Goal: Task Accomplishment & Management: Use online tool/utility

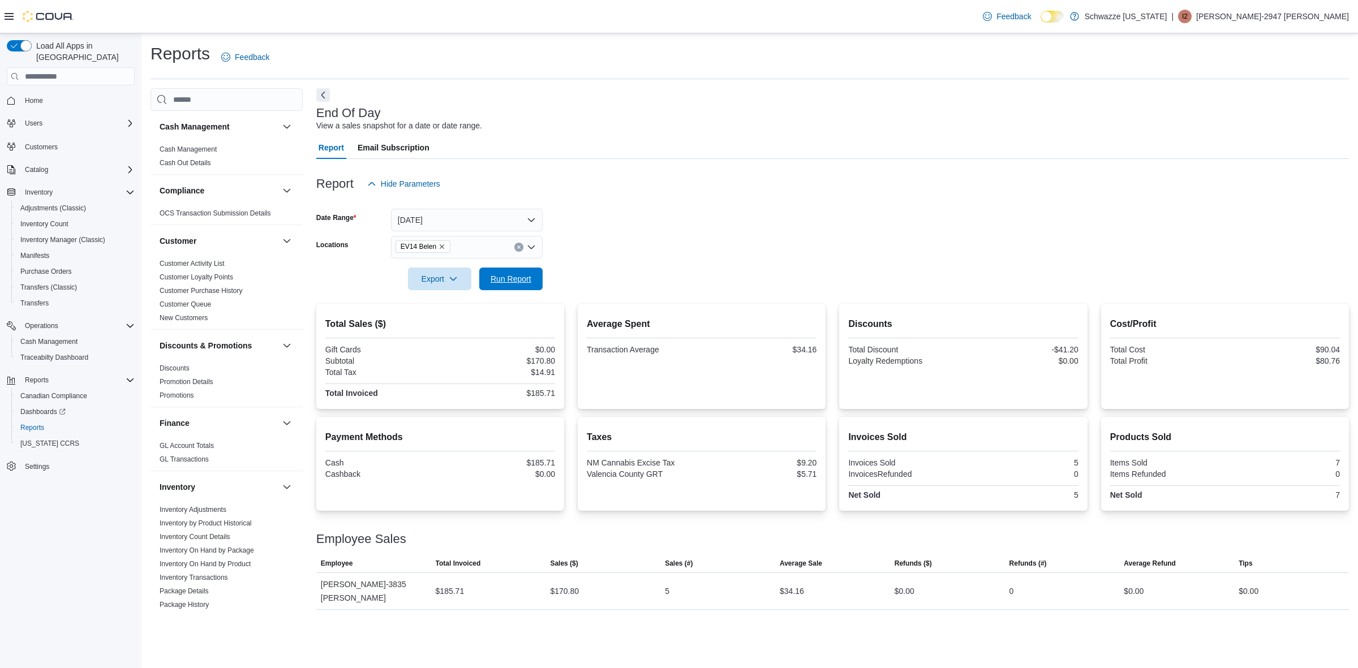
drag, startPoint x: 537, startPoint y: 278, endPoint x: 547, endPoint y: 272, distance: 11.3
click at [539, 278] on button "Run Report" at bounding box center [510, 279] width 63 height 23
drag, startPoint x: 466, startPoint y: 535, endPoint x: 362, endPoint y: 702, distance: 196.4
click at [54, 235] on span "Inventory Manager (Classic)" at bounding box center [62, 239] width 85 height 9
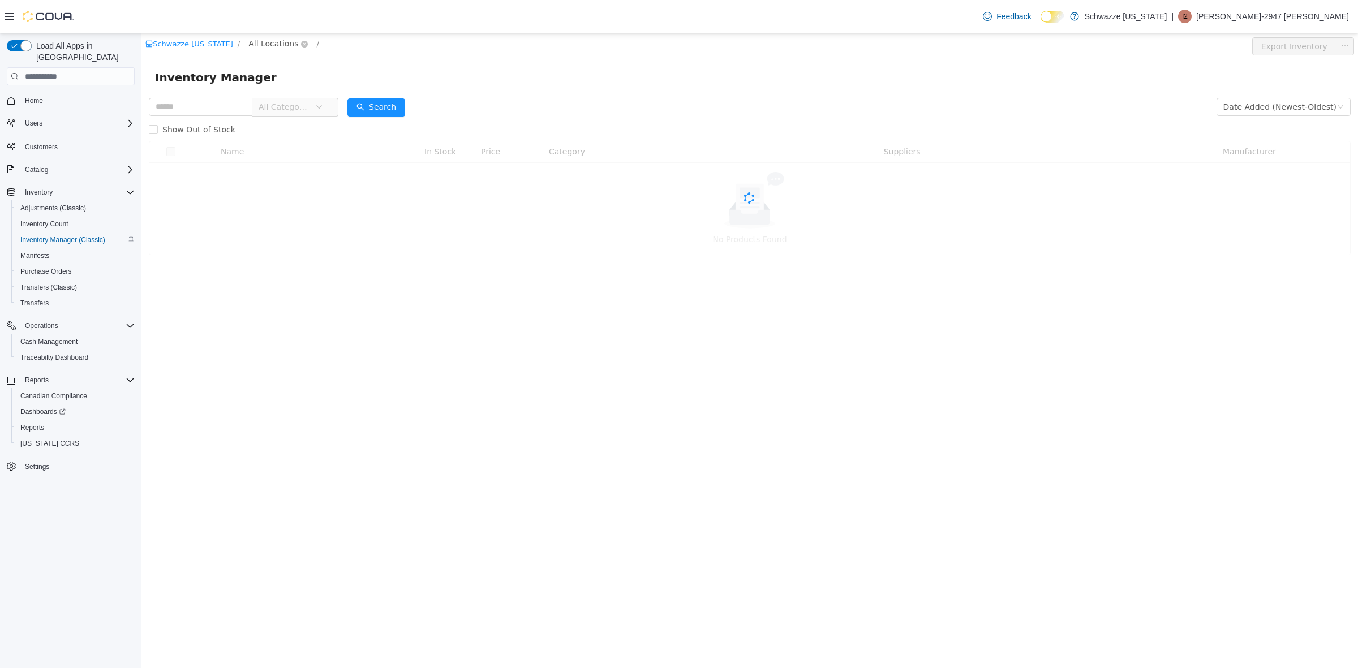
click at [269, 42] on span "All Locations" at bounding box center [273, 43] width 50 height 12
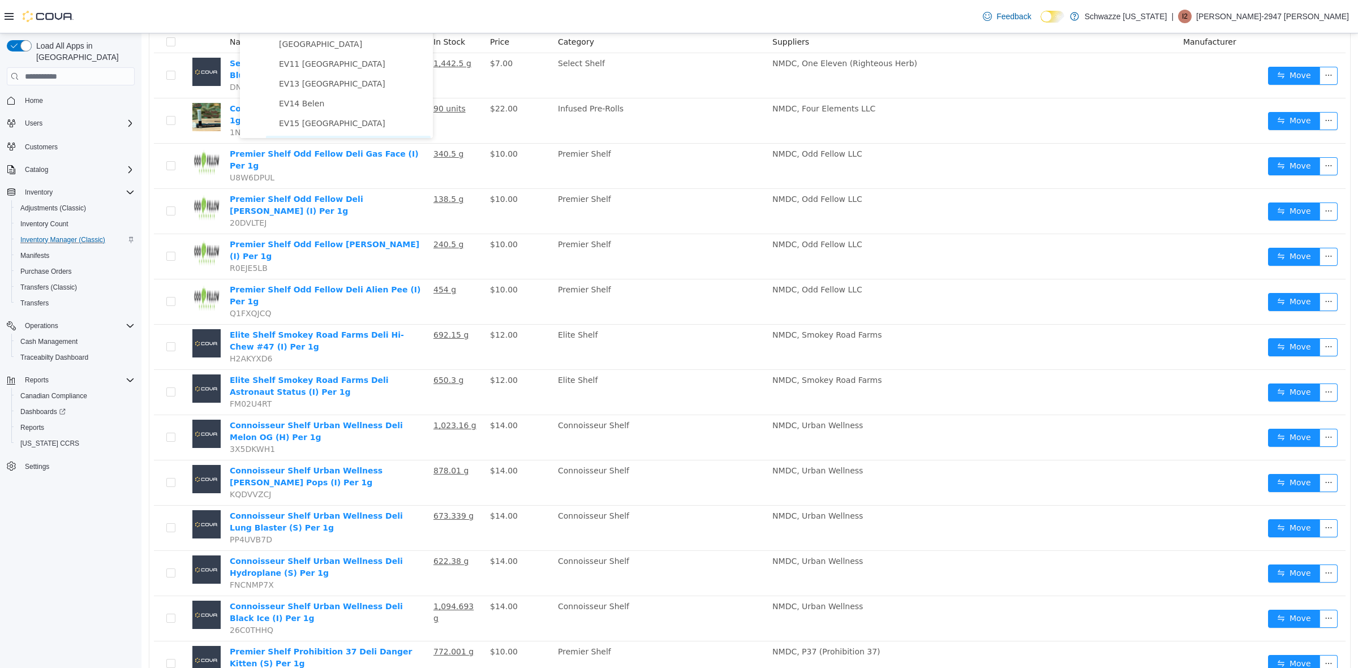
scroll to position [141, 0]
click at [333, 81] on span "EV14 Belen" at bounding box center [353, 79] width 154 height 15
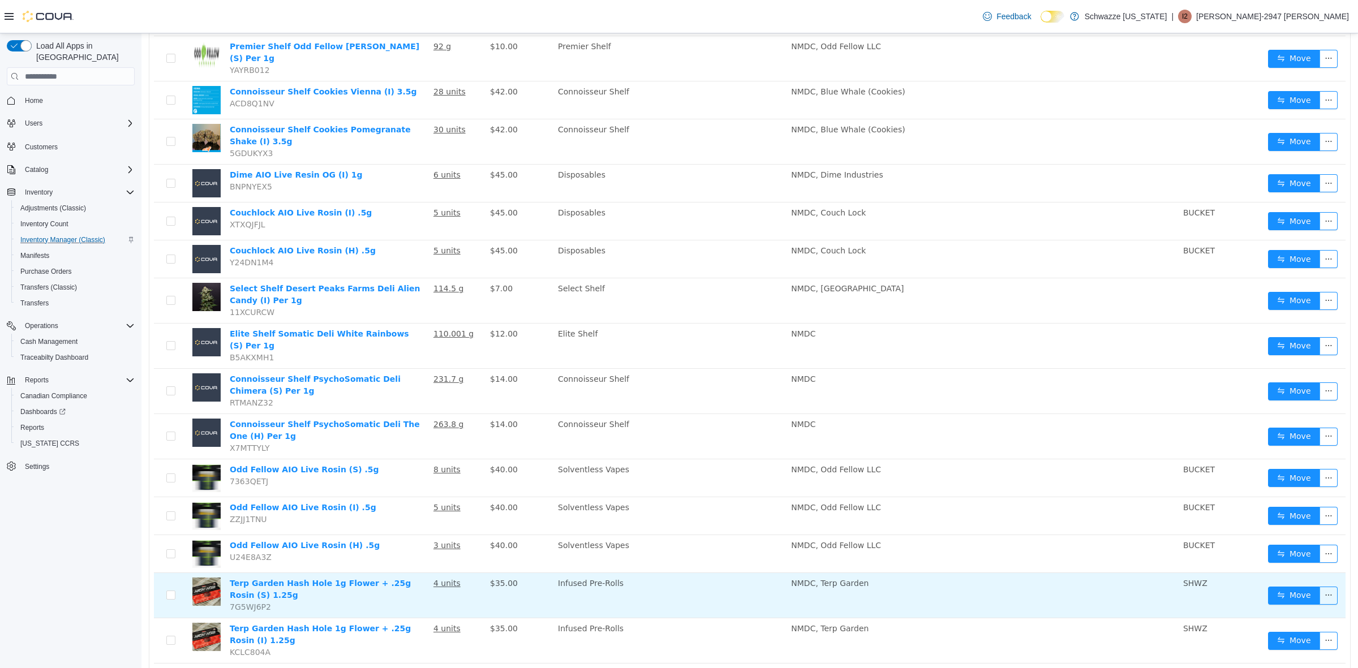
scroll to position [620, 0]
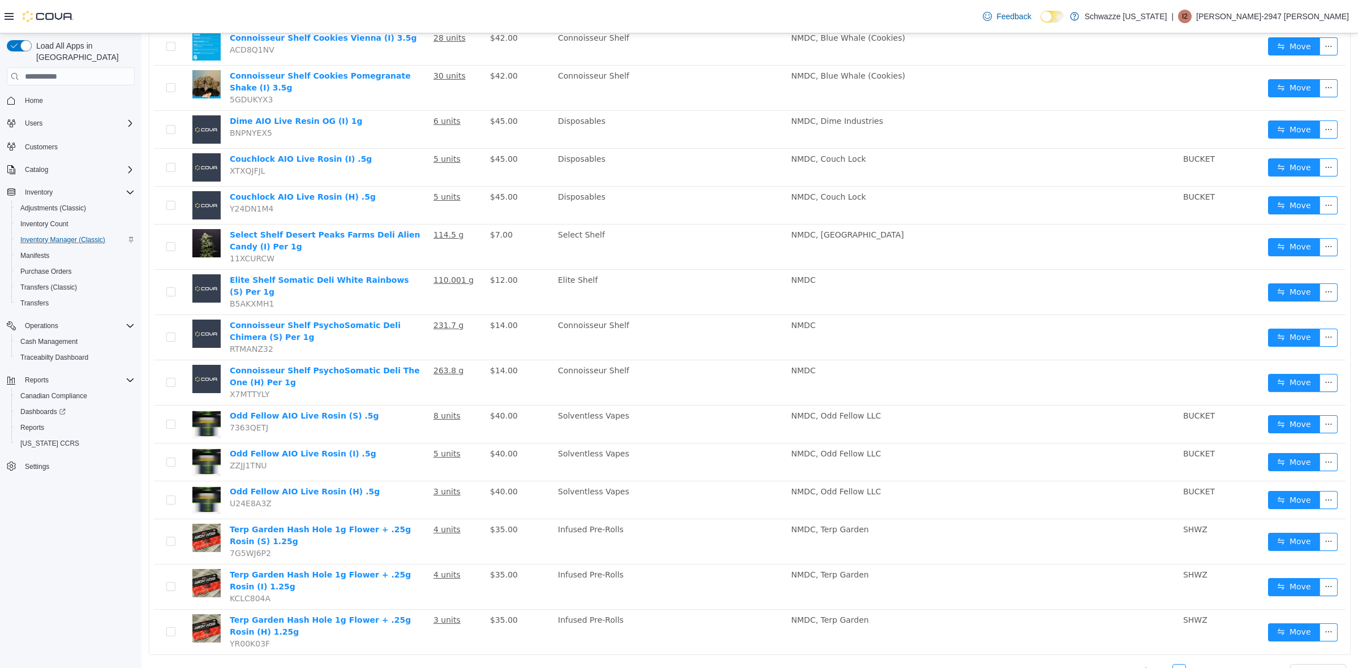
click at [1190, 665] on link "2" at bounding box center [1192, 671] width 12 height 12
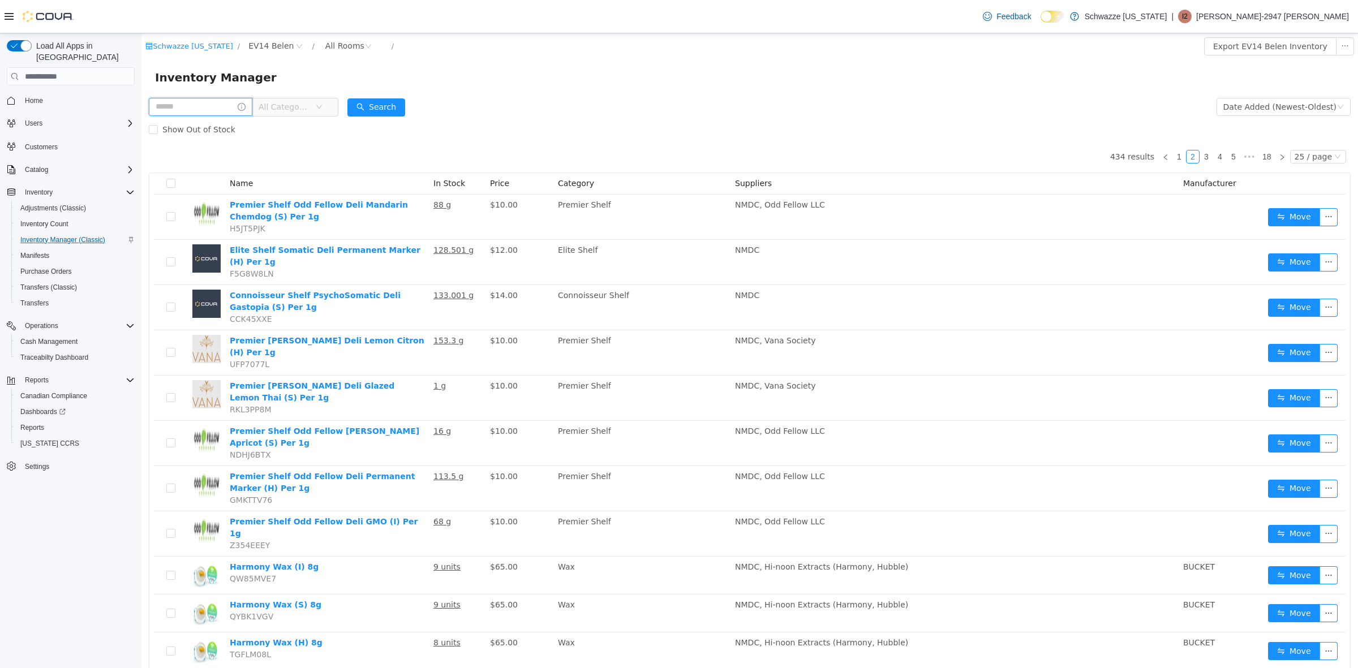
click at [214, 104] on input "text" at bounding box center [201, 107] width 104 height 18
type input "*********"
click at [399, 109] on button "Search" at bounding box center [387, 107] width 58 height 18
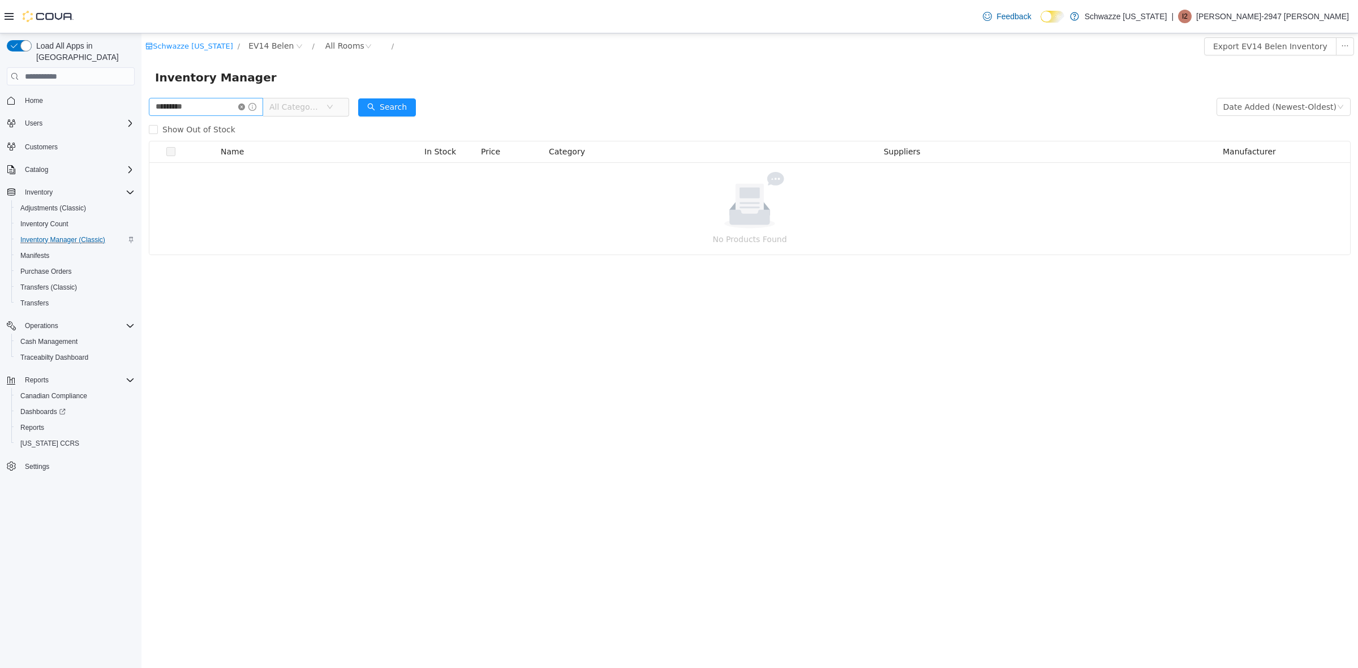
click at [245, 106] on icon "icon: close-circle" at bounding box center [241, 107] width 7 height 7
click at [224, 109] on input "text" at bounding box center [201, 107] width 104 height 18
type input "***"
click at [245, 104] on icon "icon: close-circle" at bounding box center [241, 107] width 7 height 7
click at [43, 423] on span "Reports" at bounding box center [32, 427] width 24 height 9
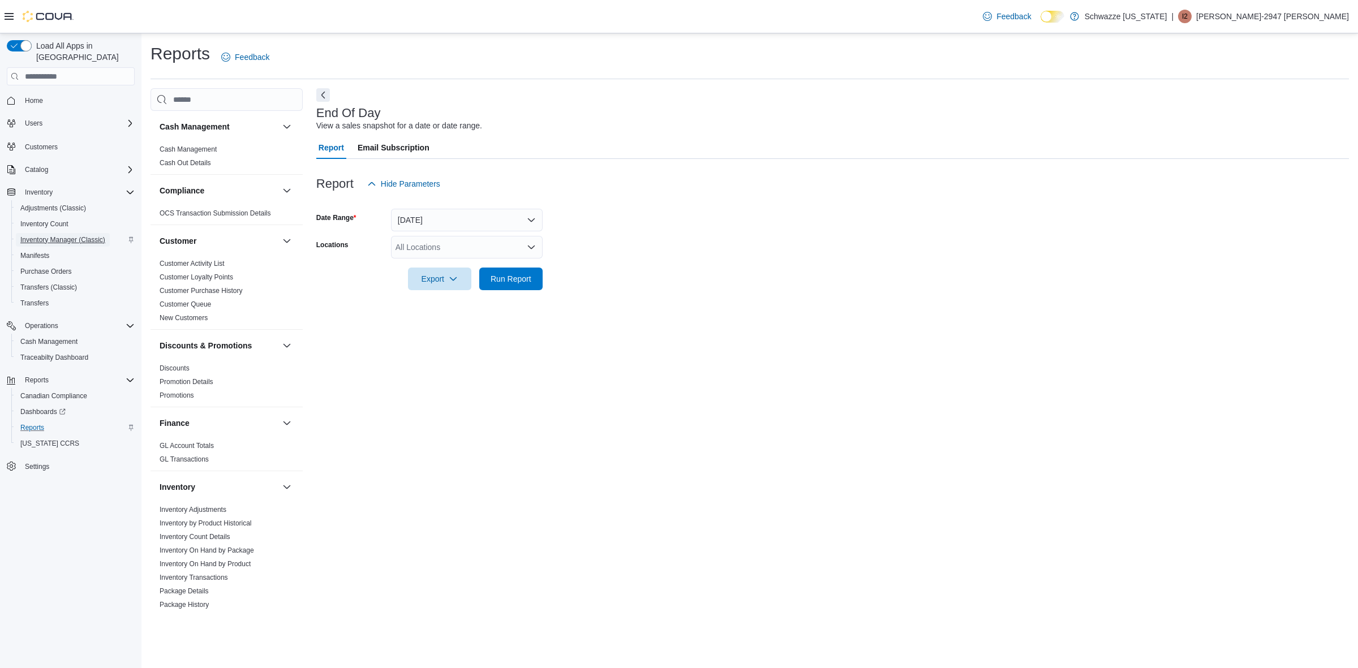
click at [51, 235] on span "Inventory Manager (Classic)" at bounding box center [62, 239] width 85 height 9
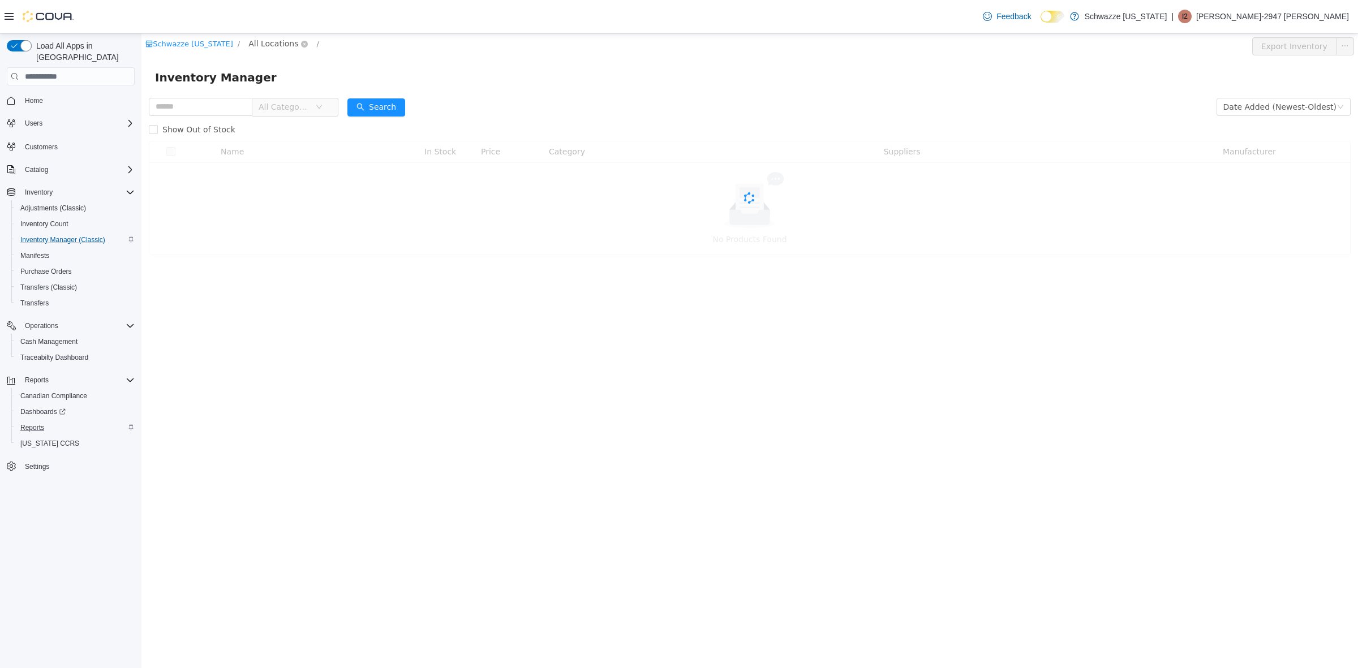
click at [283, 50] on span "All Locations" at bounding box center [277, 44] width 67 height 14
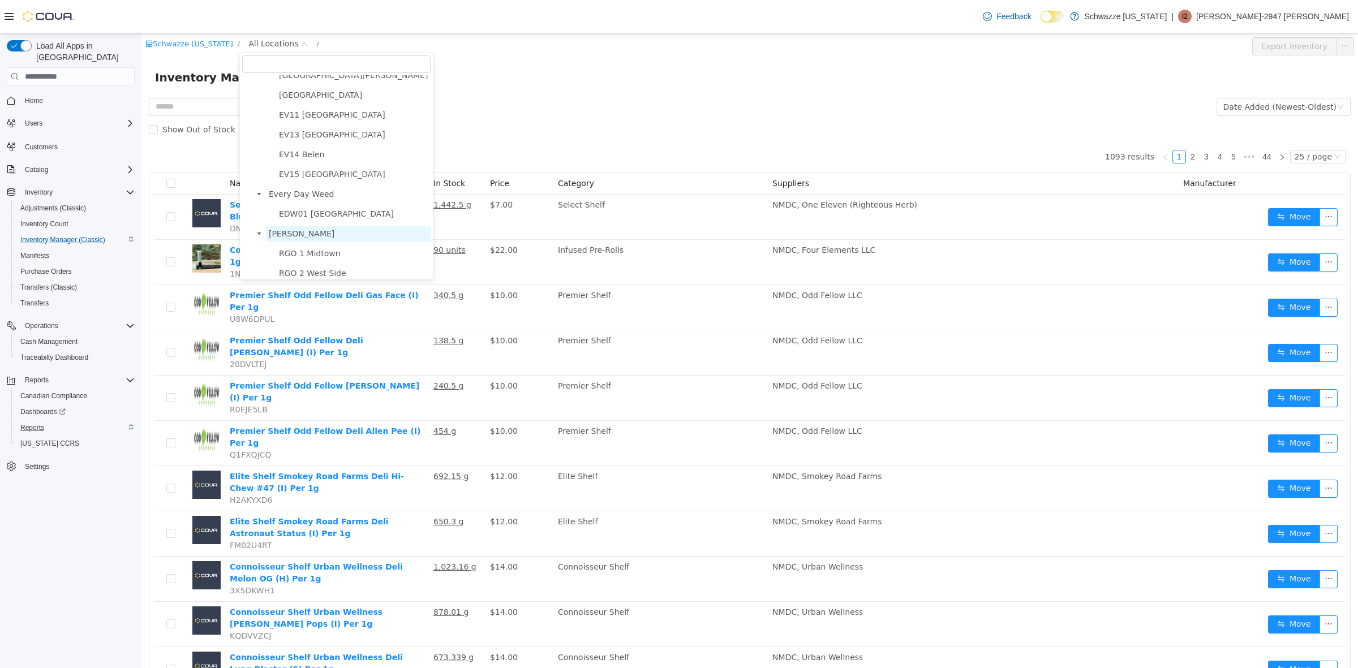
scroll to position [212, 0]
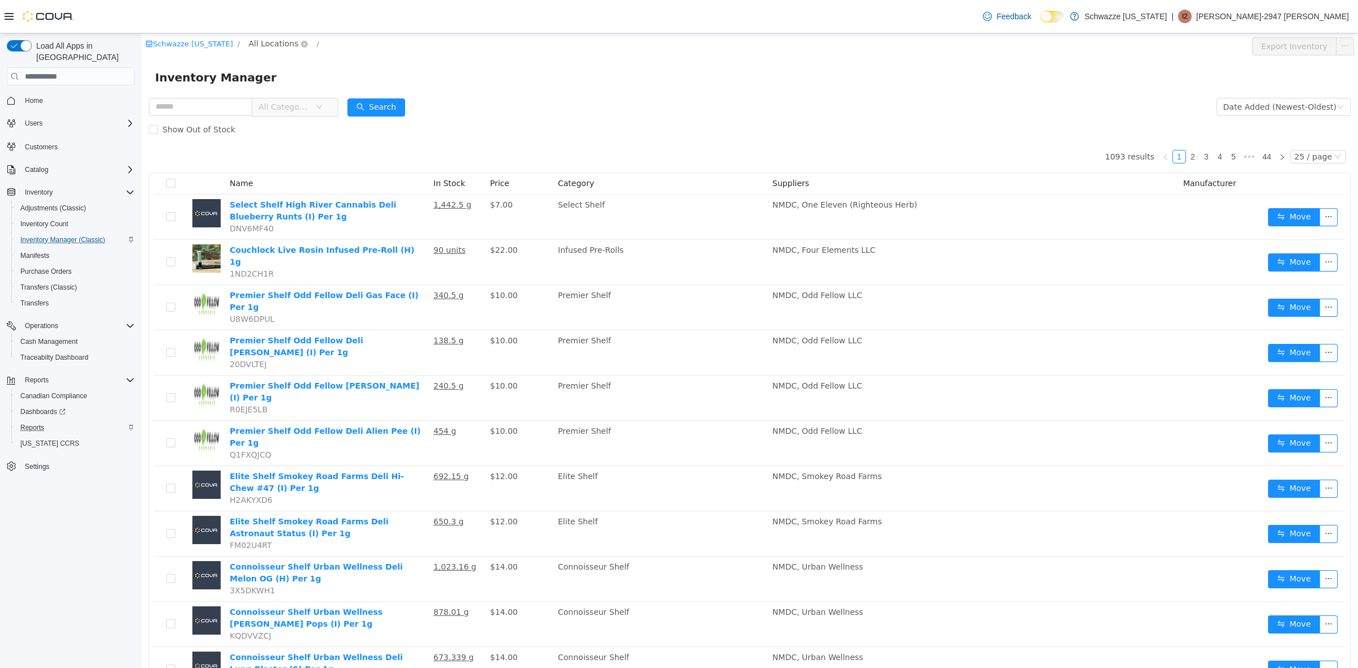
click at [273, 46] on span "All Locations" at bounding box center [273, 43] width 50 height 12
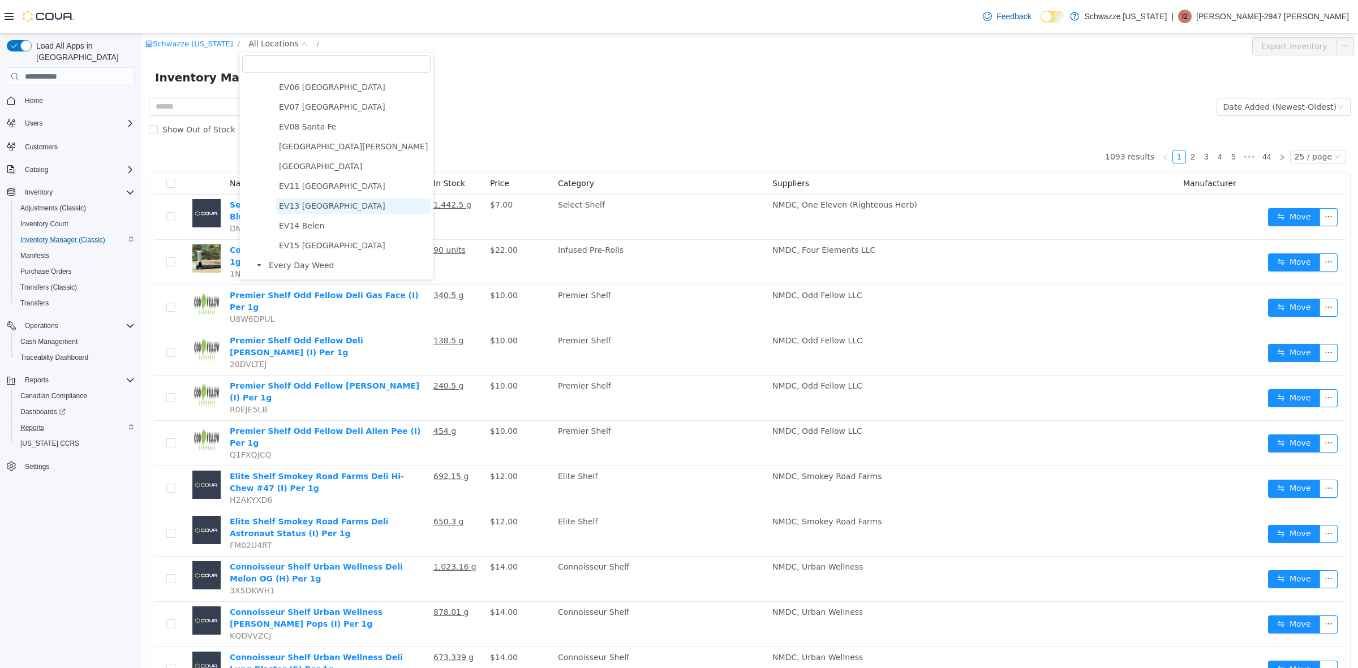
scroll to position [141, 0]
click at [326, 218] on span "EV14 Belen" at bounding box center [353, 220] width 154 height 15
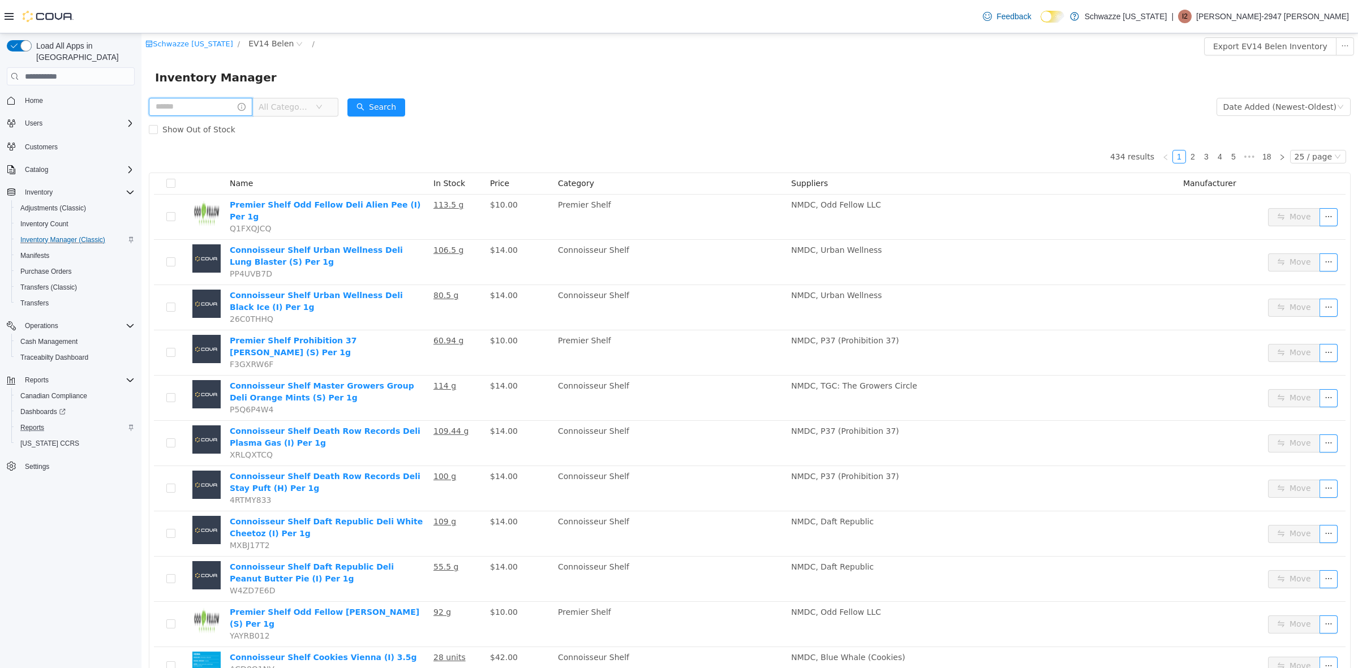
click at [208, 111] on input "text" at bounding box center [201, 107] width 104 height 18
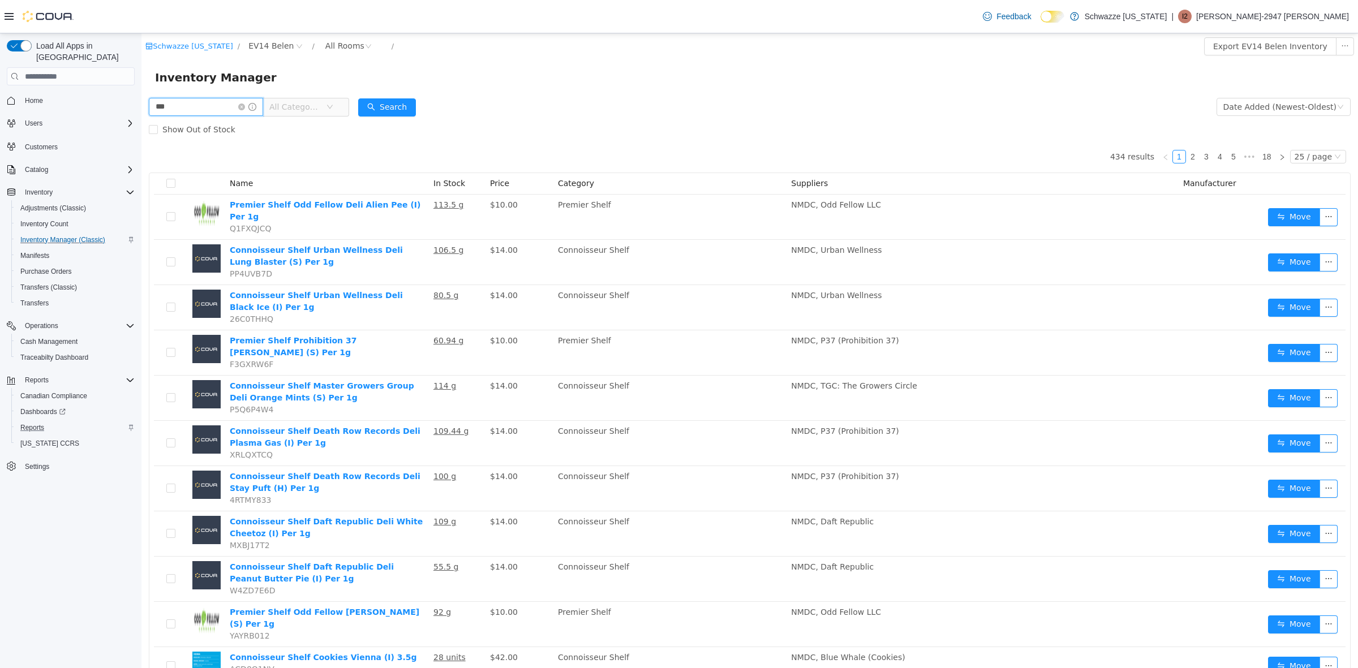
type input "***"
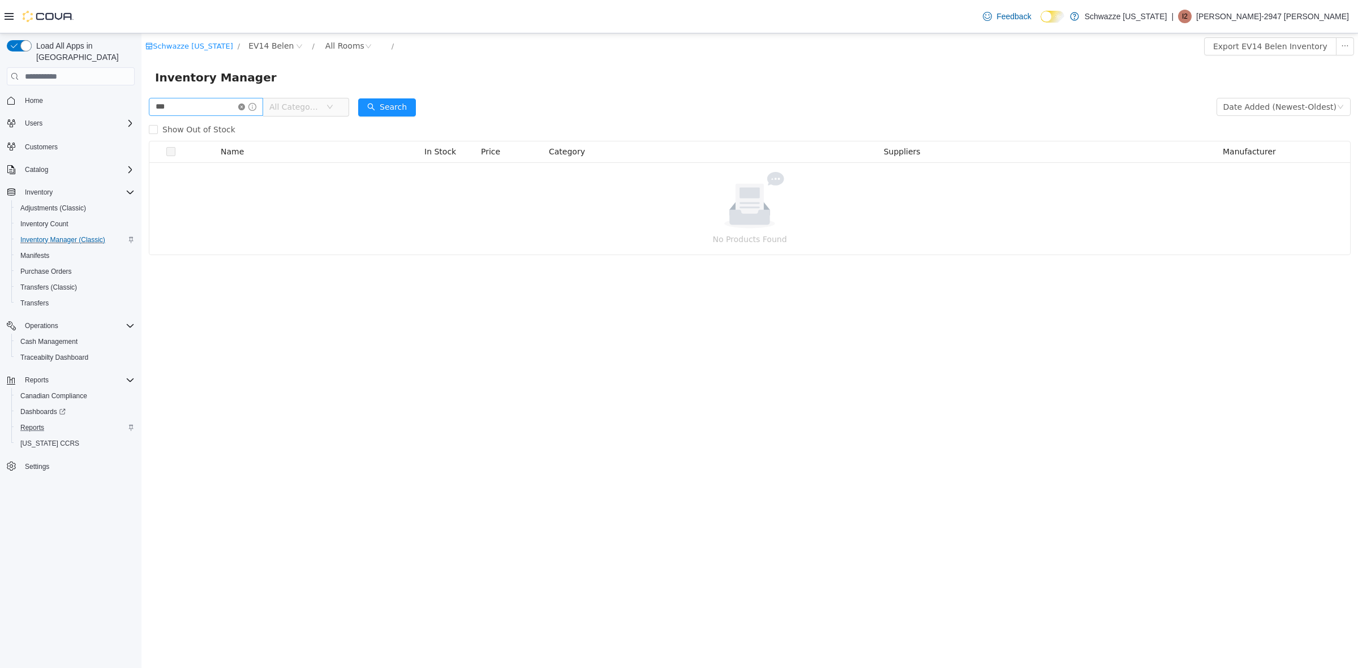
click at [245, 106] on icon "icon: close-circle" at bounding box center [241, 107] width 7 height 7
click at [220, 104] on input "text" at bounding box center [201, 107] width 104 height 18
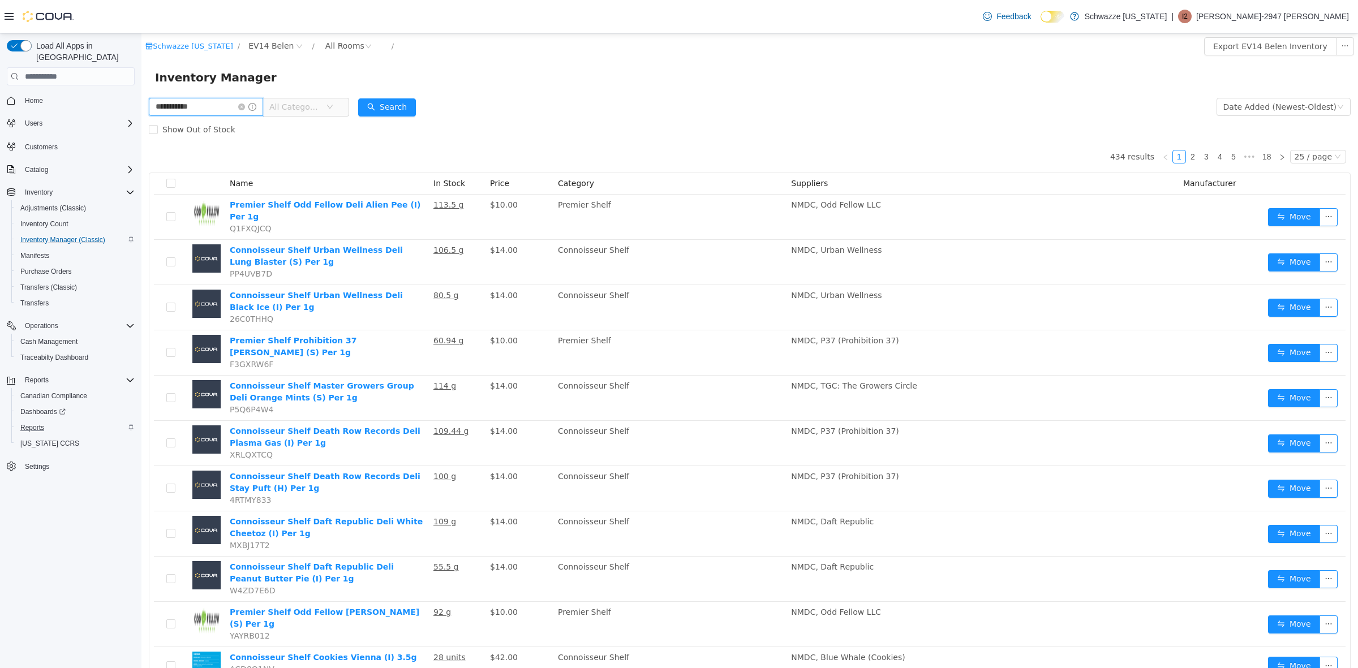
type input "**********"
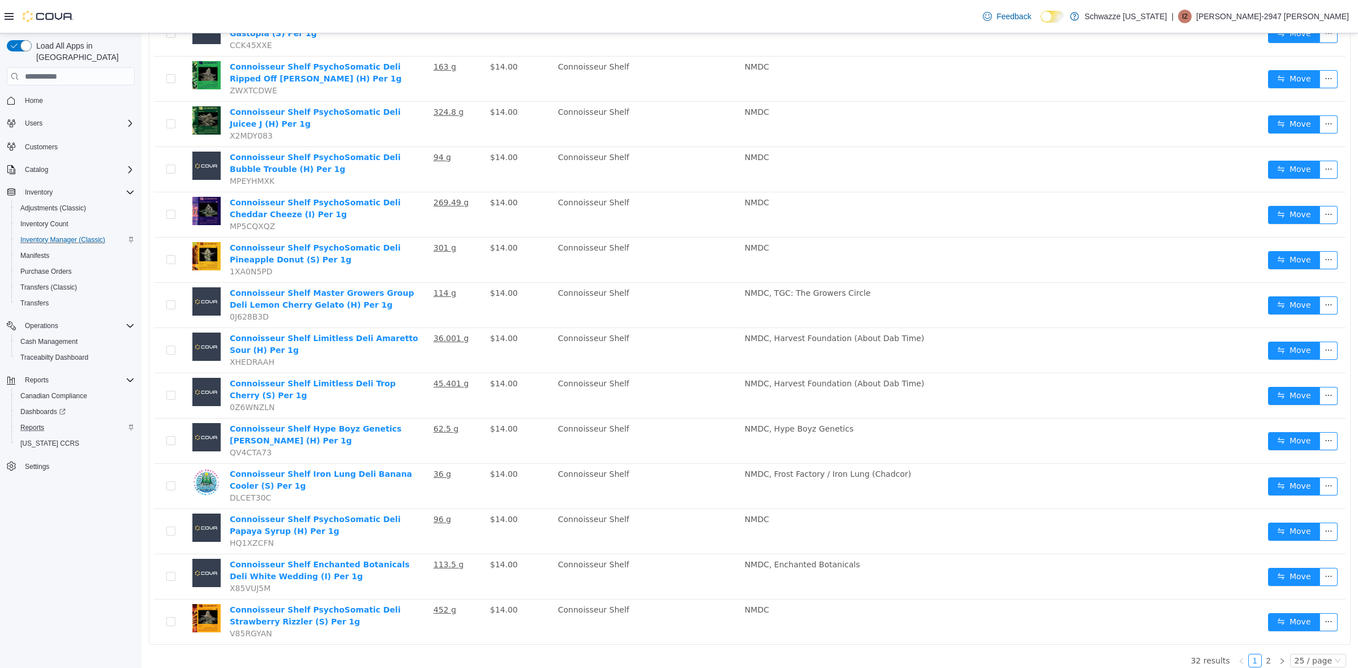
scroll to position [685, 0]
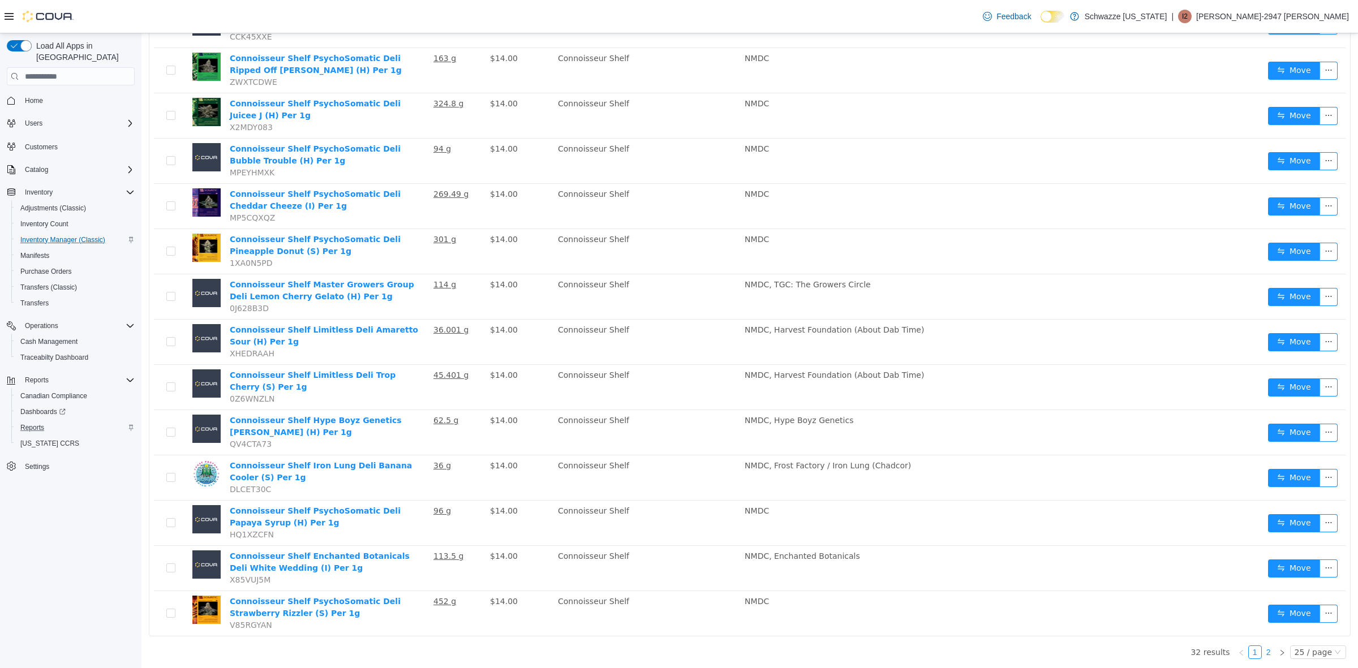
click at [1262, 655] on link "2" at bounding box center [1268, 652] width 12 height 12
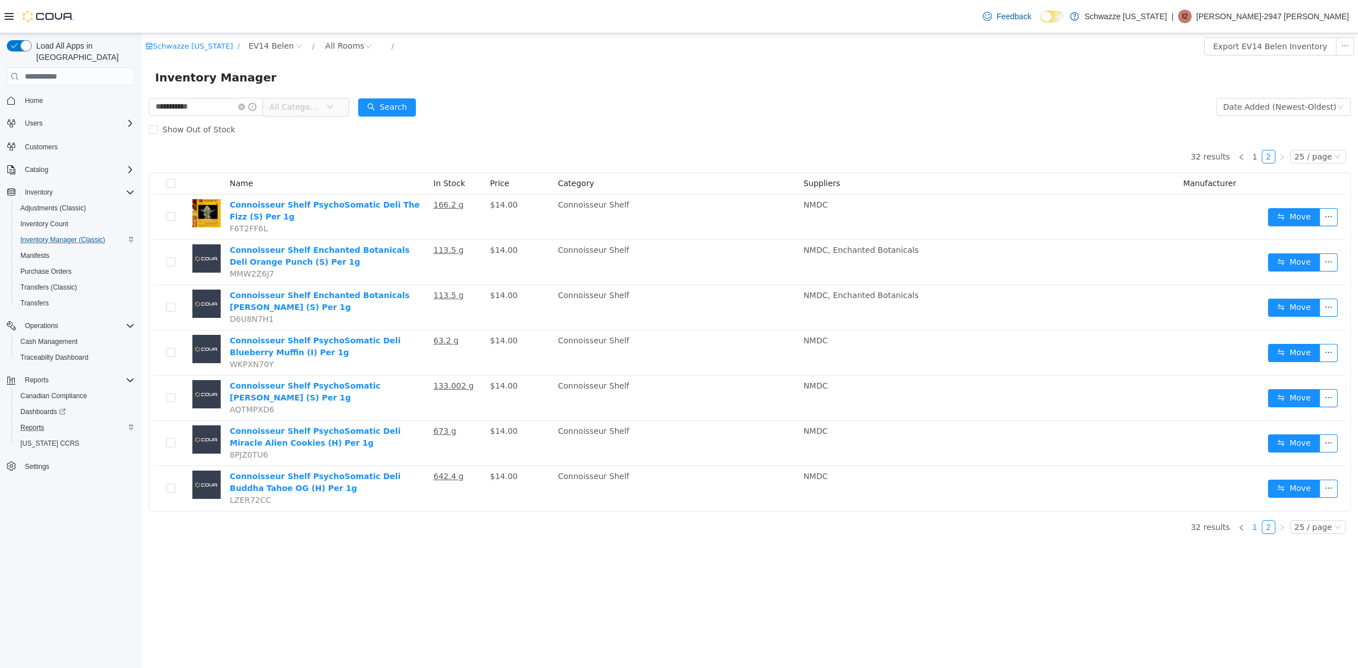
click at [1258, 530] on link "1" at bounding box center [1255, 527] width 12 height 12
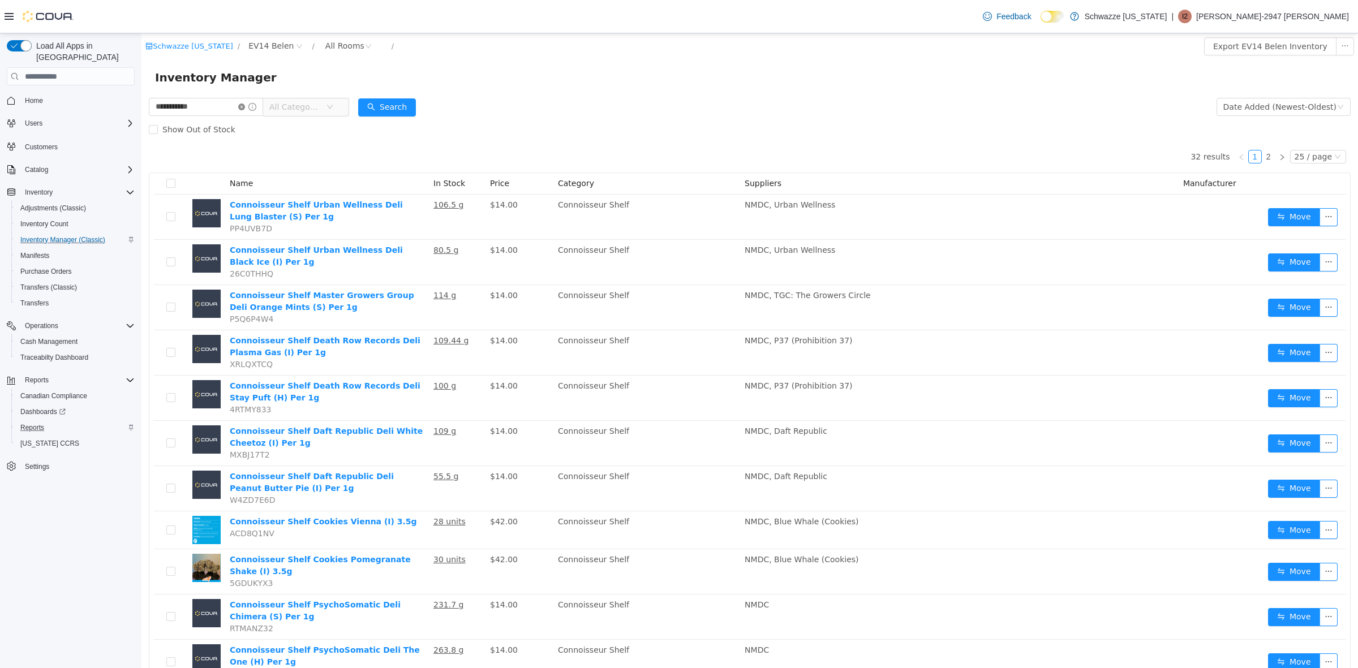
click at [249, 103] on span at bounding box center [247, 107] width 18 height 8
click at [245, 106] on icon "icon: close-circle" at bounding box center [241, 107] width 7 height 7
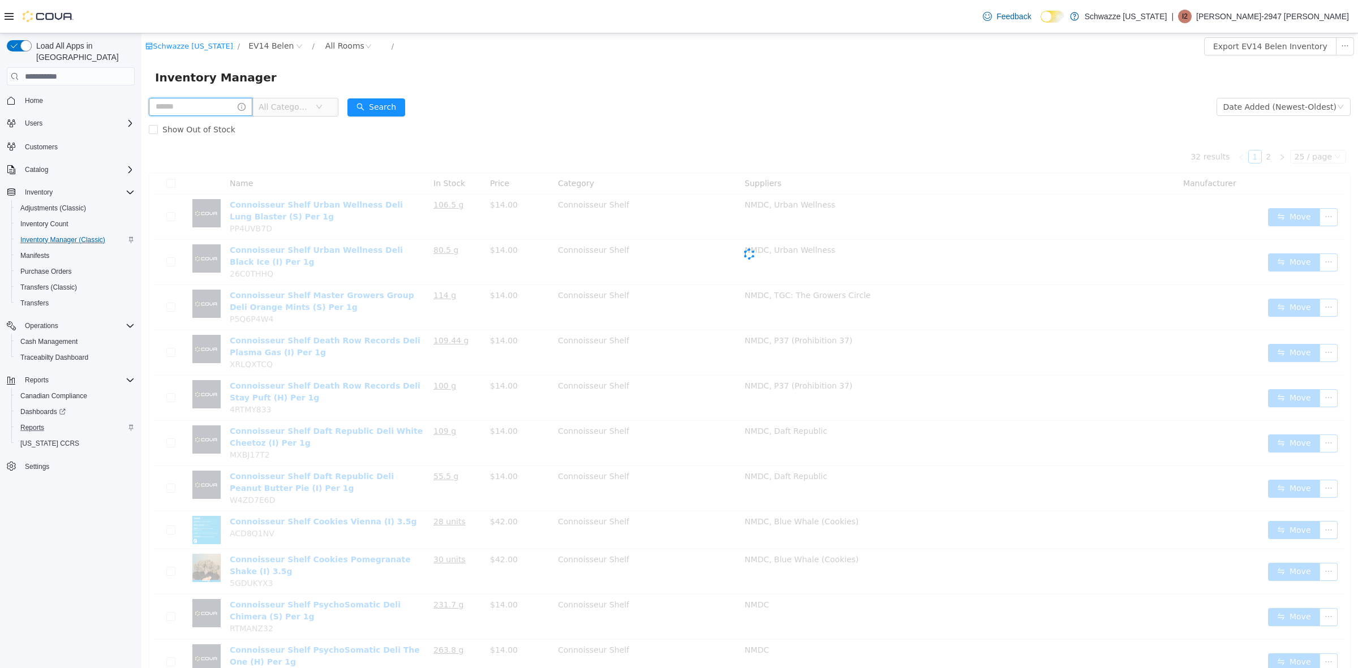
click at [204, 106] on input "text" at bounding box center [201, 107] width 104 height 18
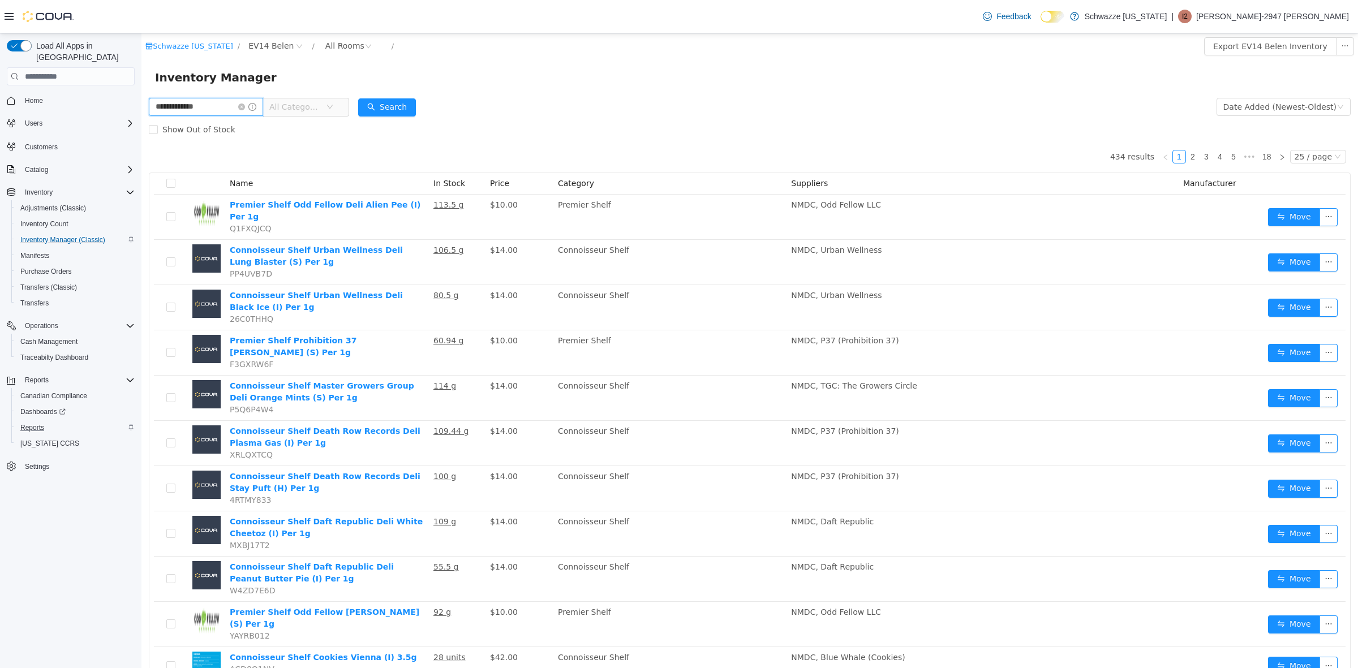
type input "**********"
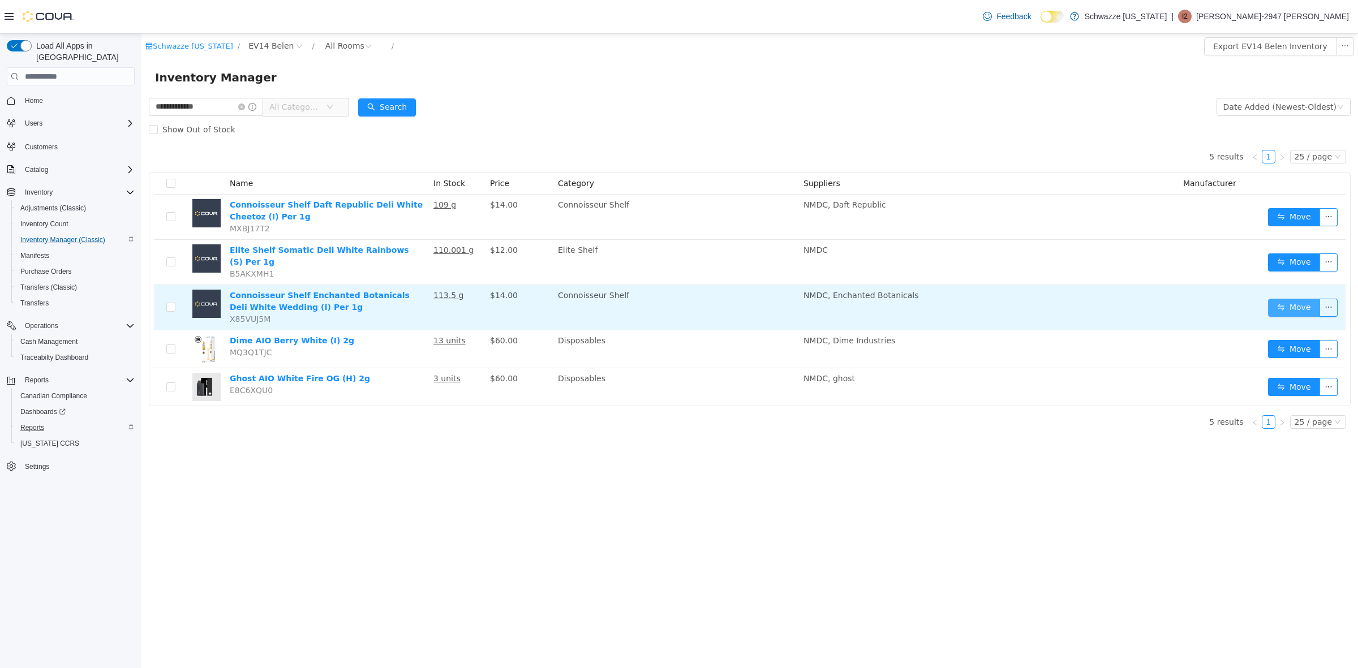
click at [1278, 299] on button "Move" at bounding box center [1294, 308] width 52 height 18
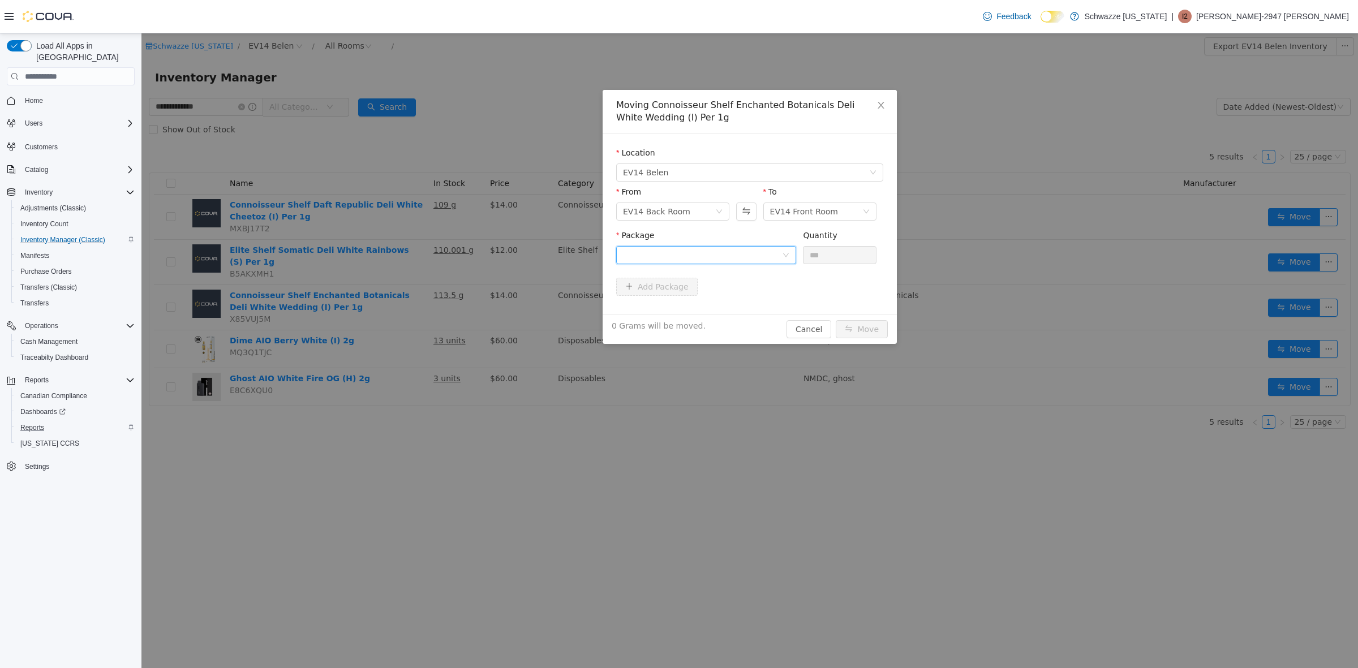
click at [728, 259] on div at bounding box center [702, 255] width 159 height 17
click at [728, 291] on li "7902308446755362 Quantity : 113.5 Grams" at bounding box center [706, 302] width 180 height 31
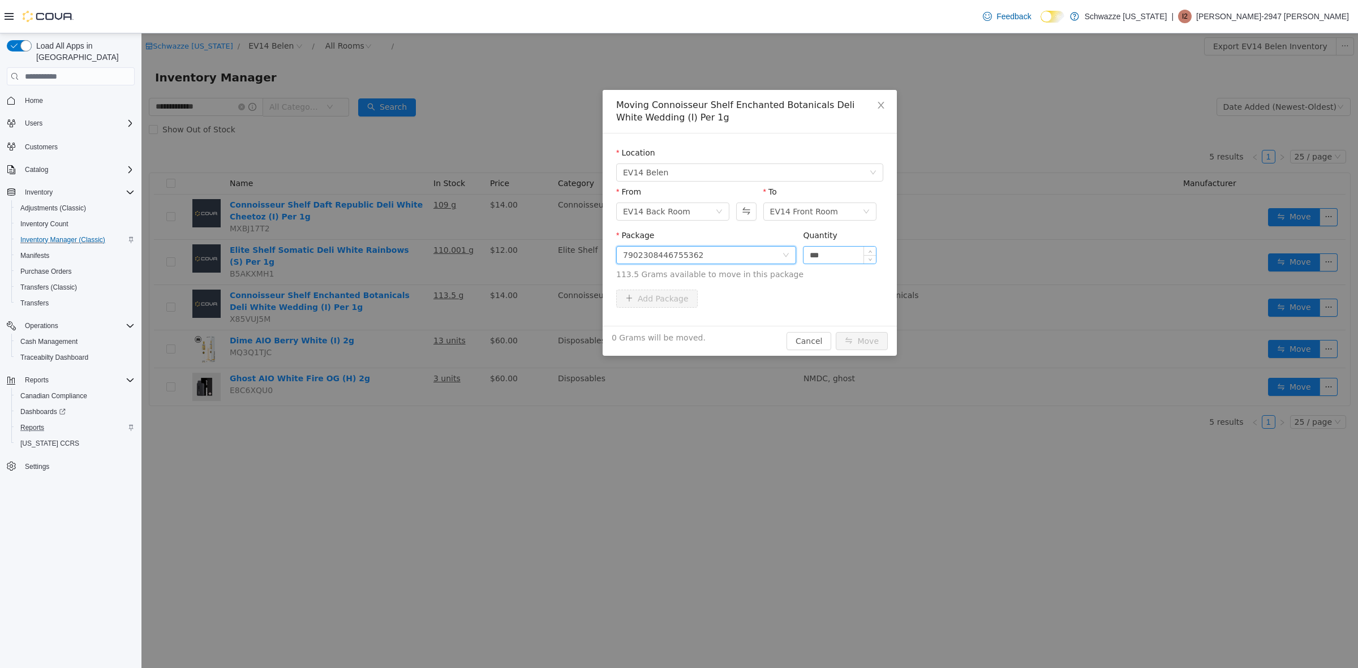
click at [832, 255] on input "***" at bounding box center [839, 255] width 72 height 17
type input "*"
type input "*****"
click at [875, 341] on button "Move" at bounding box center [862, 341] width 52 height 18
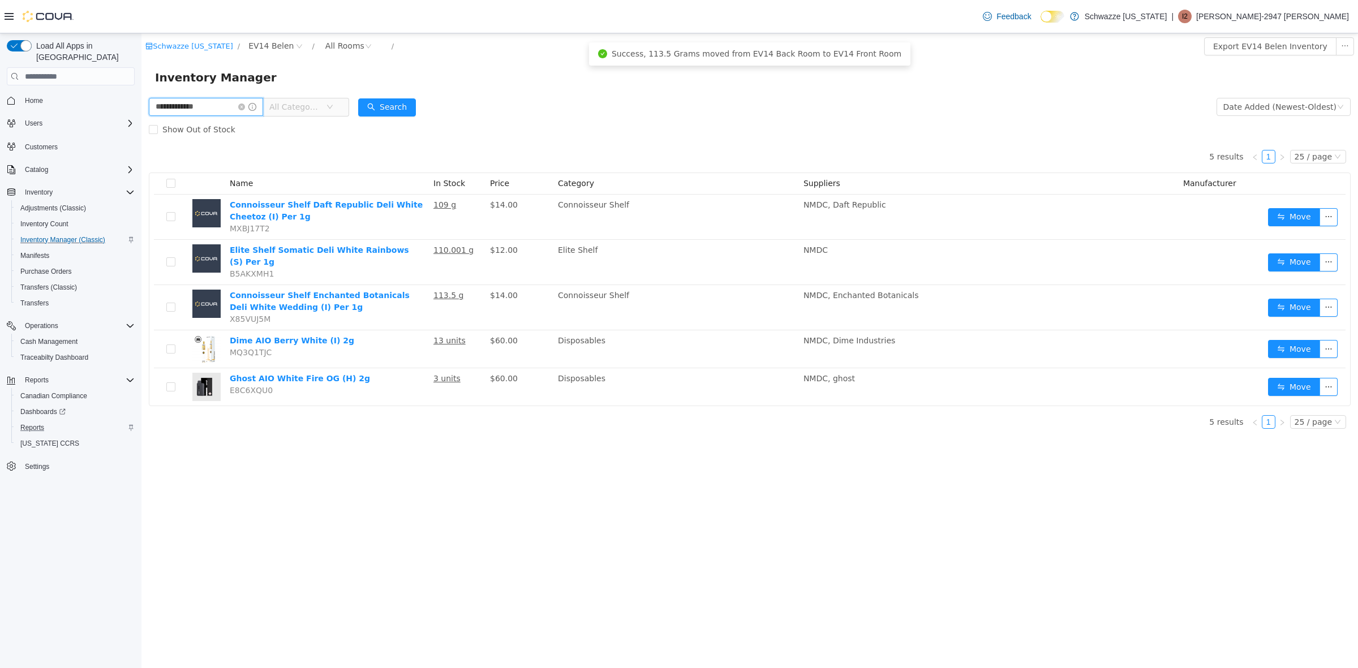
click at [251, 111] on input "**********" at bounding box center [206, 107] width 114 height 18
click at [245, 105] on icon "icon: close-circle" at bounding box center [241, 107] width 7 height 7
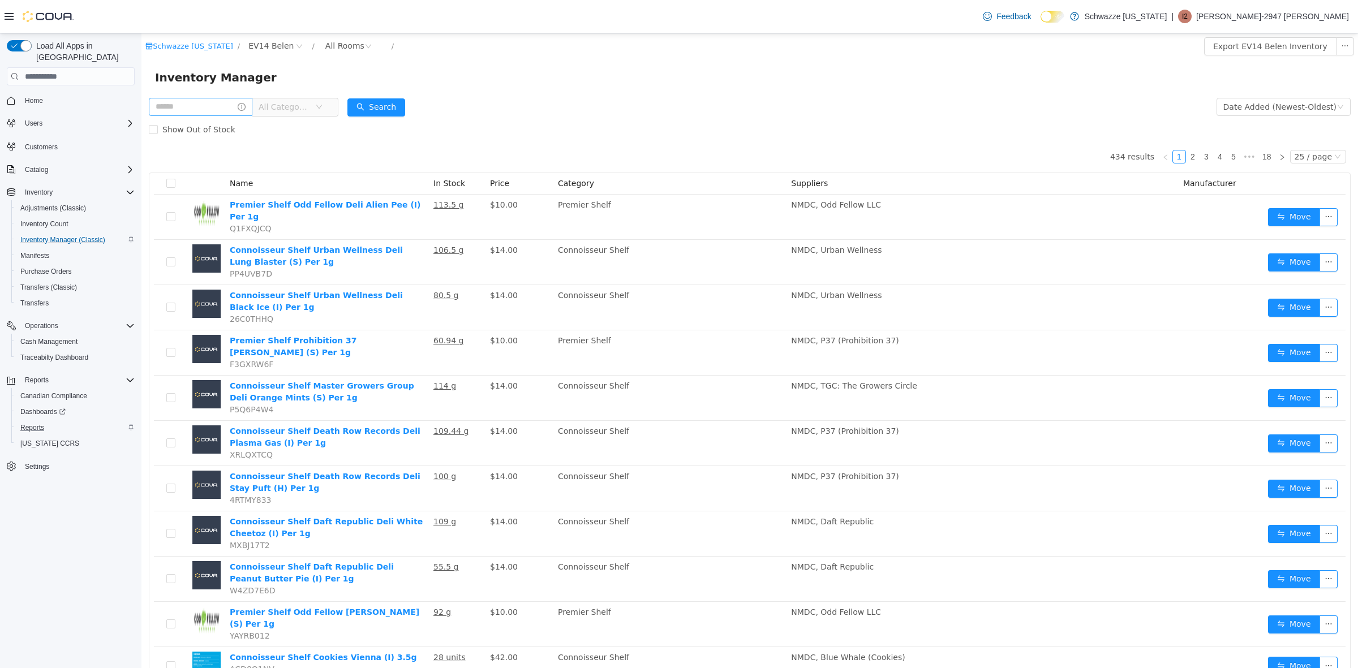
drag, startPoint x: 158, startPoint y: 97, endPoint x: 165, endPoint y: 100, distance: 7.6
click at [162, 98] on div "All Categories" at bounding box center [244, 107] width 190 height 23
click at [167, 101] on input "text" at bounding box center [201, 107] width 104 height 18
type input "**********"
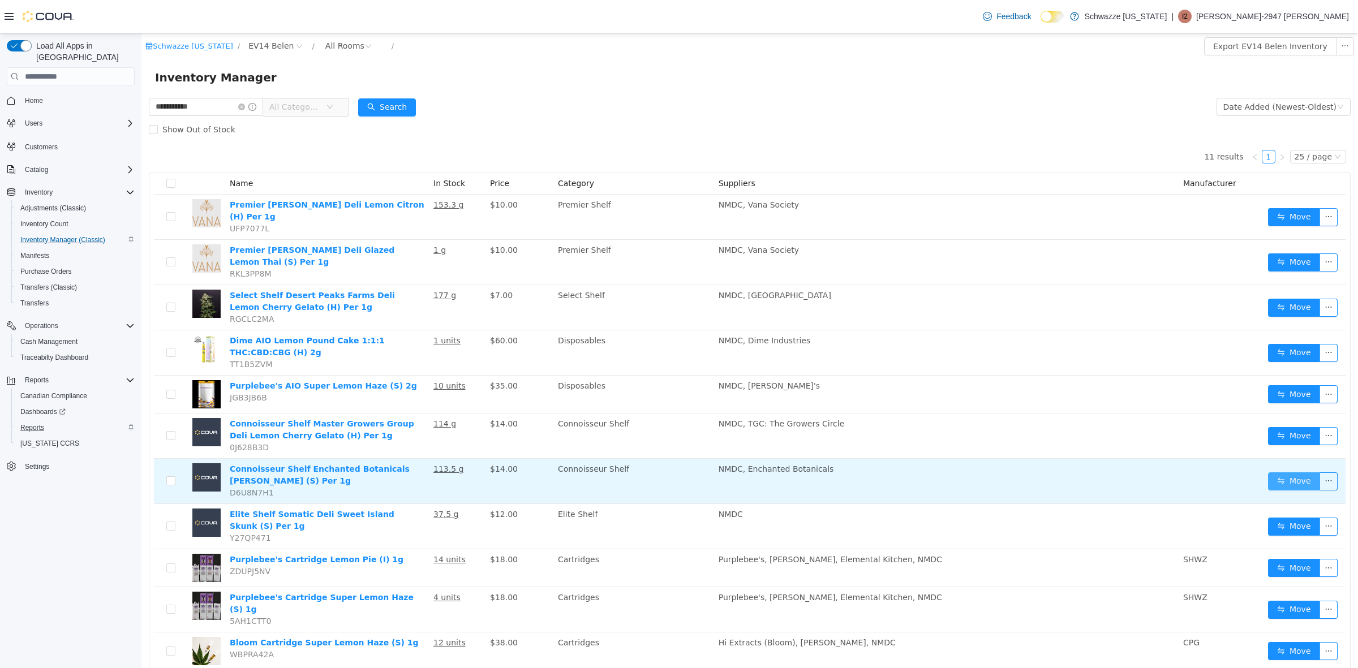
click at [1287, 472] on button "Move" at bounding box center [1294, 481] width 52 height 18
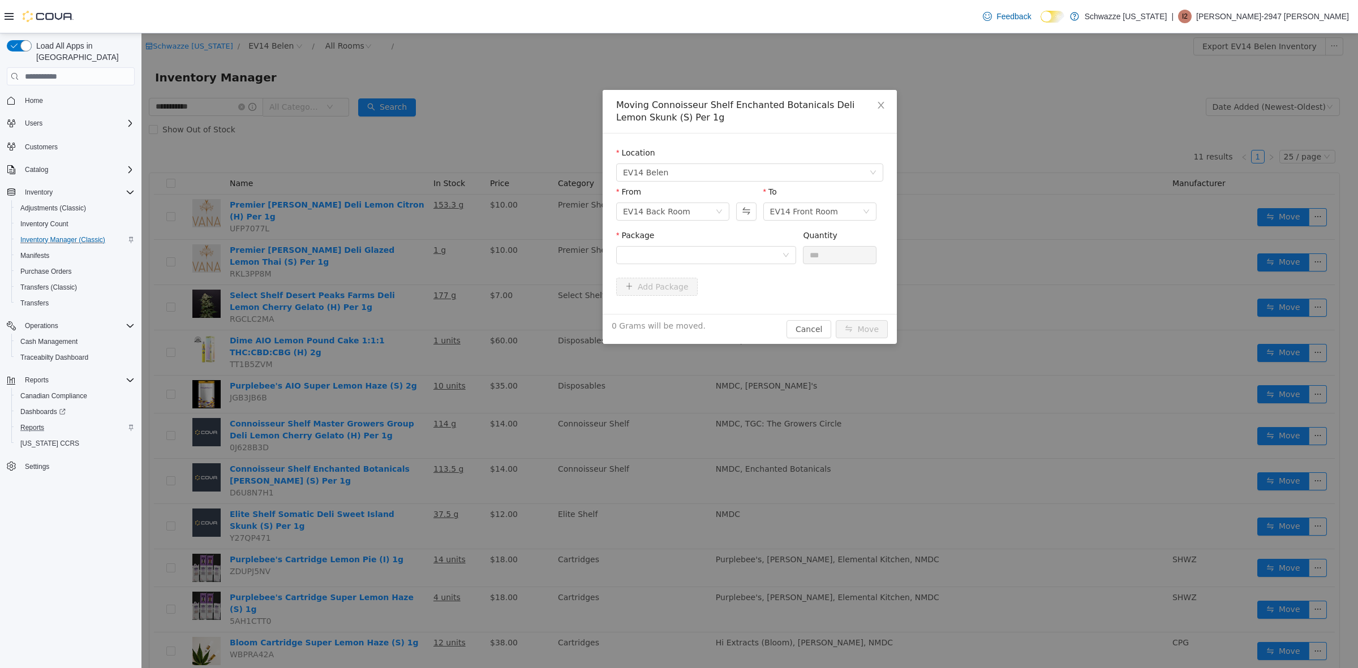
drag, startPoint x: 689, startPoint y: 239, endPoint x: 691, endPoint y: 248, distance: 9.3
click at [689, 240] on div "Package" at bounding box center [706, 238] width 180 height 16
click at [691, 248] on div at bounding box center [702, 255] width 159 height 17
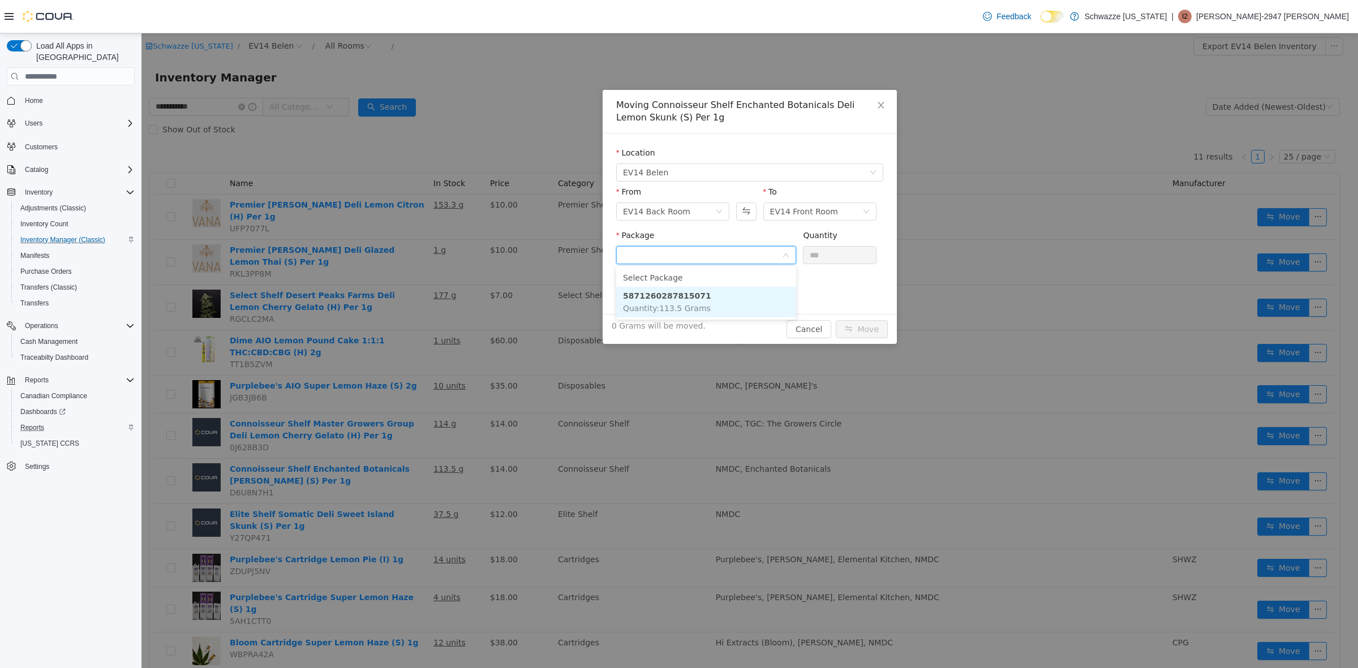
click at [708, 304] on li "5871260287815071 Quantity : 113.5 Grams" at bounding box center [706, 302] width 180 height 31
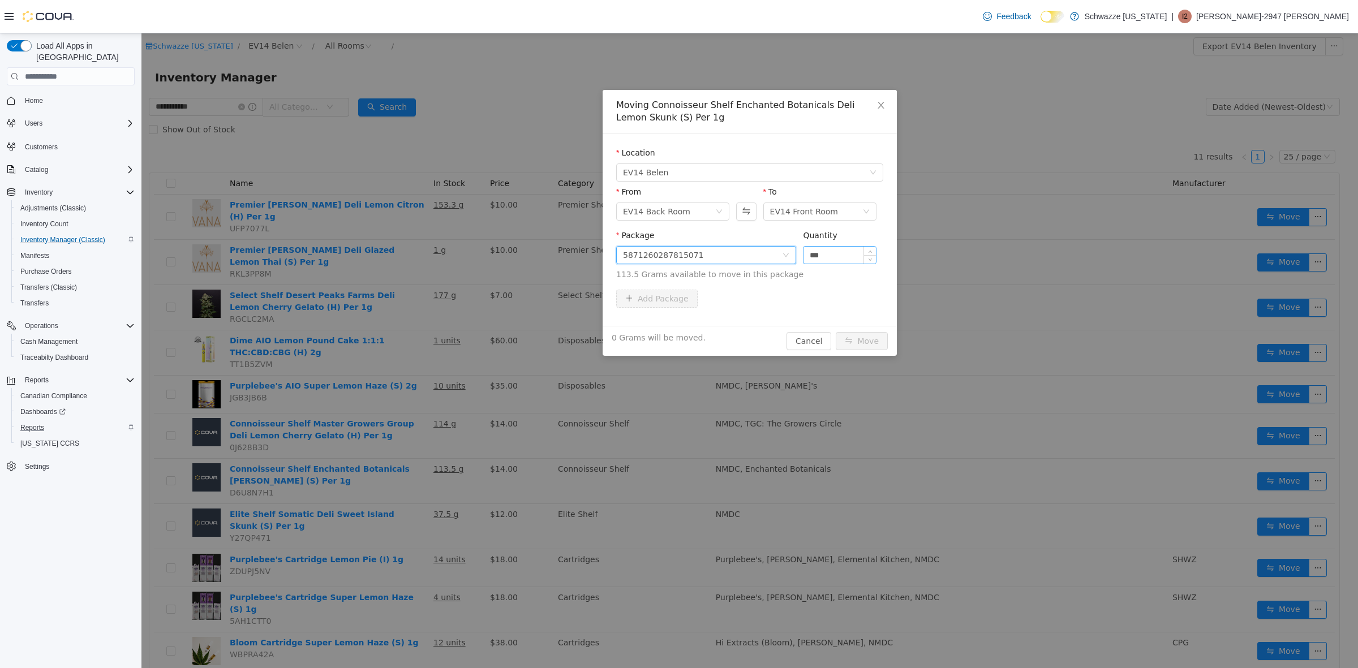
click at [839, 256] on input "***" at bounding box center [839, 255] width 72 height 17
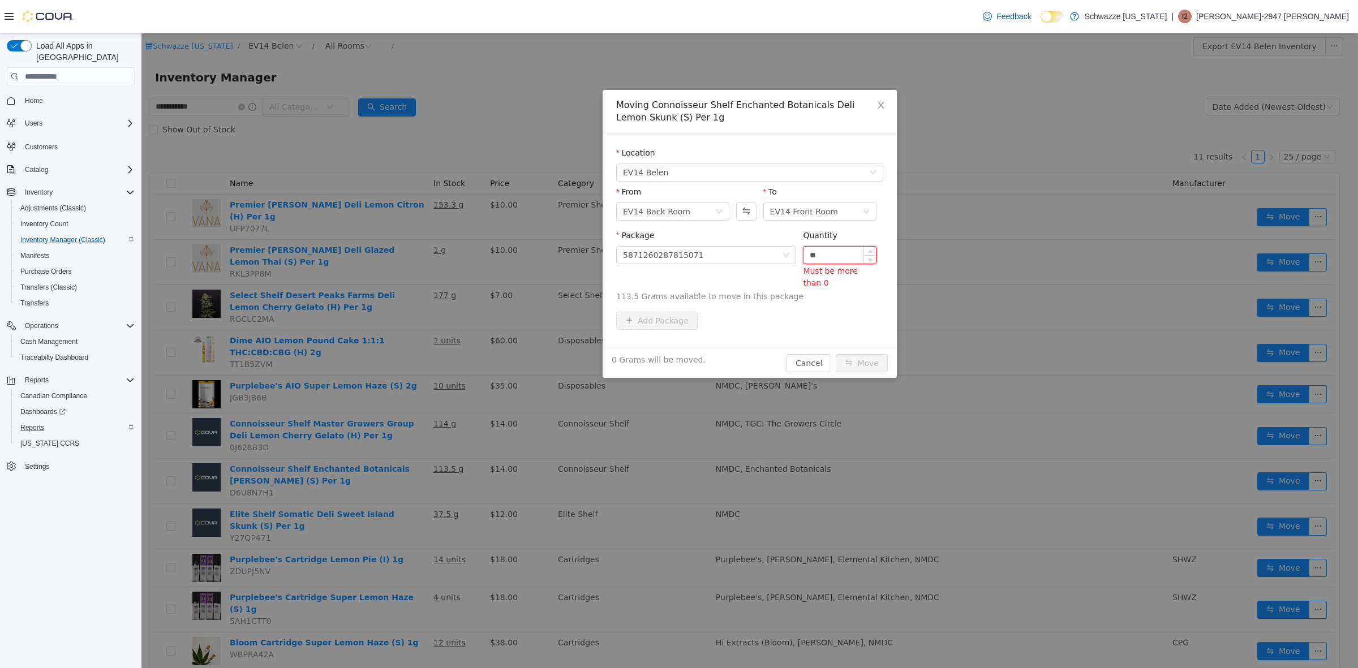
type input "*"
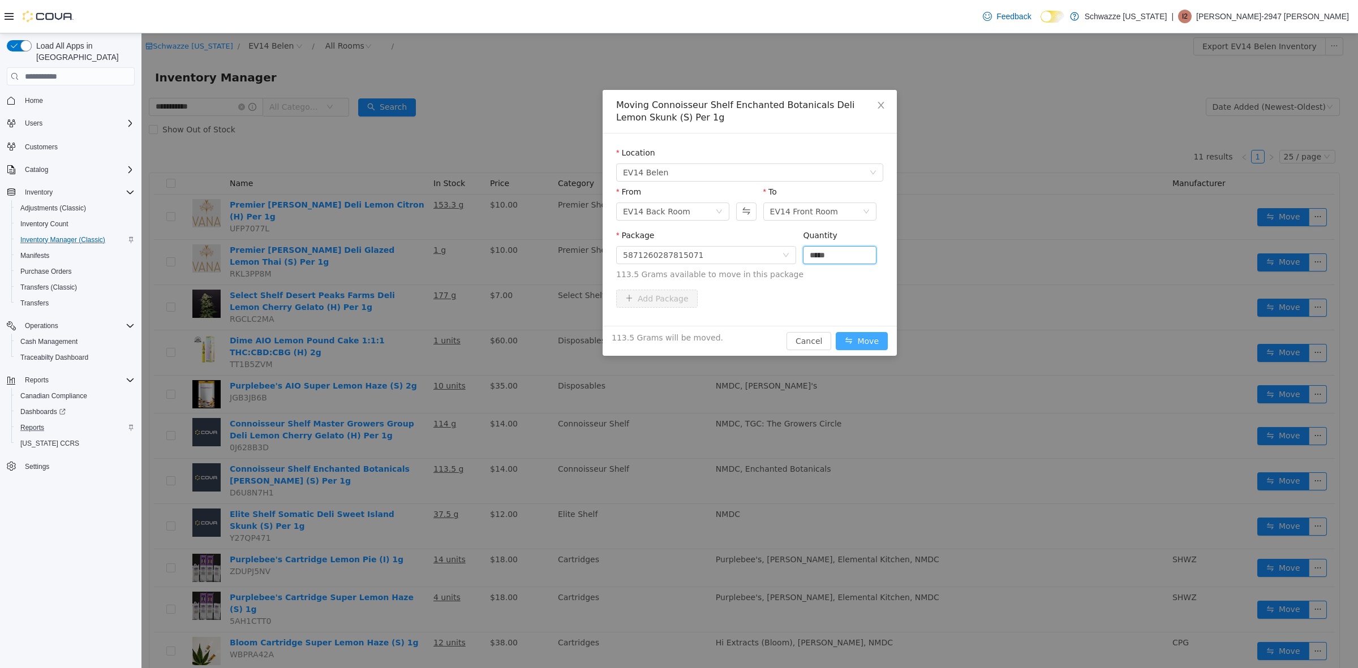
type input "*****"
click at [856, 339] on button "Move" at bounding box center [862, 341] width 52 height 18
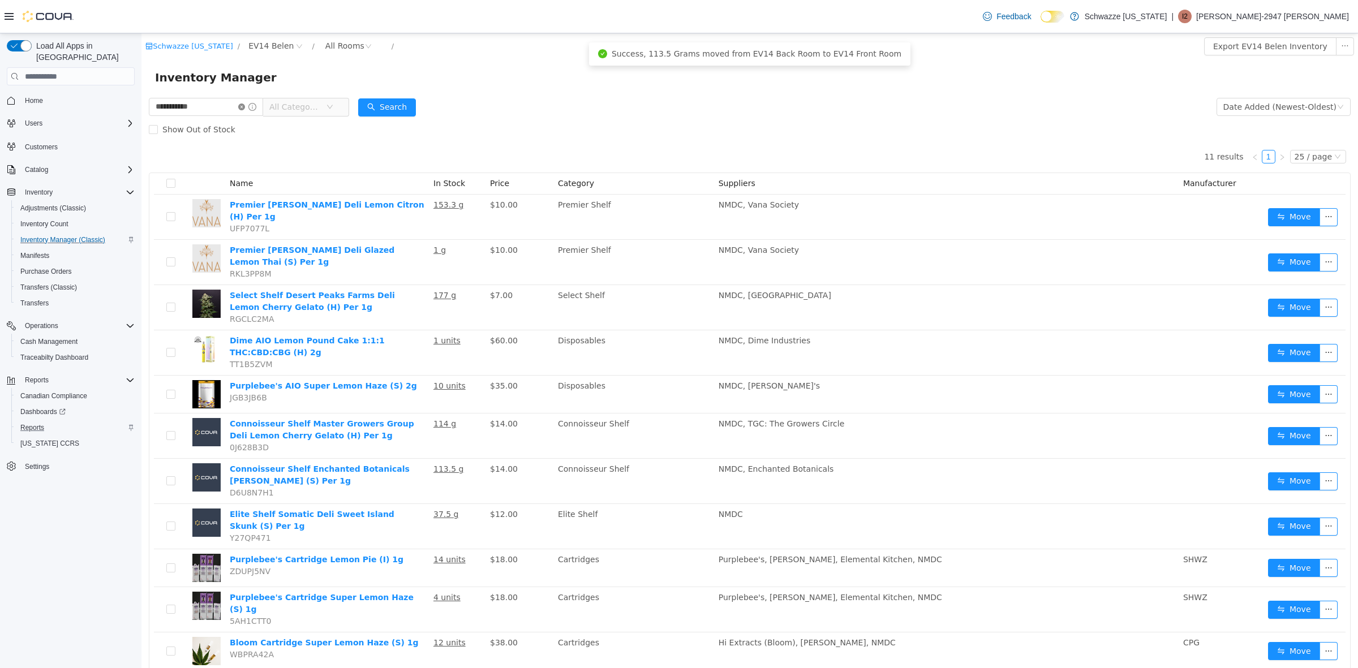
click at [245, 106] on icon "icon: close-circle" at bounding box center [241, 107] width 7 height 7
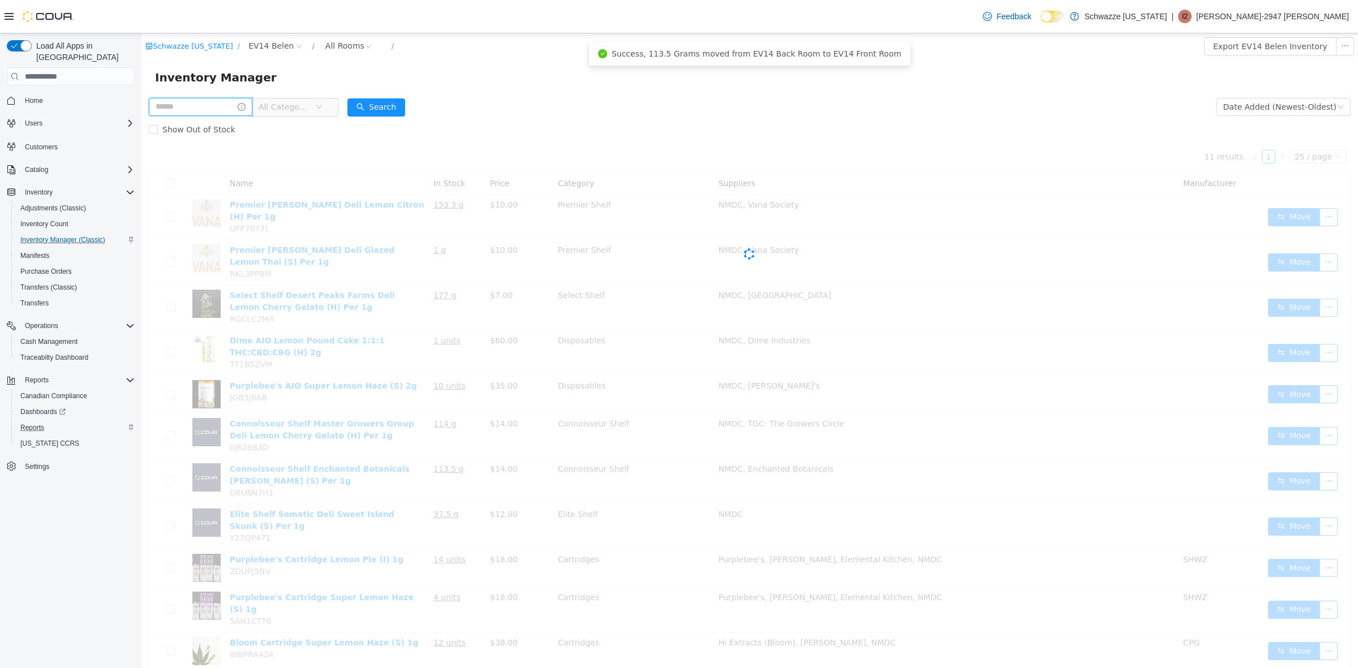
click at [234, 107] on input "text" at bounding box center [201, 107] width 104 height 18
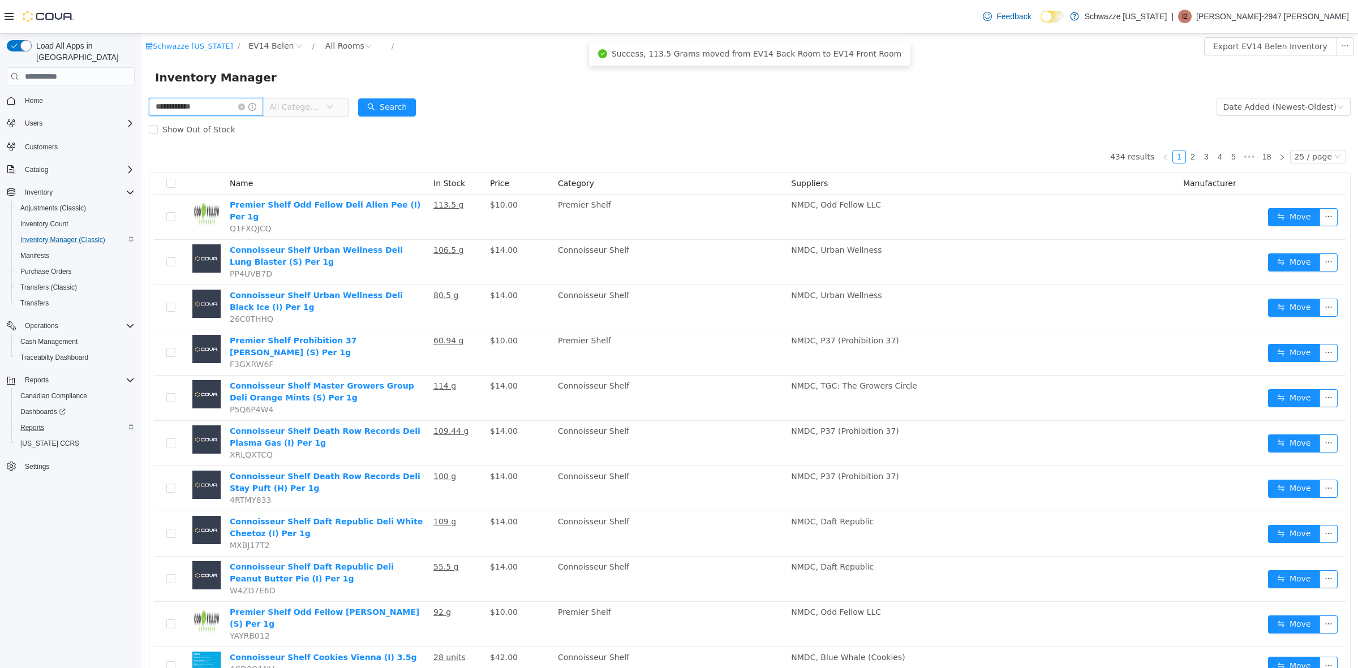
type input "**********"
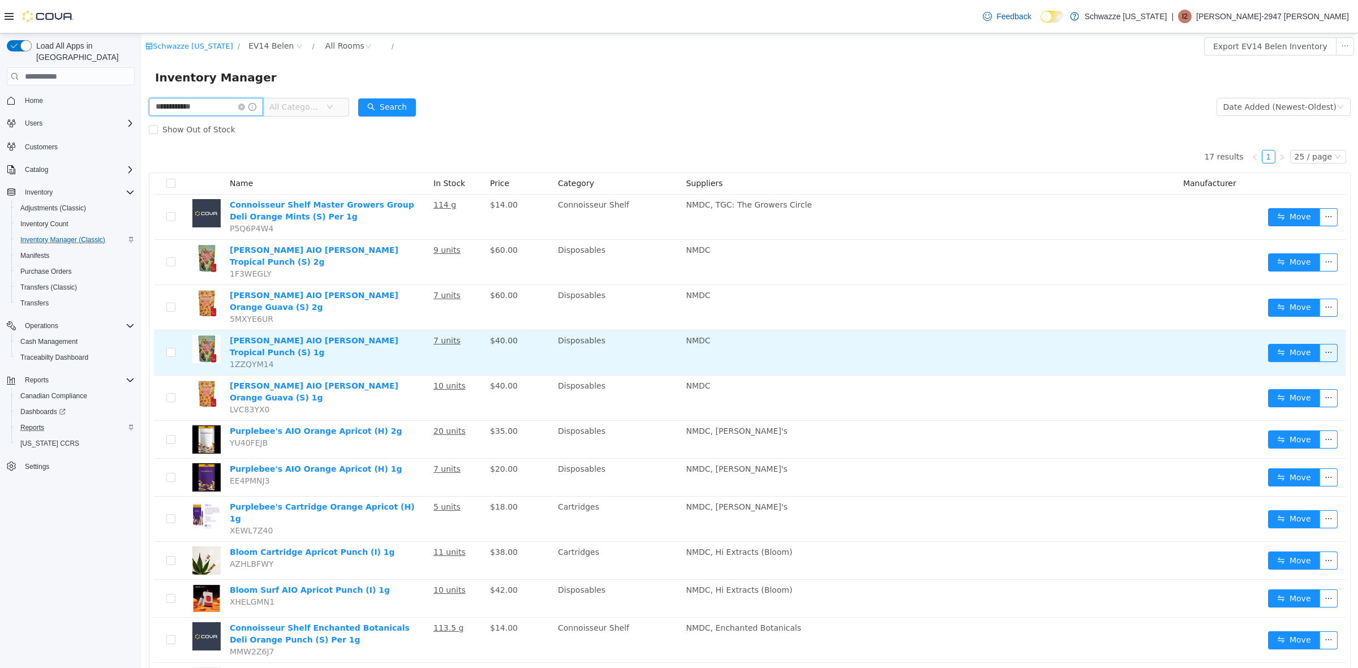
scroll to position [71, 0]
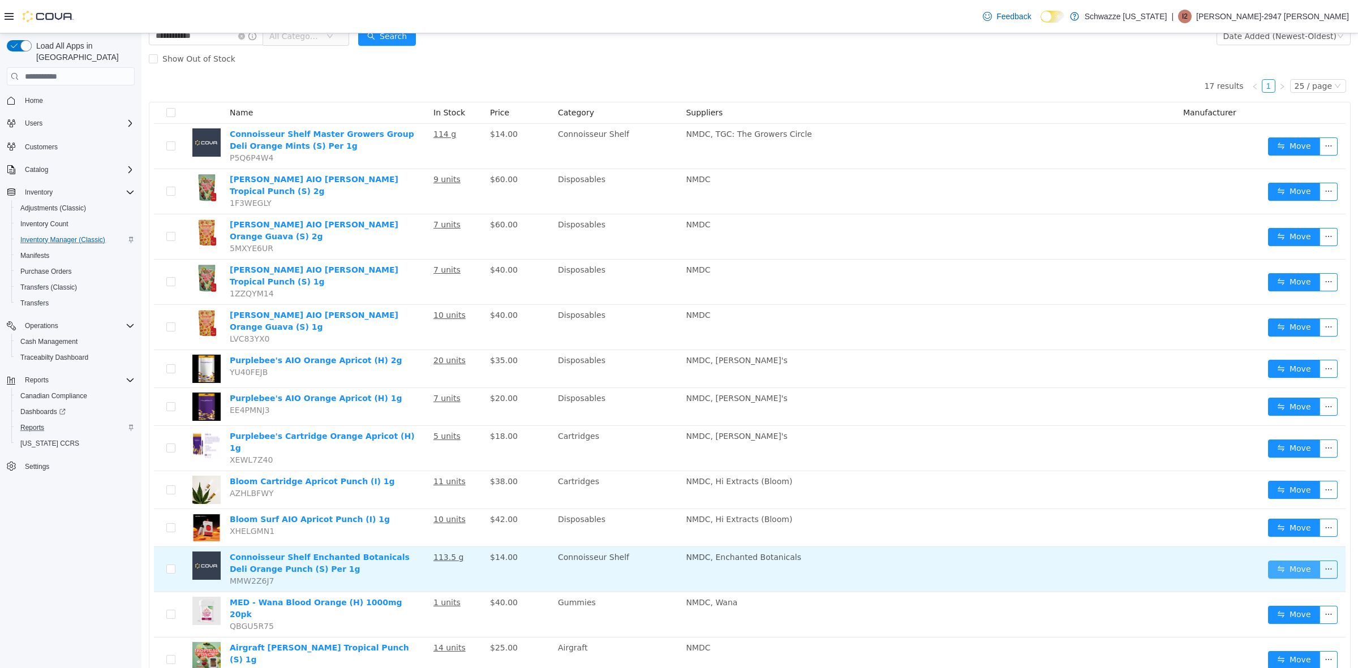
click at [1269, 561] on button "Move" at bounding box center [1294, 570] width 52 height 18
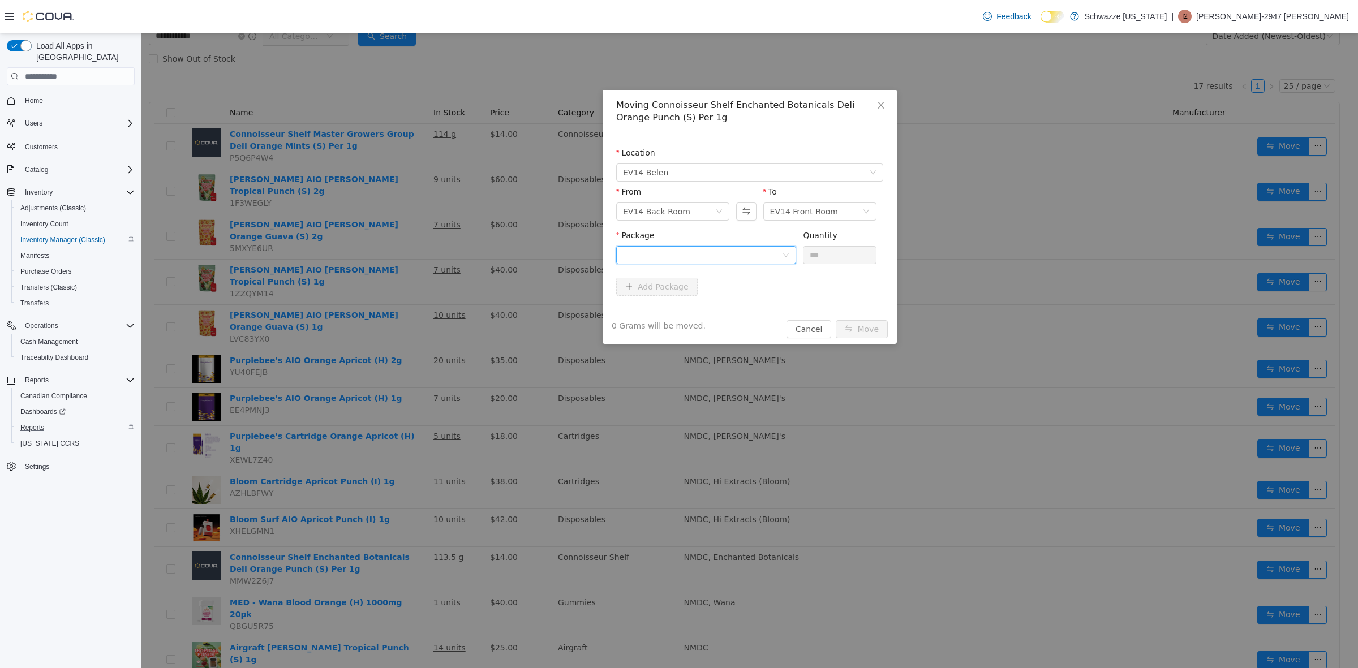
click at [682, 260] on div at bounding box center [702, 255] width 159 height 17
click at [703, 307] on li "1058318319677761 Quantity : 113.5 Grams" at bounding box center [706, 302] width 180 height 31
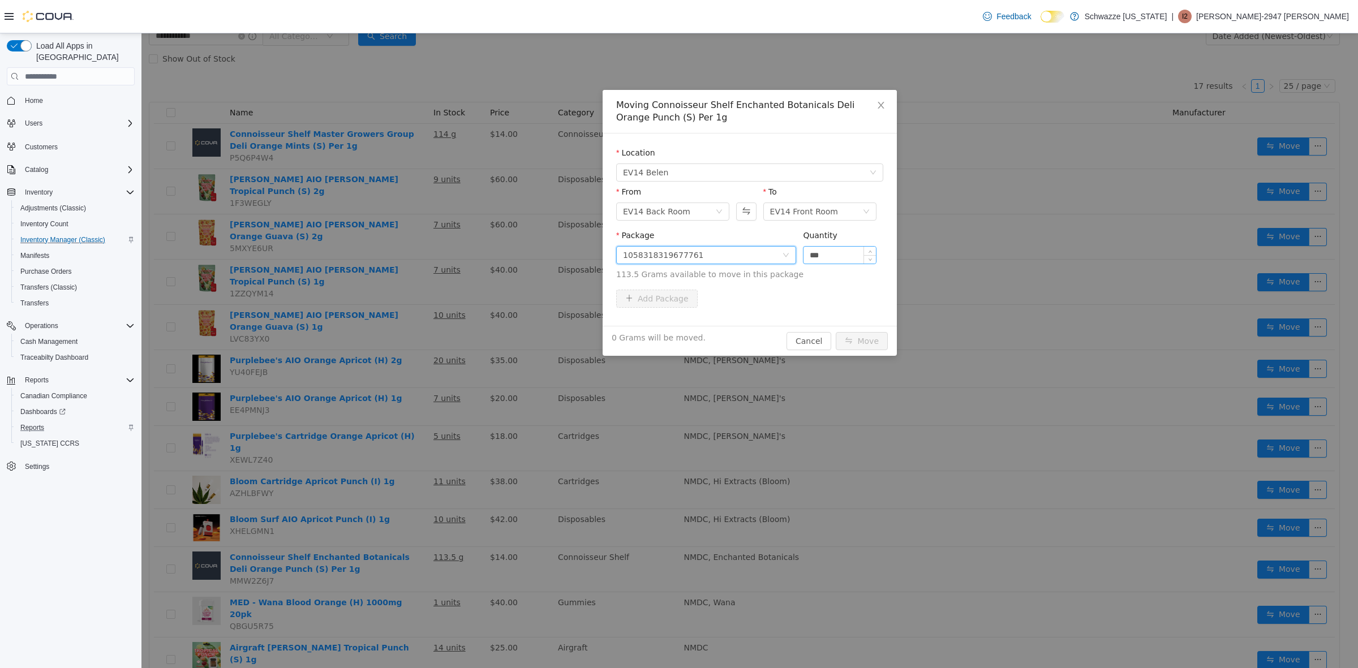
click at [827, 255] on input "***" at bounding box center [839, 255] width 72 height 17
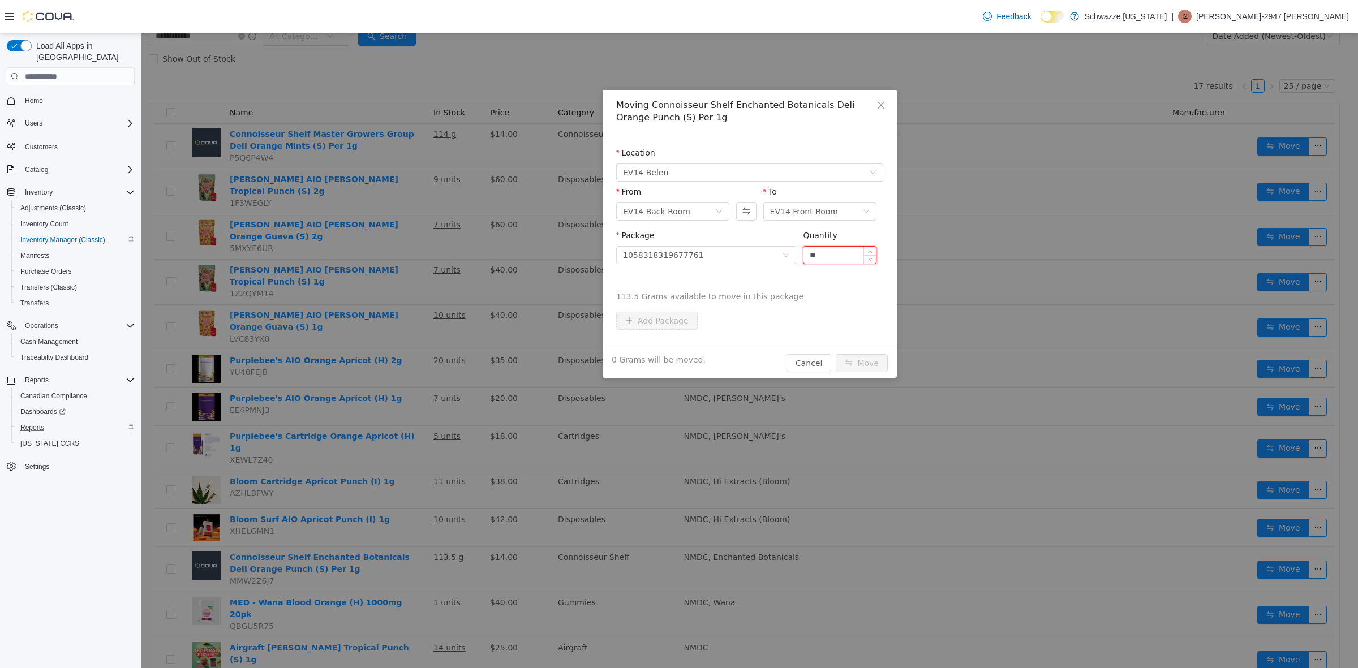
type input "*"
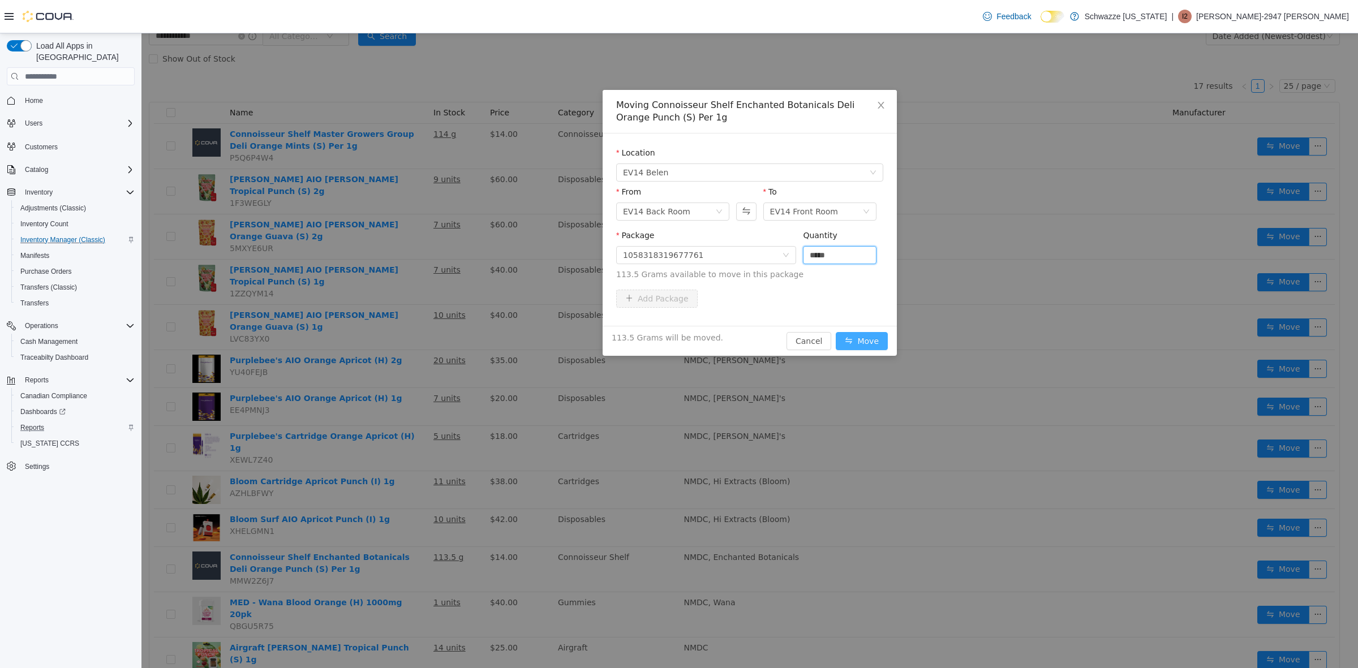
type input "*****"
click at [871, 344] on button "Move" at bounding box center [862, 341] width 52 height 18
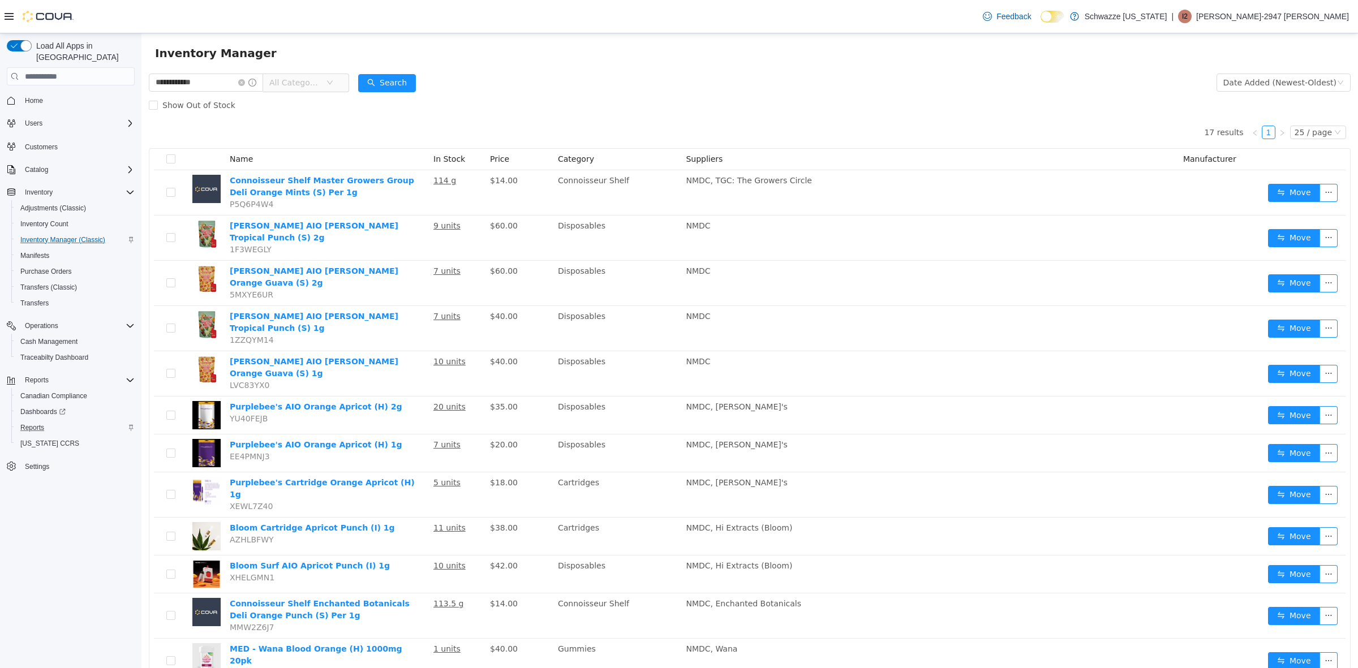
scroll to position [0, 0]
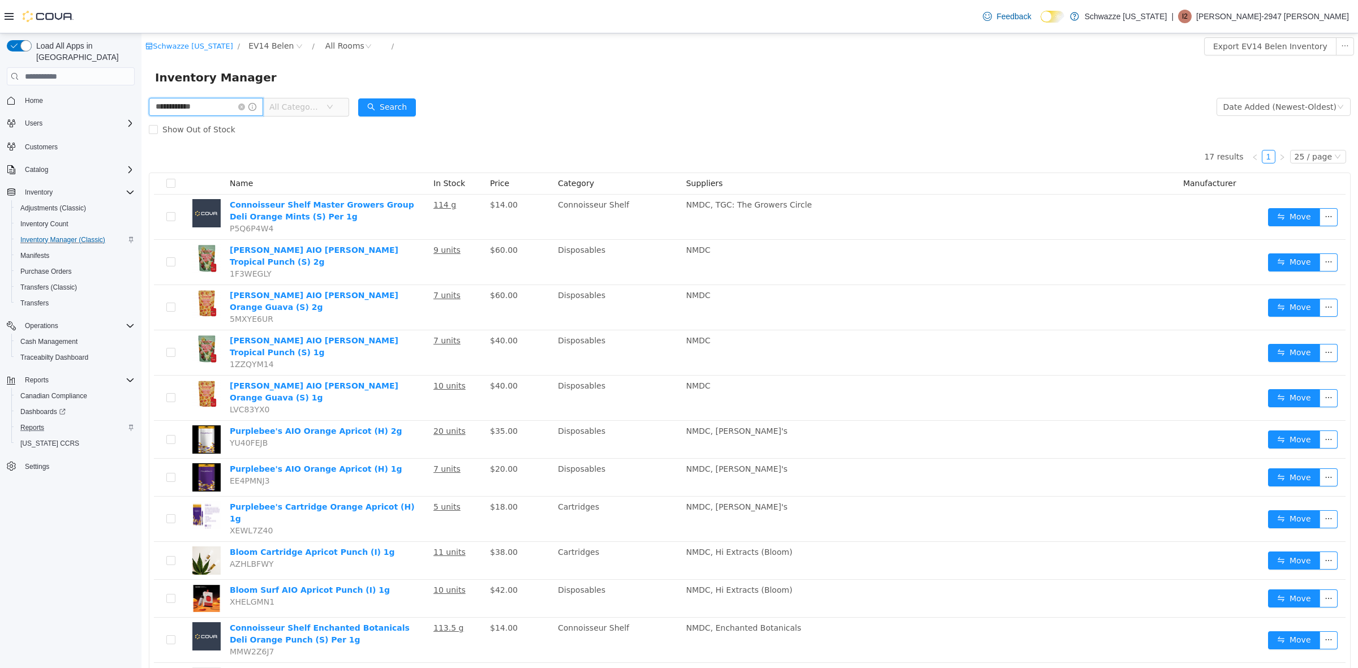
click at [249, 111] on input "**********" at bounding box center [206, 107] width 114 height 18
click at [245, 109] on icon "icon: close-circle" at bounding box center [241, 107] width 7 height 7
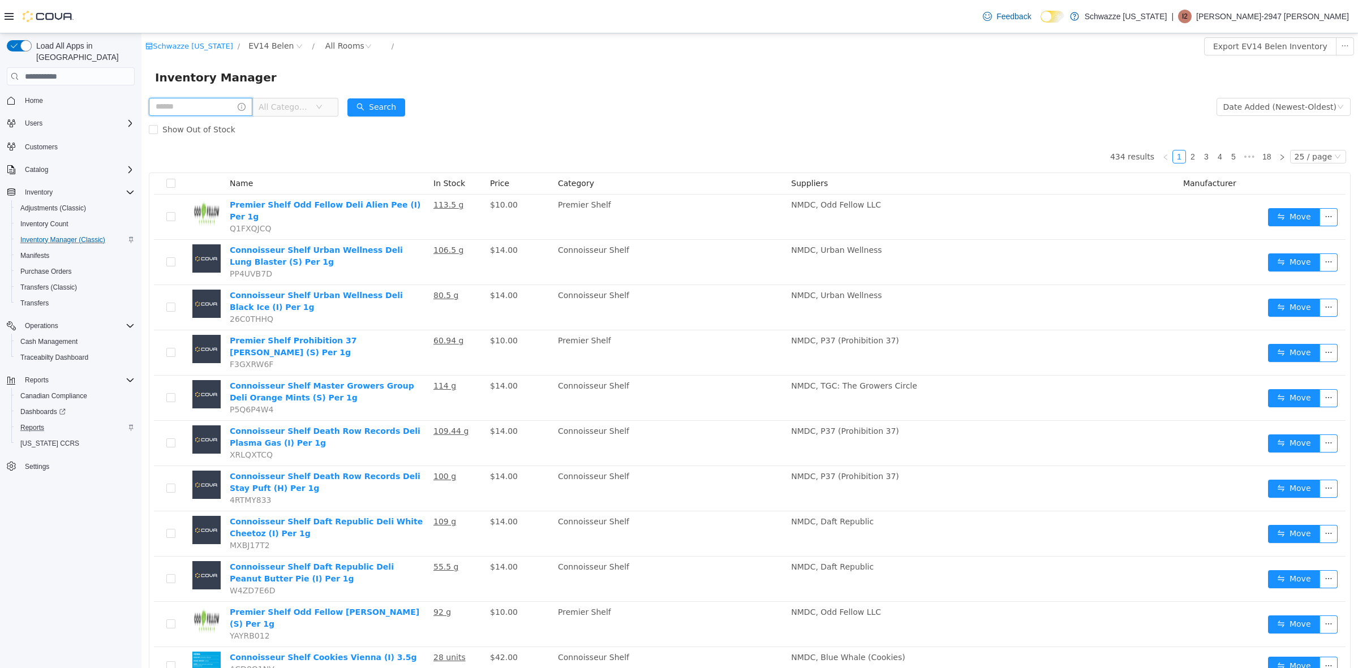
click at [230, 98] on input "text" at bounding box center [201, 107] width 104 height 18
type input "*********"
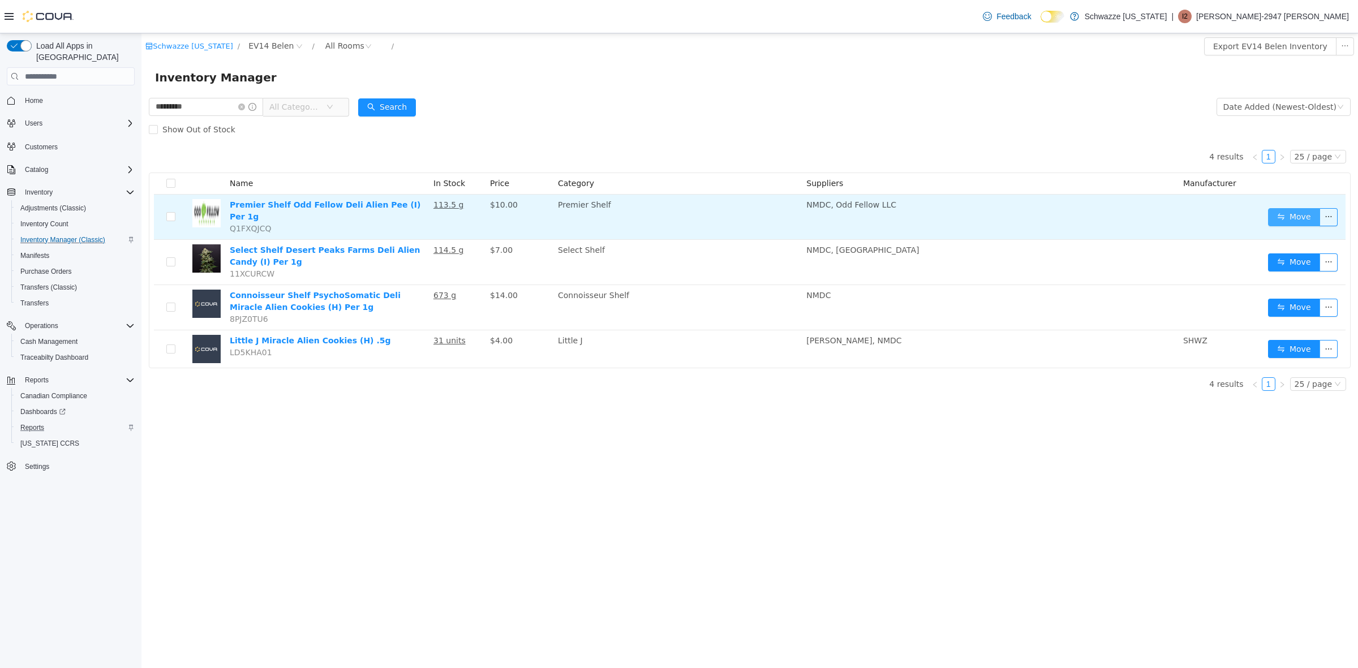
click at [1304, 212] on button "Move" at bounding box center [1294, 217] width 52 height 18
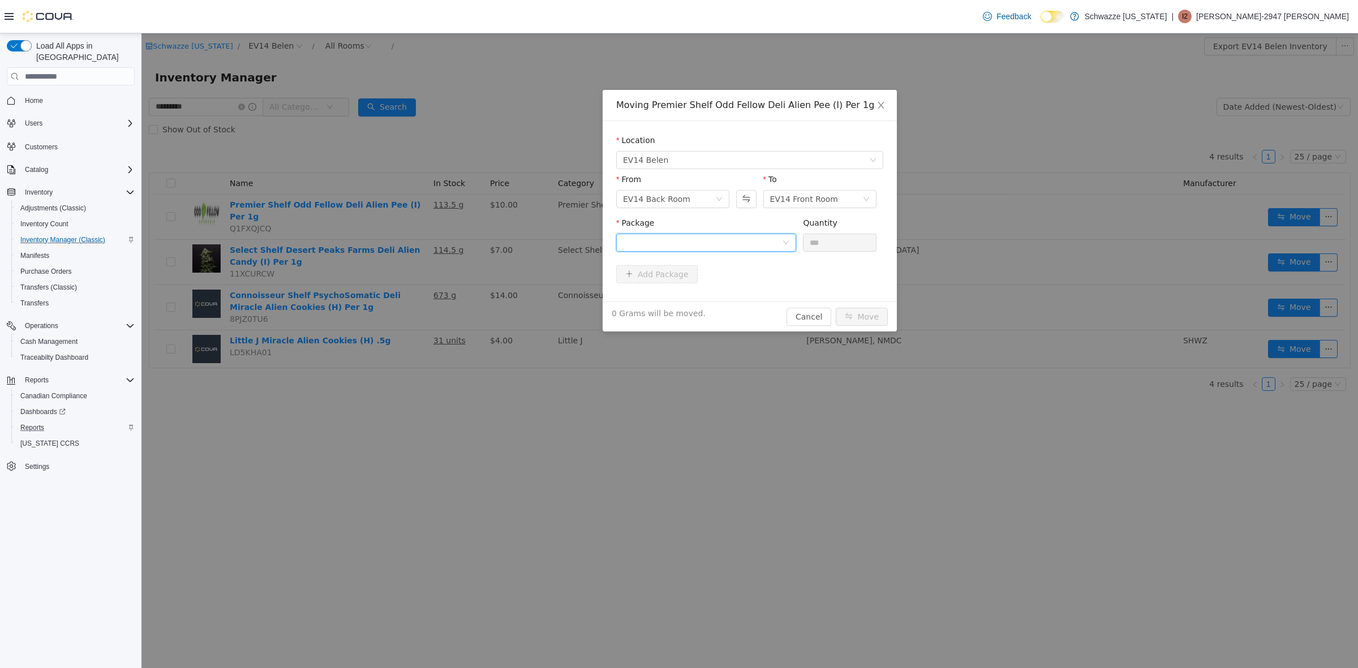
click at [738, 240] on div at bounding box center [702, 242] width 159 height 17
click at [699, 287] on li "2918882278755703 Quantity : 113.5 Grams" at bounding box center [706, 289] width 180 height 31
click at [852, 240] on input "***" at bounding box center [839, 242] width 72 height 17
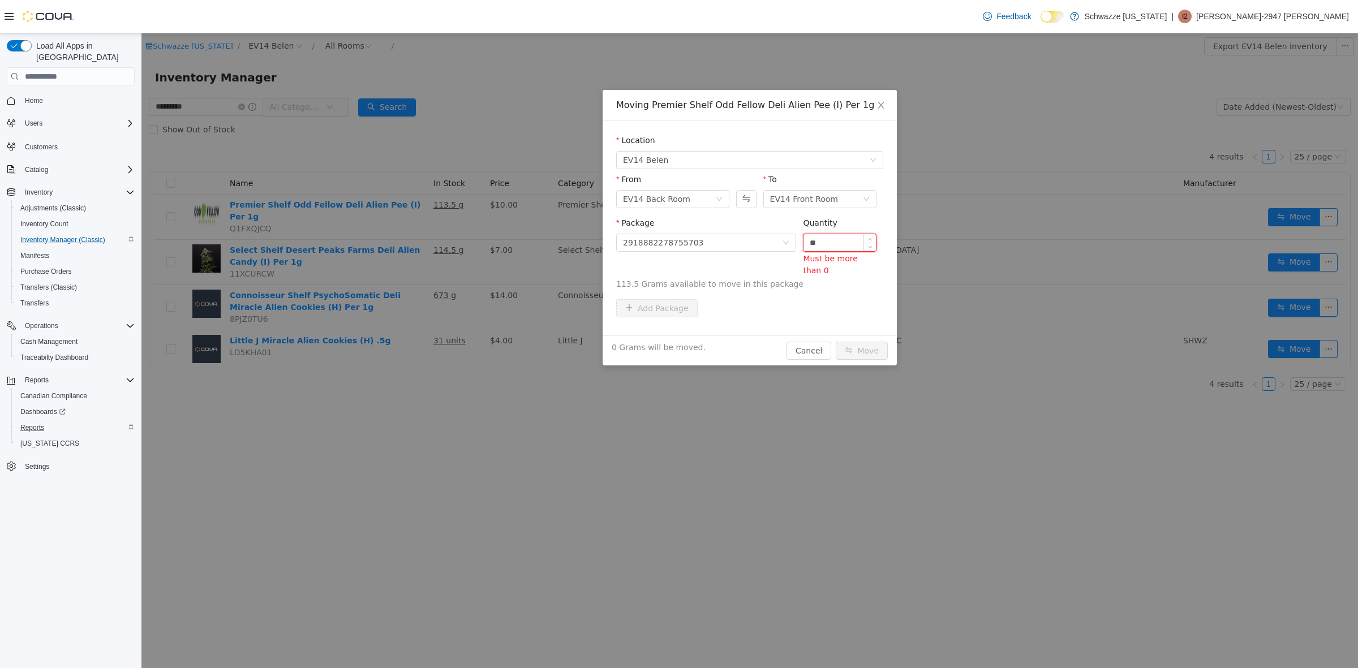
type input "*"
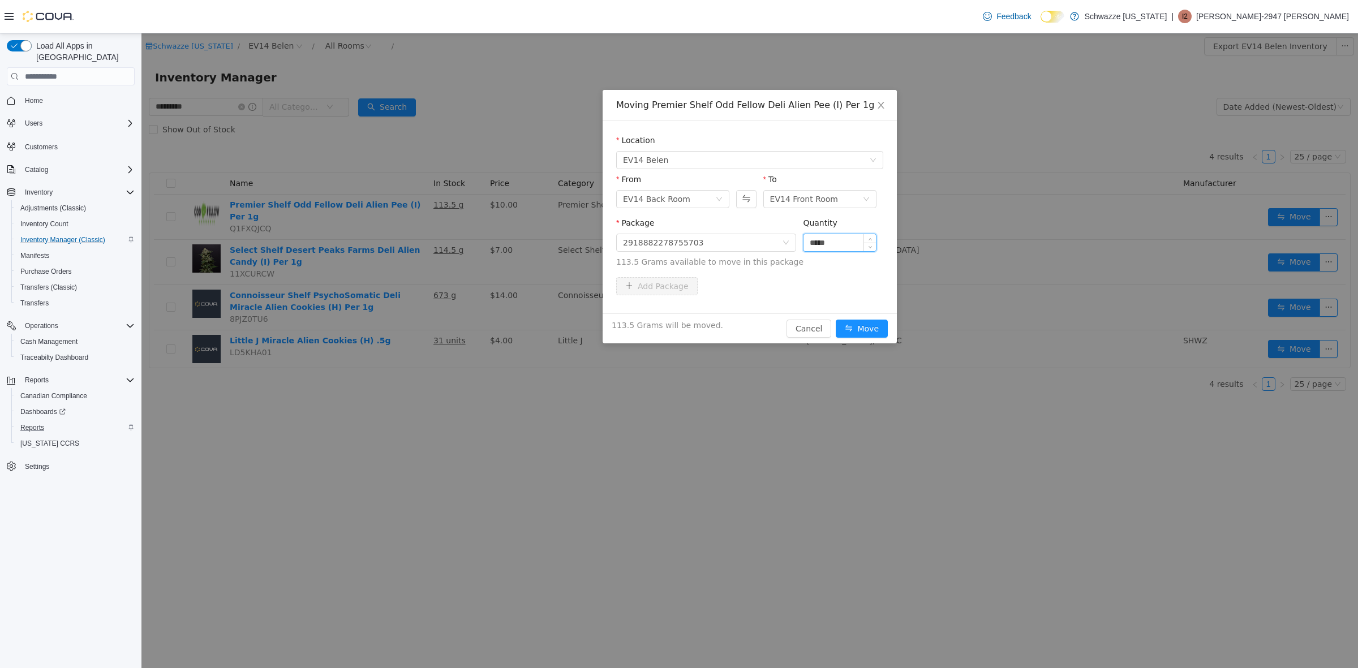
type input "*****"
click at [836, 320] on button "Move" at bounding box center [862, 329] width 52 height 18
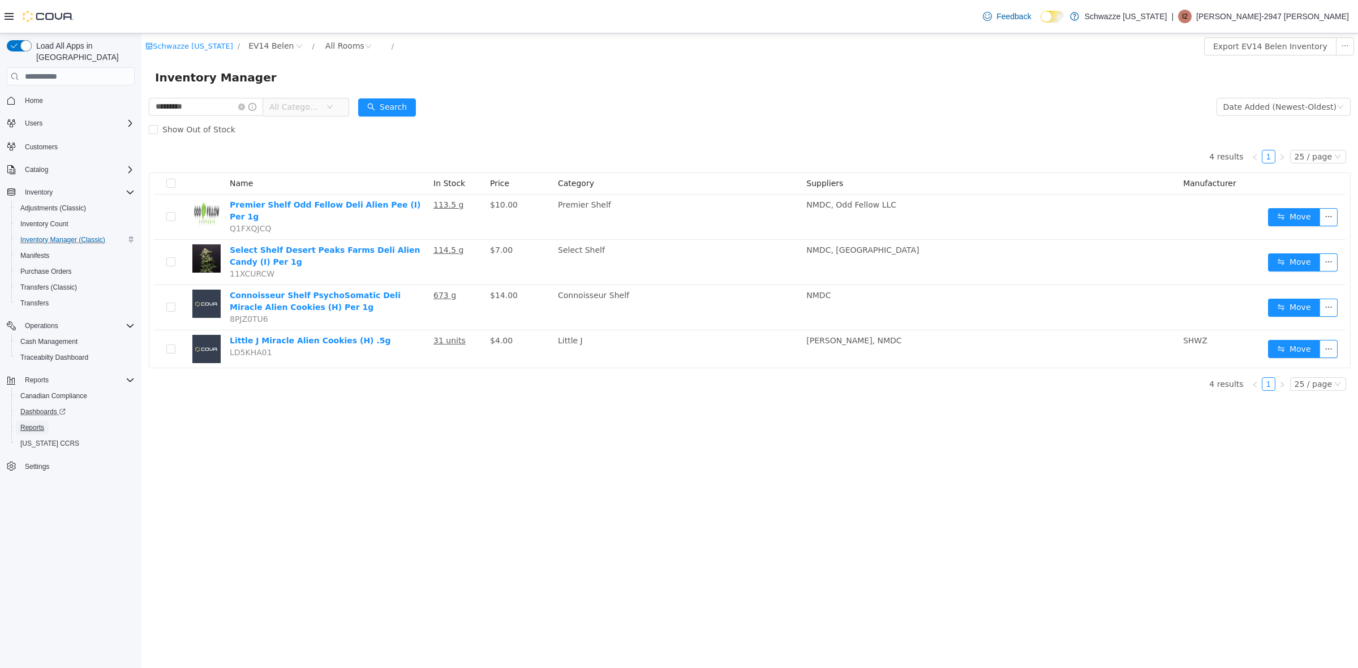
drag, startPoint x: 41, startPoint y: 409, endPoint x: 66, endPoint y: 406, distance: 25.1
click at [41, 421] on span "Reports" at bounding box center [32, 428] width 24 height 14
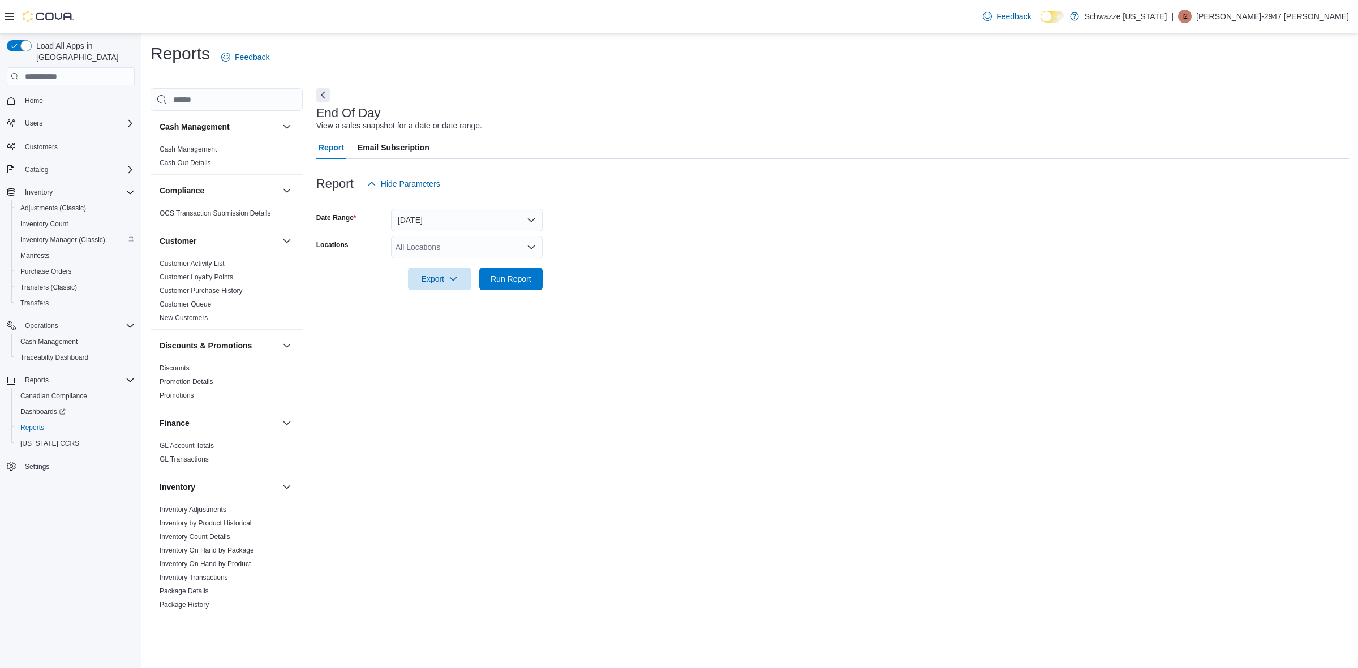
click at [448, 246] on div "All Locations" at bounding box center [467, 247] width 152 height 23
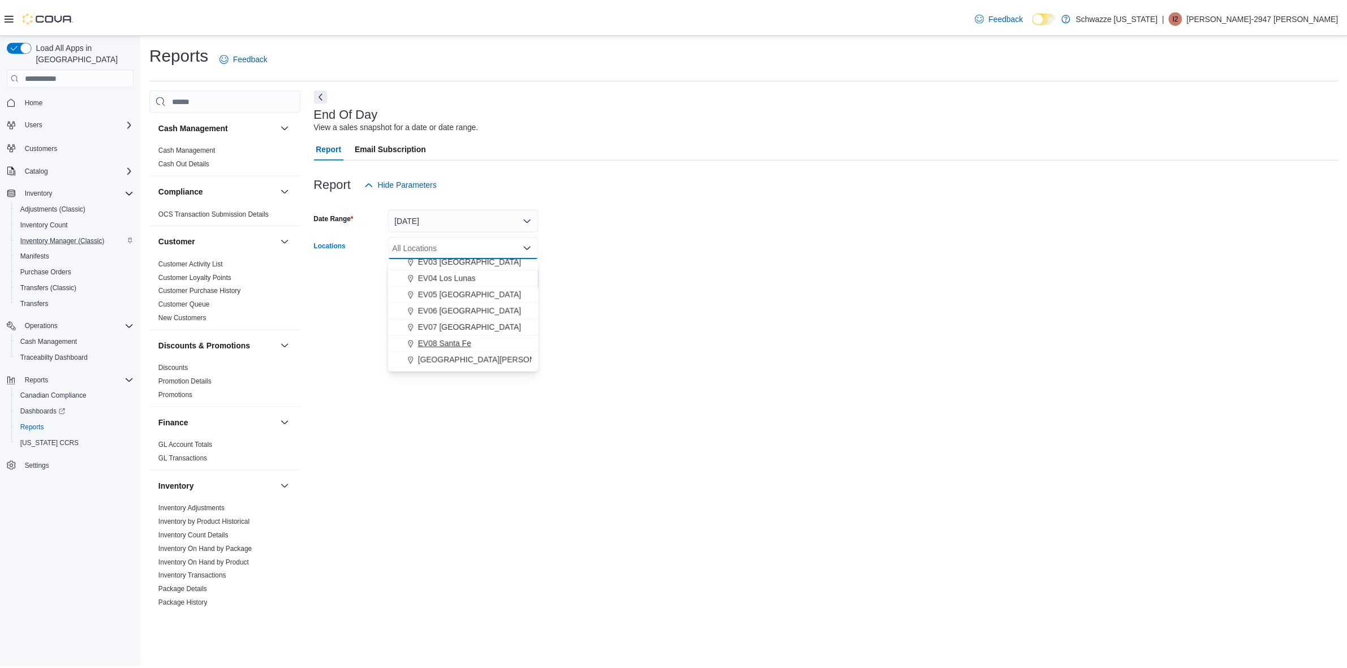
scroll to position [141, 0]
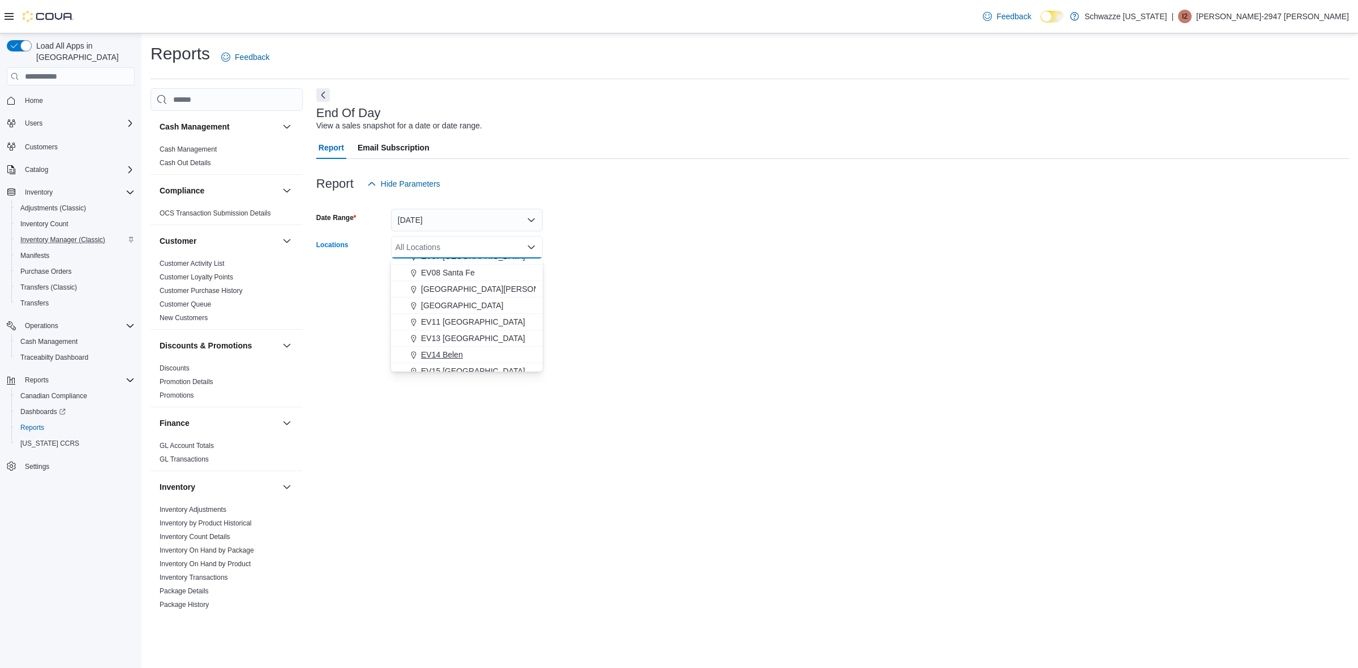
click at [465, 351] on div "EV14 Belen" at bounding box center [467, 354] width 138 height 11
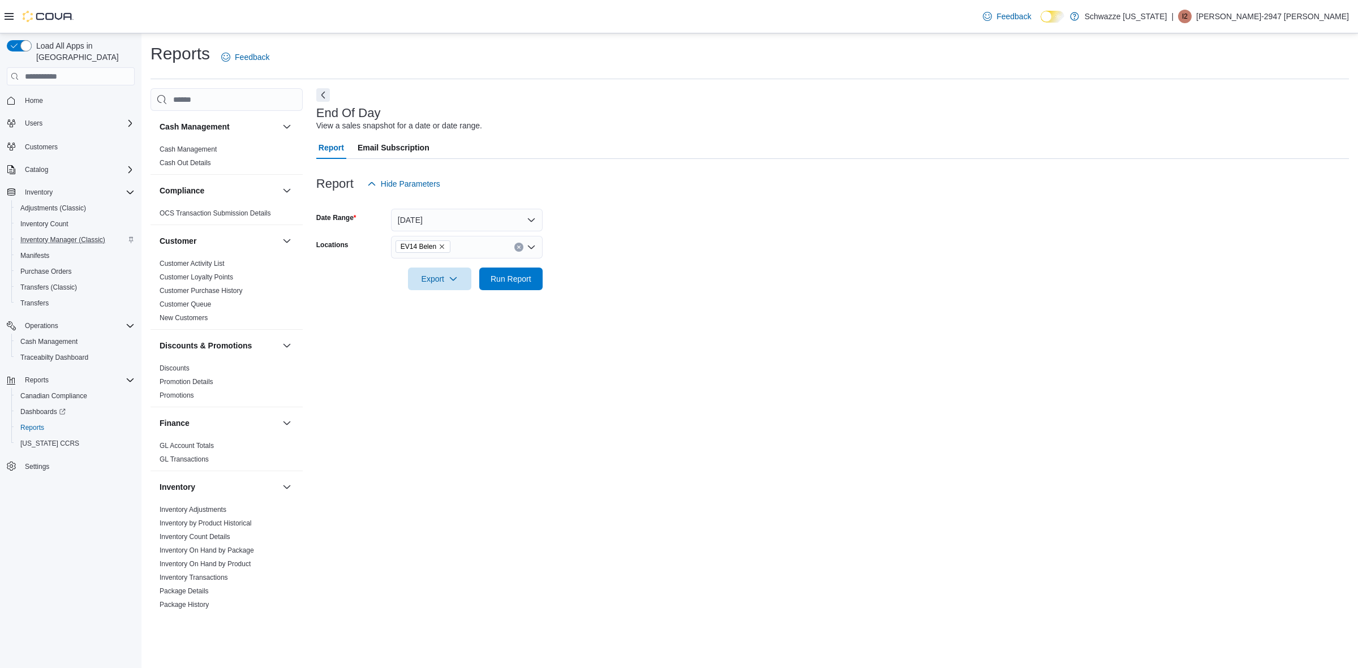
click at [681, 382] on div "End Of Day View a sales snapshot for a date or date range. Report Email Subscri…" at bounding box center [832, 350] width 1033 height 524
click at [506, 278] on span "Run Report" at bounding box center [511, 278] width 41 height 11
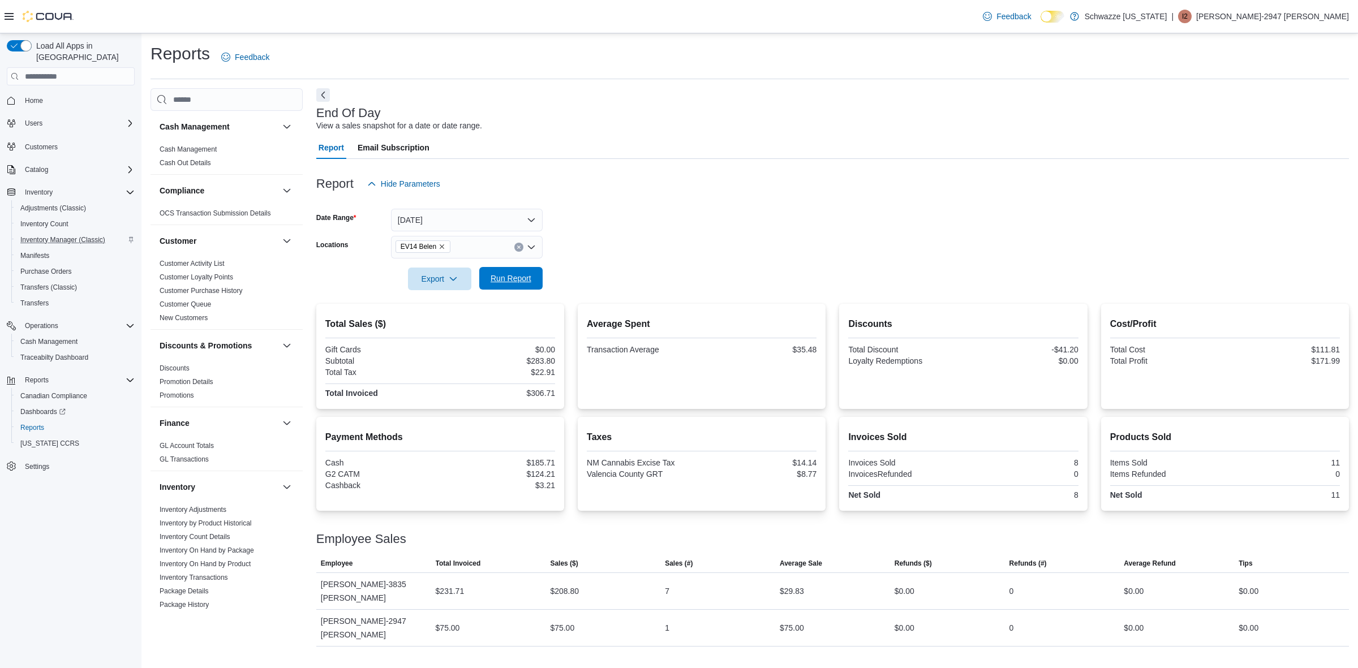
click at [527, 285] on span "Run Report" at bounding box center [511, 278] width 50 height 23
click at [522, 276] on span "Run Report" at bounding box center [511, 278] width 41 height 11
click at [534, 284] on span "Run Report" at bounding box center [511, 278] width 50 height 23
click at [433, 213] on button "[DATE]" at bounding box center [467, 220] width 152 height 23
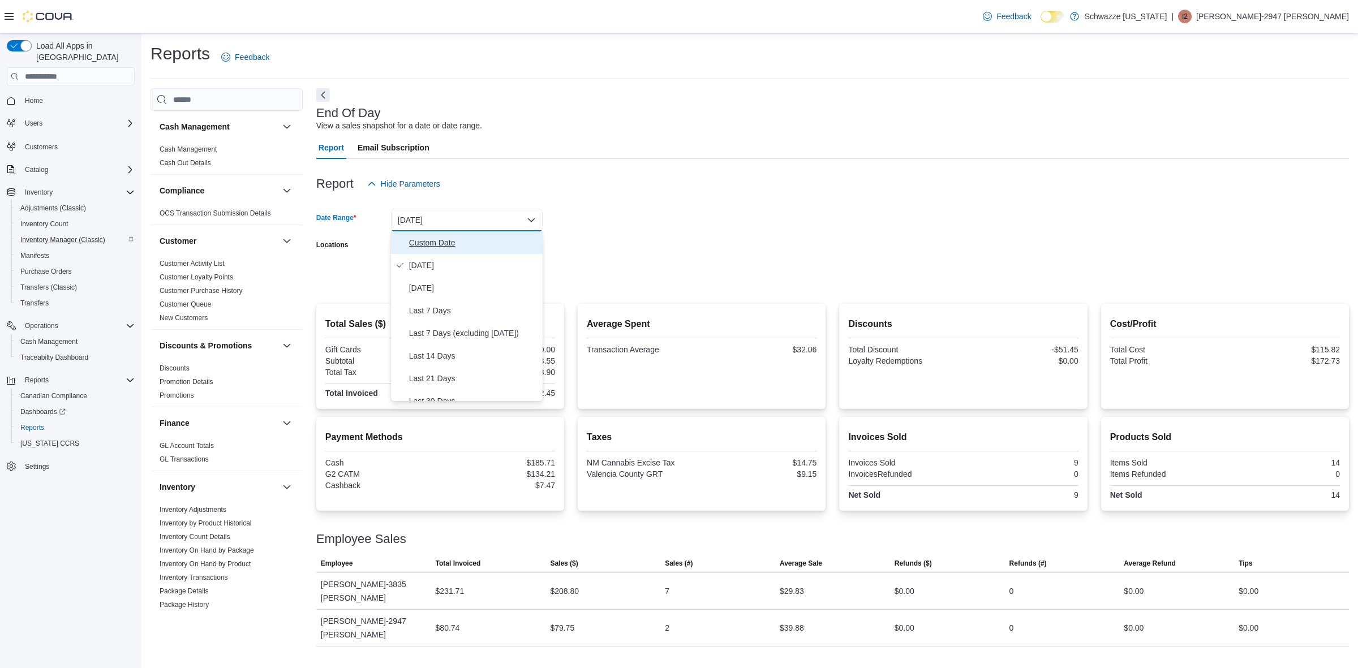
click at [483, 234] on button "Custom Date" at bounding box center [467, 242] width 152 height 23
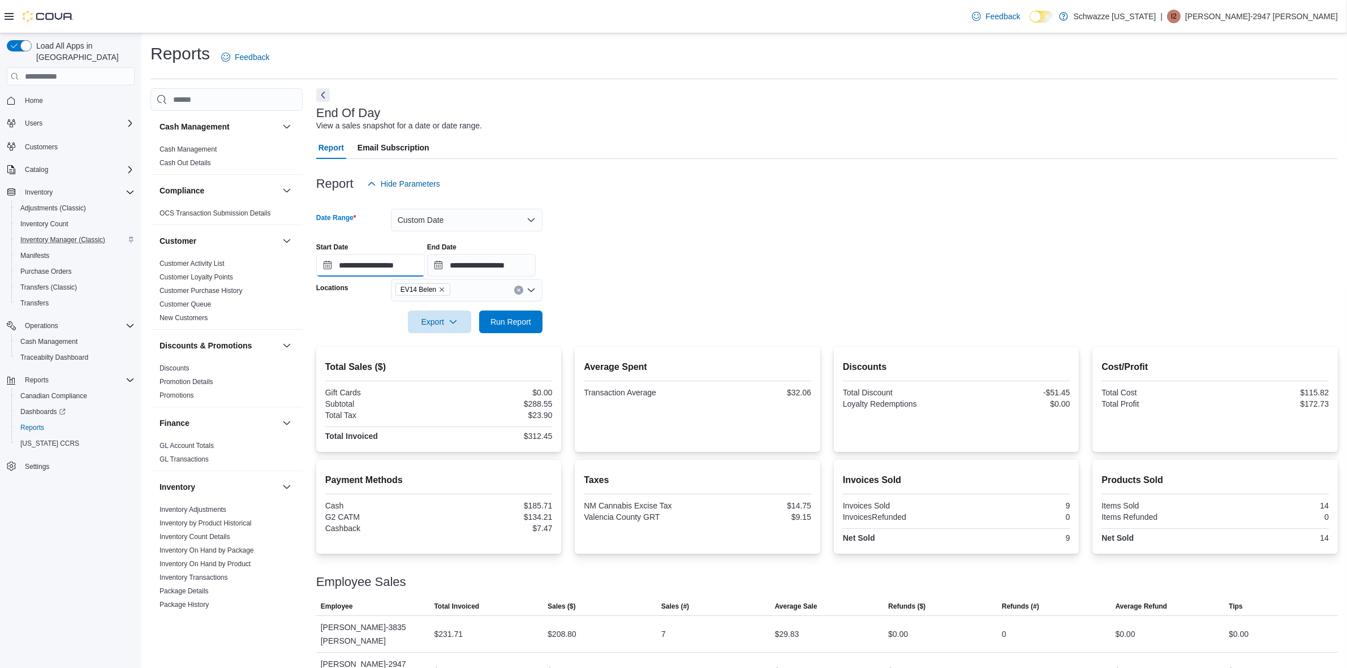
click at [352, 264] on input "**********" at bounding box center [370, 265] width 109 height 23
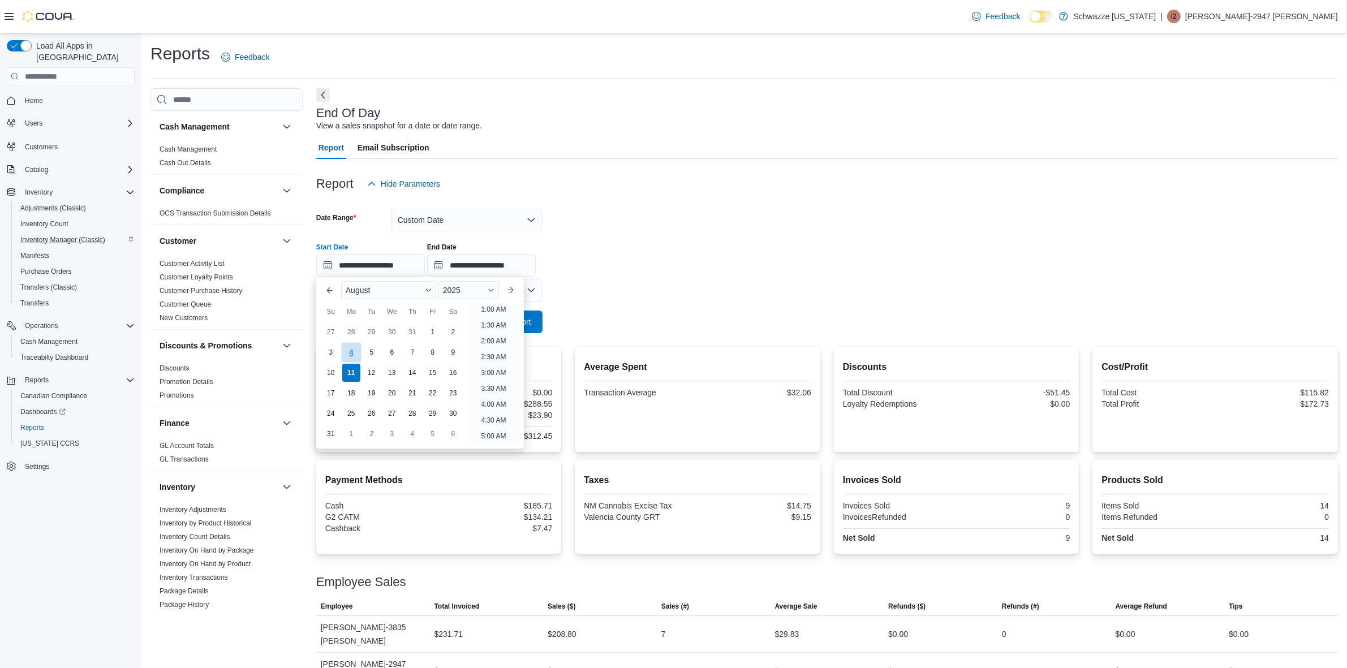
click at [355, 351] on div "4" at bounding box center [351, 352] width 20 height 20
type input "**********"
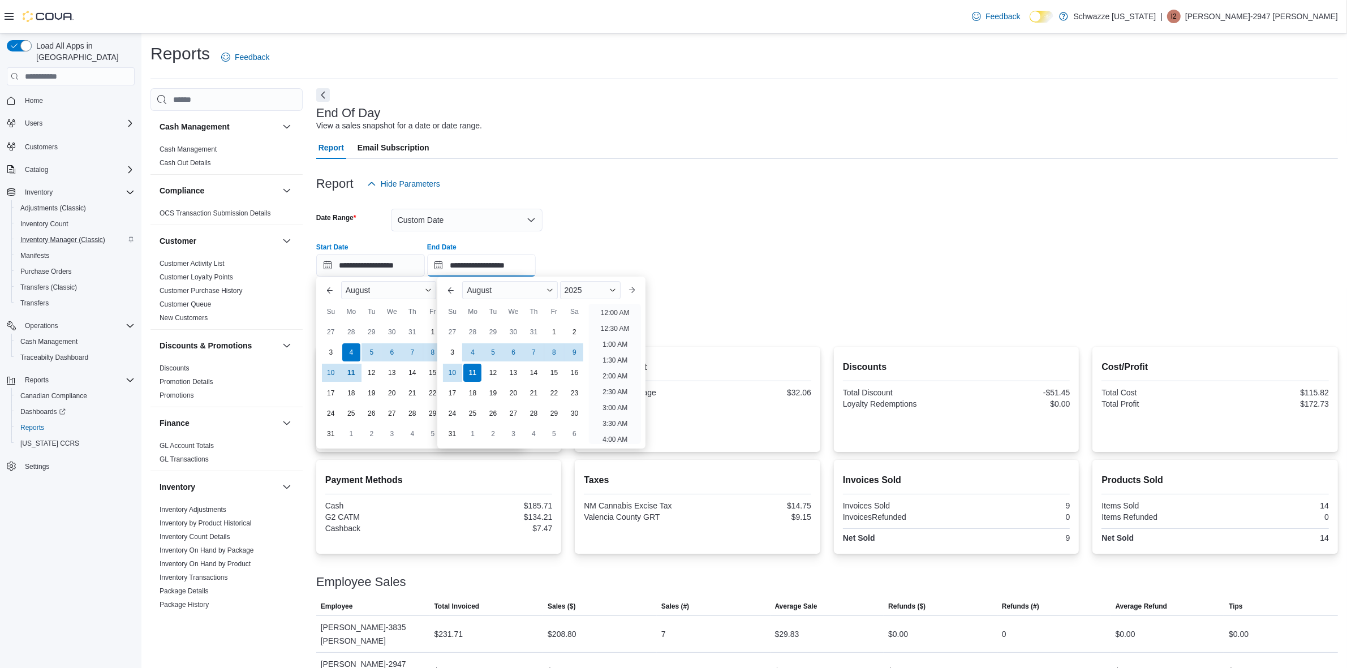
click at [517, 272] on input "**********" at bounding box center [481, 265] width 109 height 23
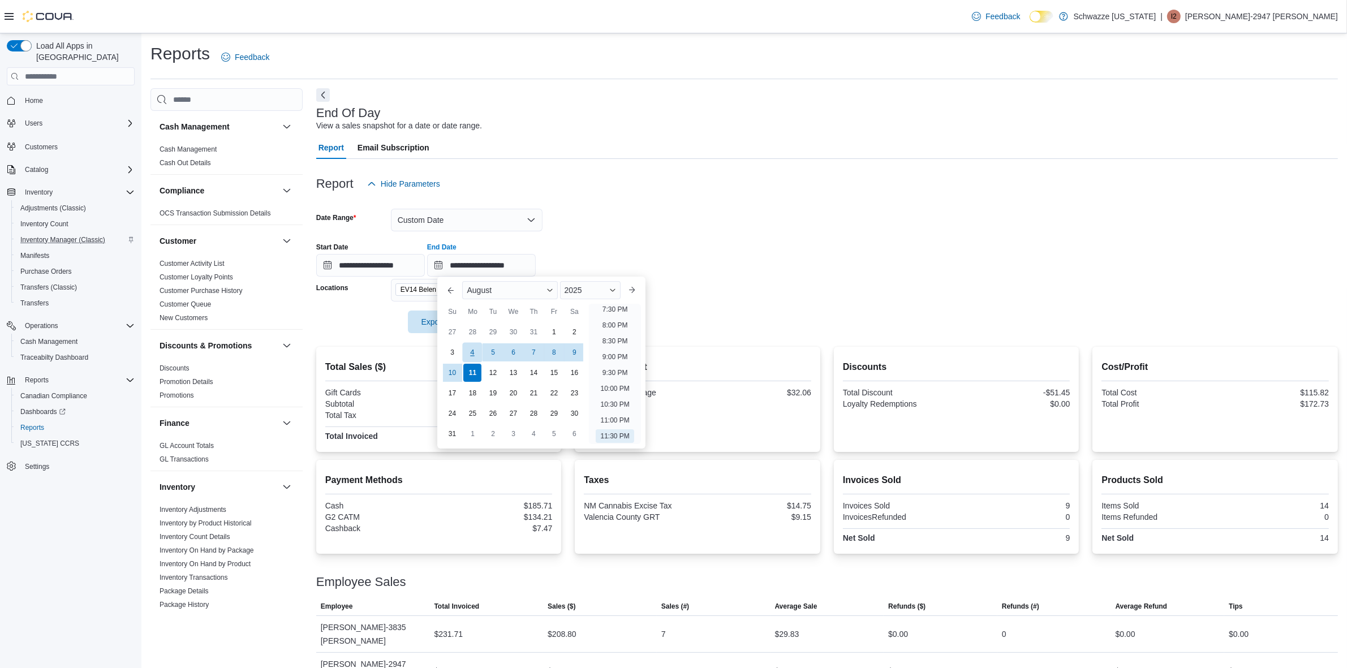
click at [474, 358] on div "4" at bounding box center [473, 352] width 20 height 20
type input "**********"
click at [741, 242] on div "**********" at bounding box center [827, 255] width 1022 height 43
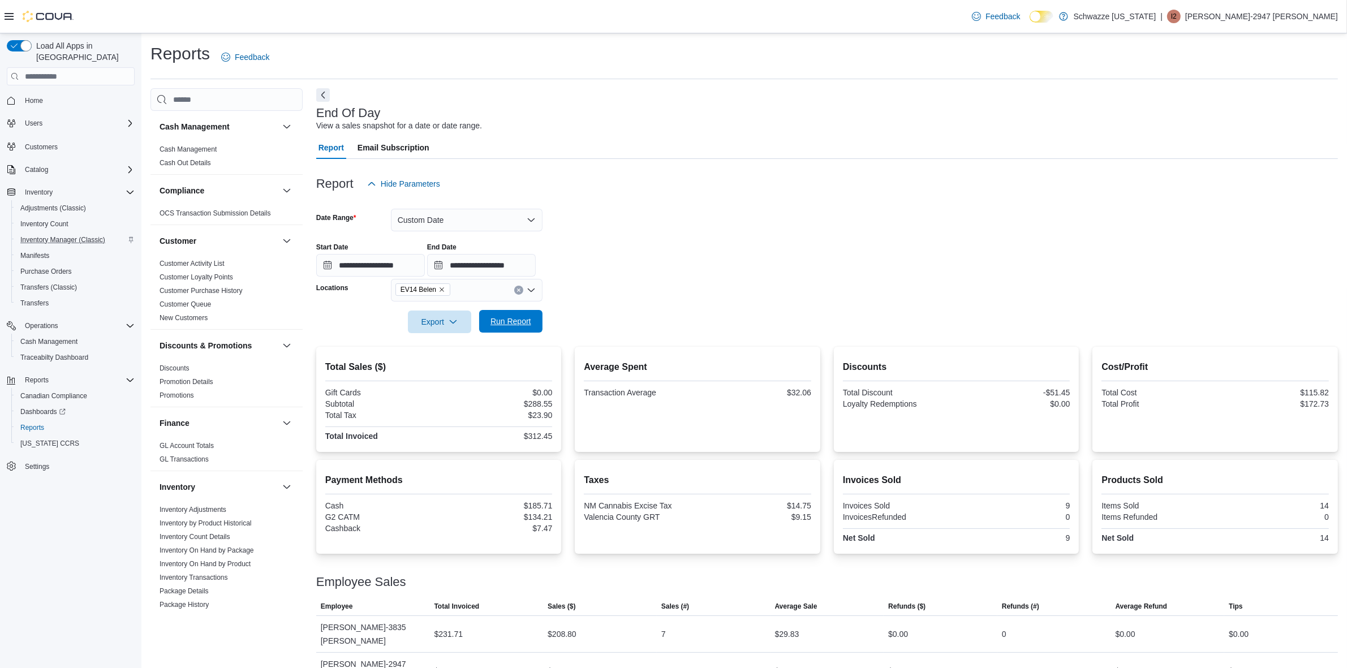
click at [527, 330] on span "Run Report" at bounding box center [511, 321] width 50 height 23
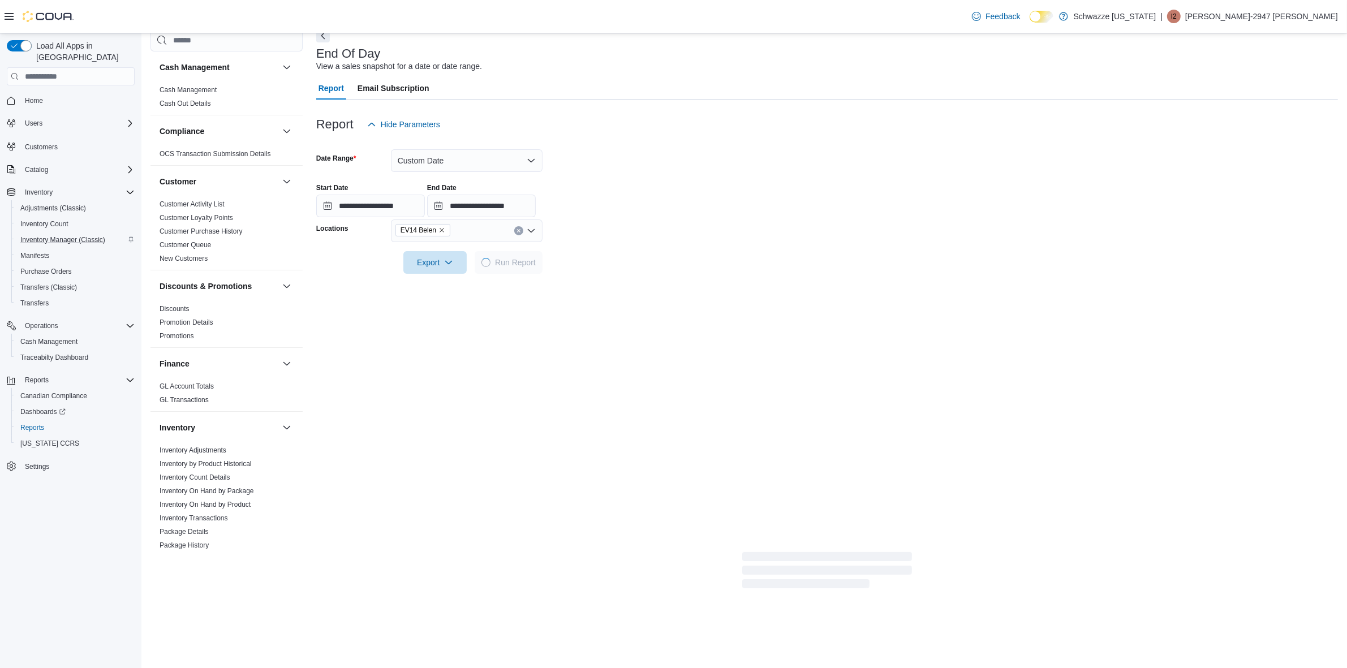
scroll to position [50, 0]
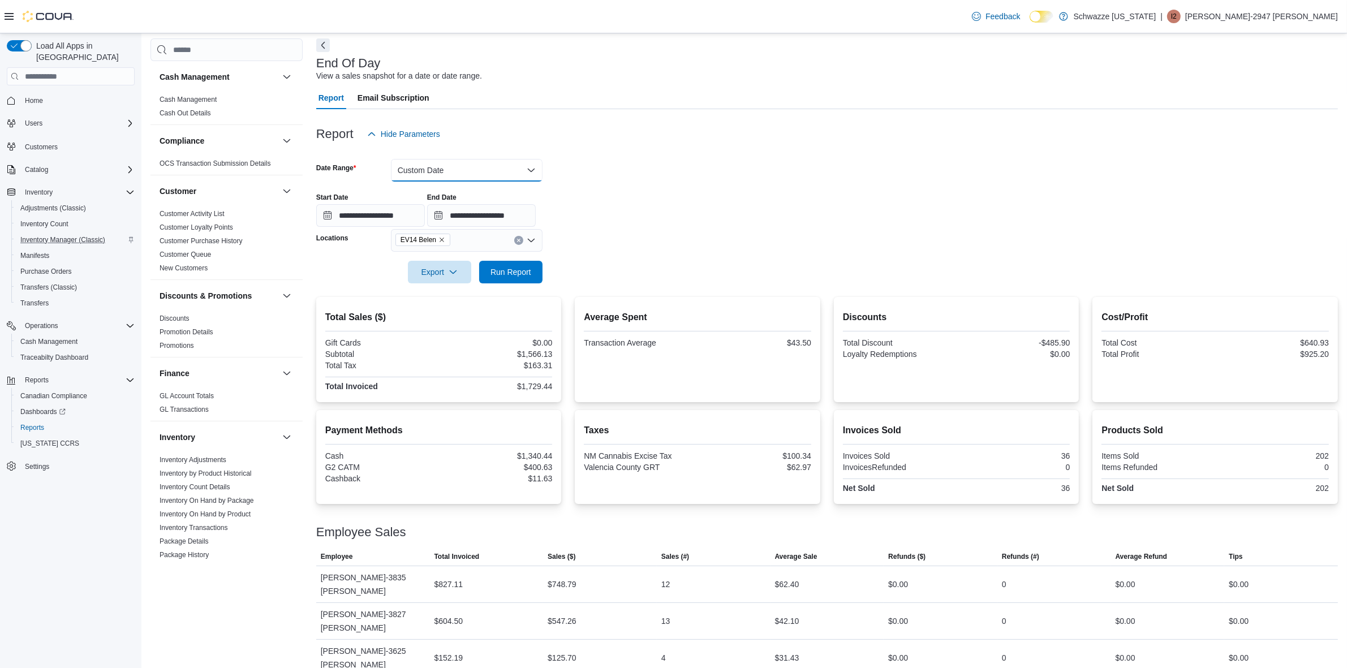
click at [431, 169] on button "Custom Date" at bounding box center [467, 170] width 152 height 23
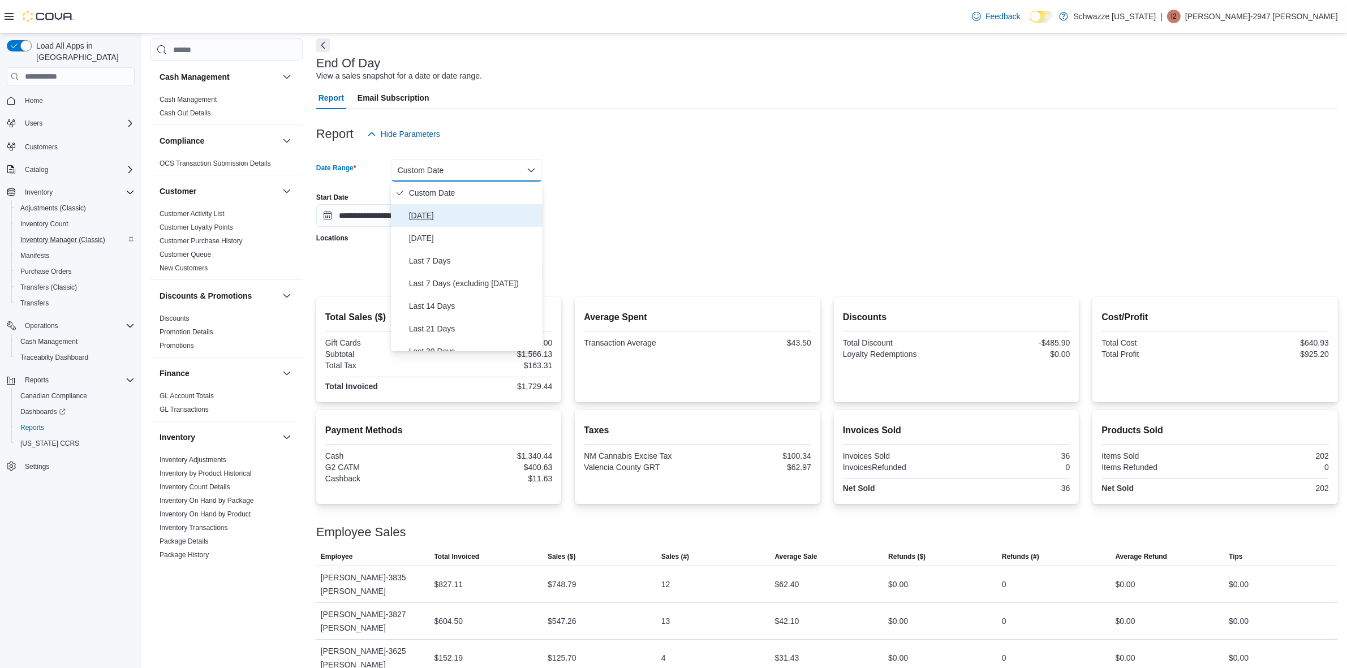
click at [443, 216] on span "[DATE]" at bounding box center [473, 216] width 129 height 14
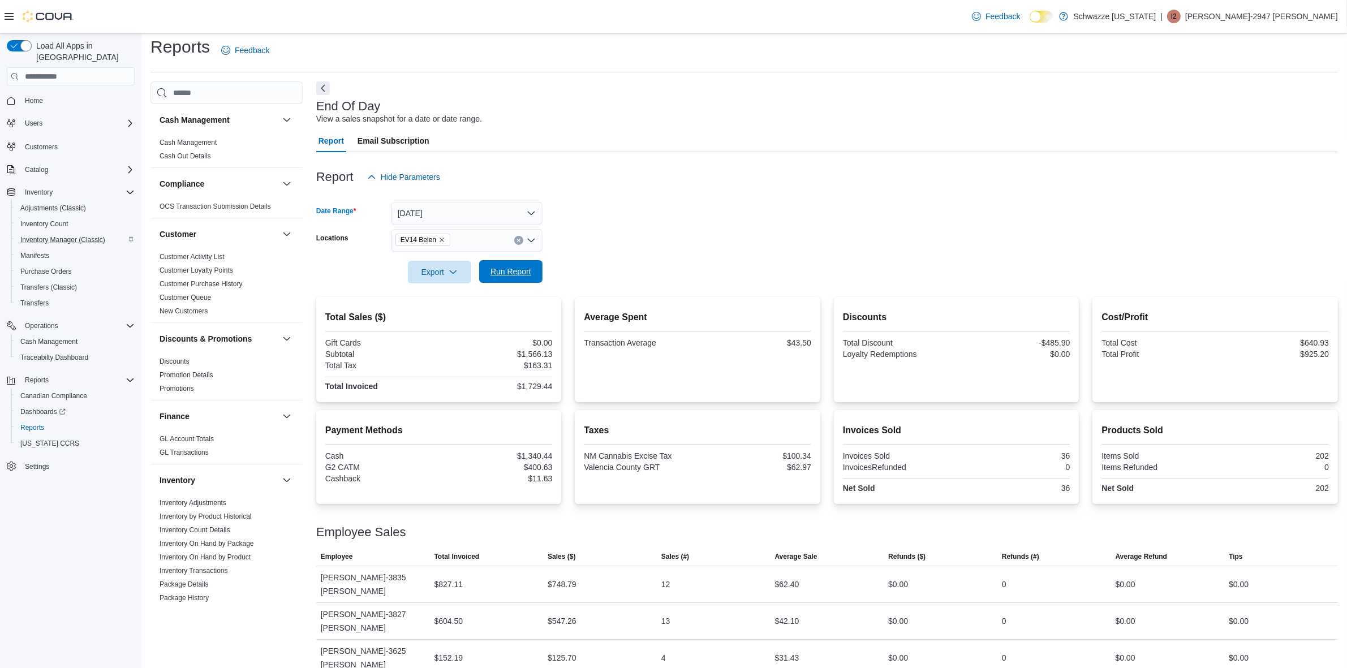
click at [502, 282] on span "Run Report" at bounding box center [511, 271] width 50 height 23
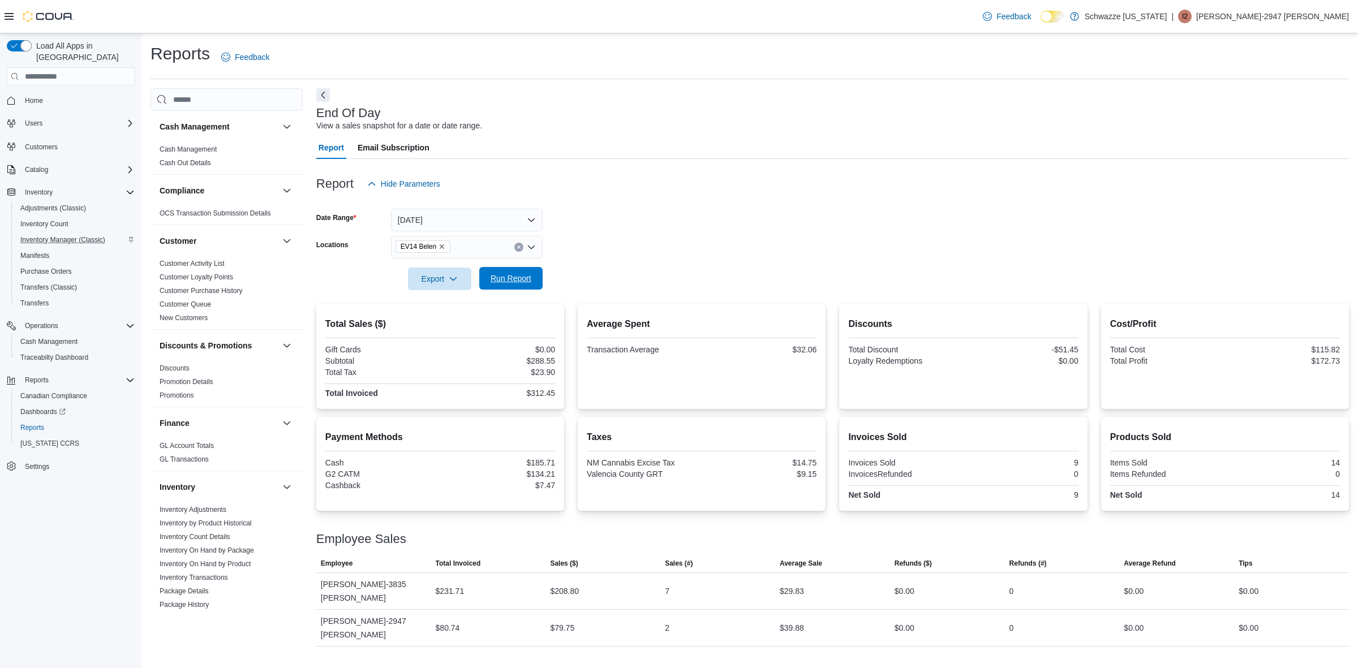
click at [507, 273] on span "Run Report" at bounding box center [511, 278] width 41 height 11
click at [62, 235] on span "Inventory Manager (Classic)" at bounding box center [62, 239] width 85 height 9
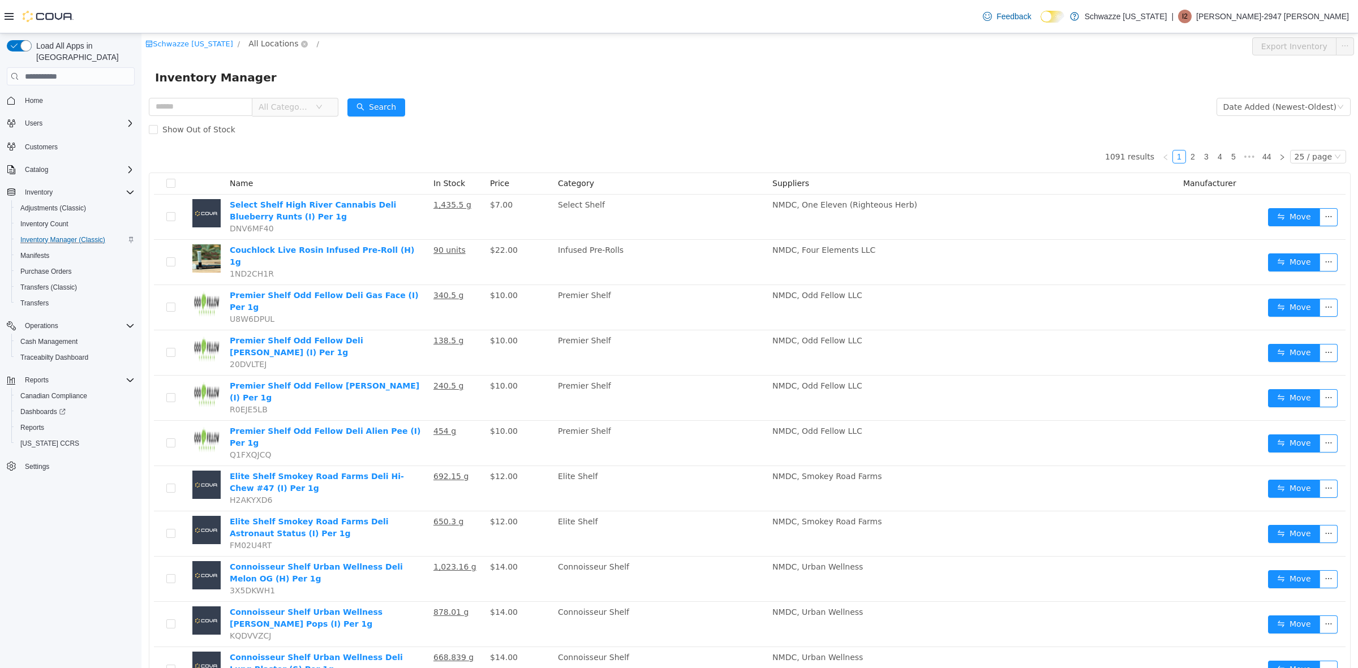
click at [265, 38] on span "All Locations" at bounding box center [273, 43] width 50 height 12
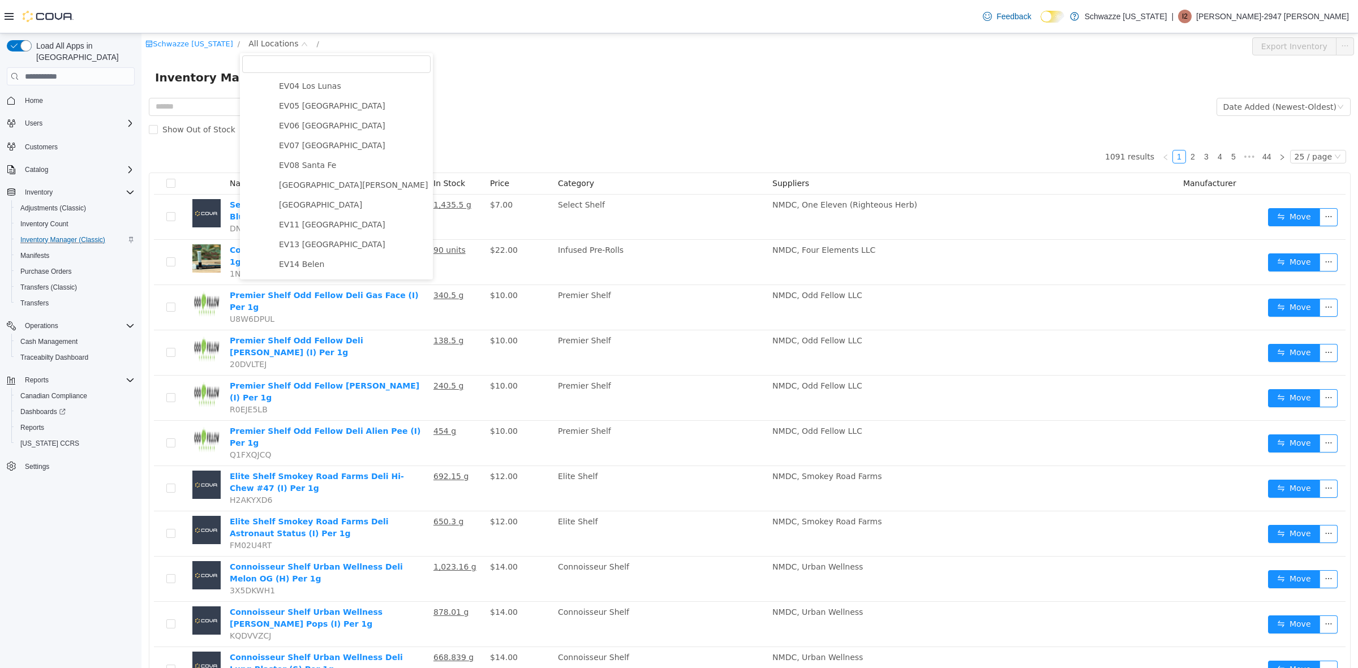
scroll to position [283, 0]
click at [326, 81] on span "EV14 Belen" at bounding box center [353, 79] width 154 height 15
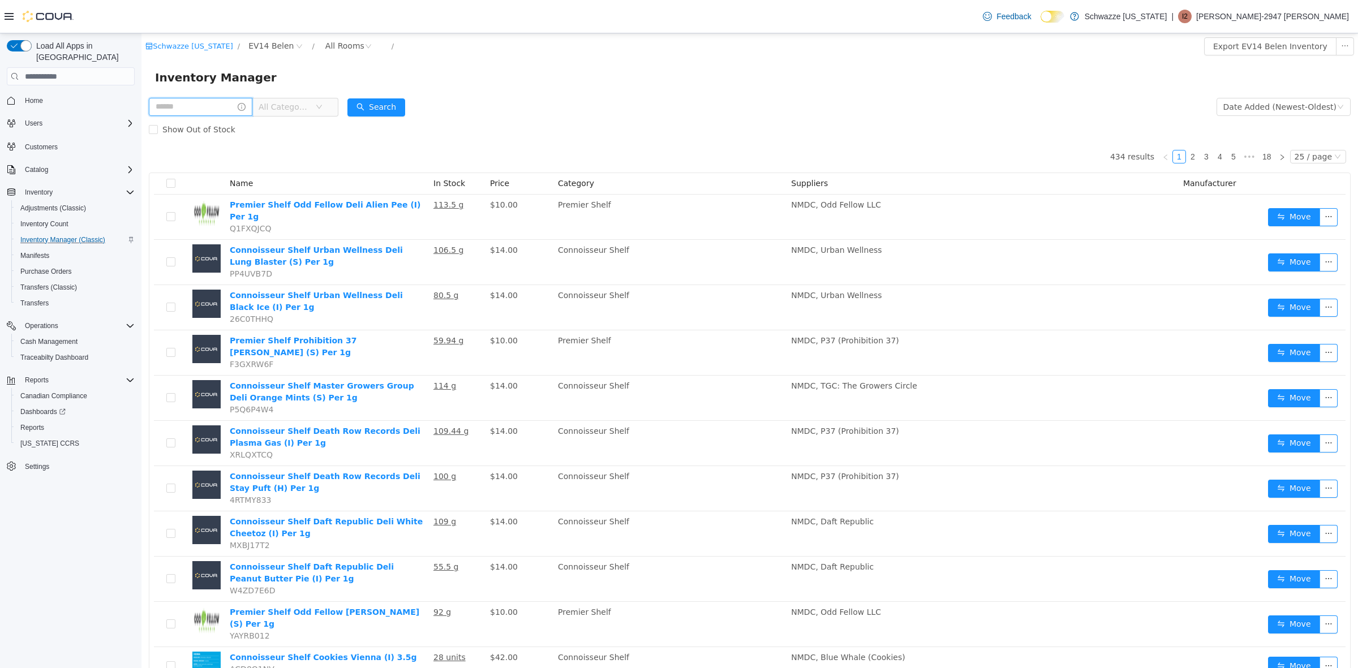
click at [175, 106] on input "text" at bounding box center [201, 107] width 104 height 18
type input "**********"
click at [416, 107] on button "Search" at bounding box center [387, 107] width 58 height 18
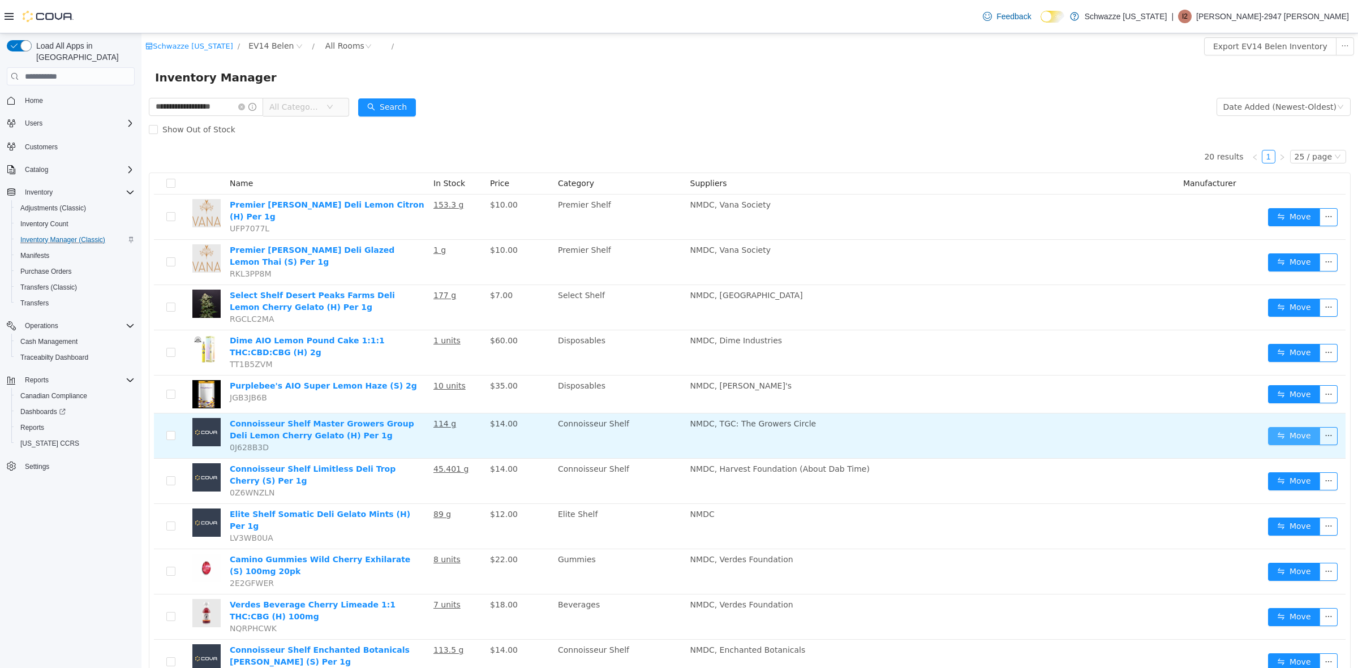
click at [1290, 427] on button "Move" at bounding box center [1294, 436] width 52 height 18
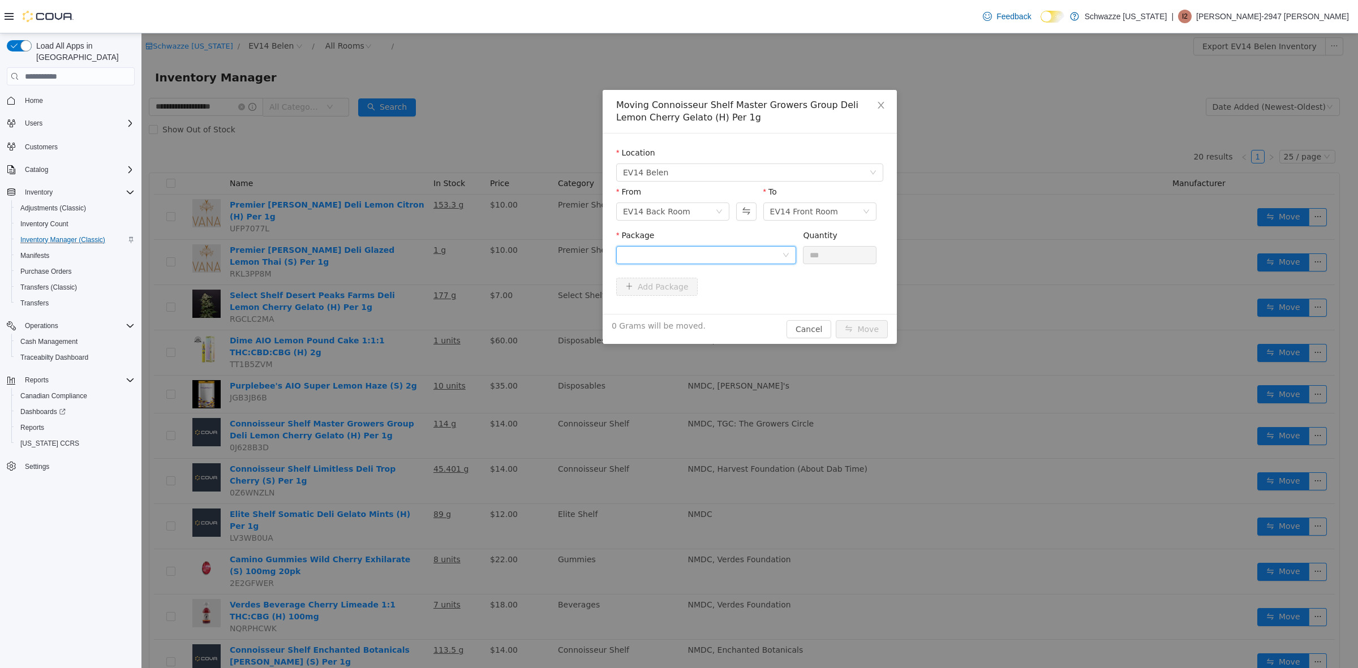
click at [721, 256] on div at bounding box center [702, 255] width 159 height 17
click at [720, 294] on li "8239197380467834 Quantity : 114 Grams" at bounding box center [706, 302] width 180 height 31
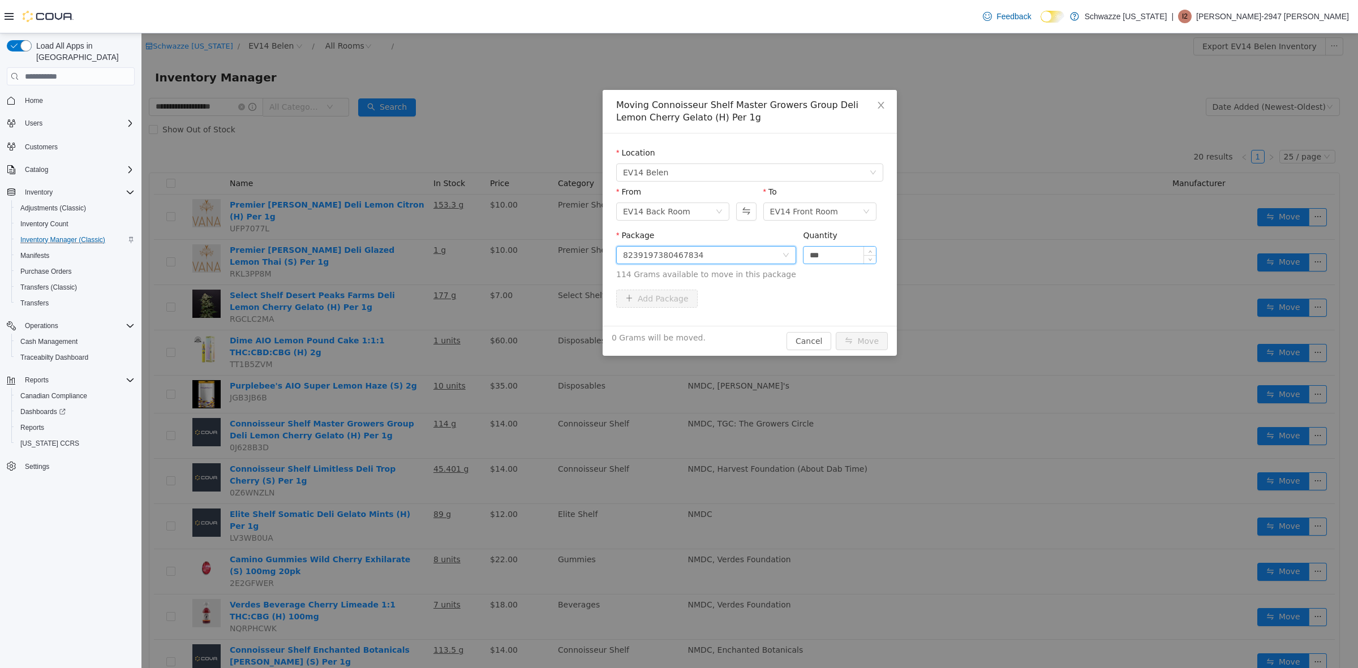
click at [827, 259] on input "***" at bounding box center [839, 255] width 72 height 17
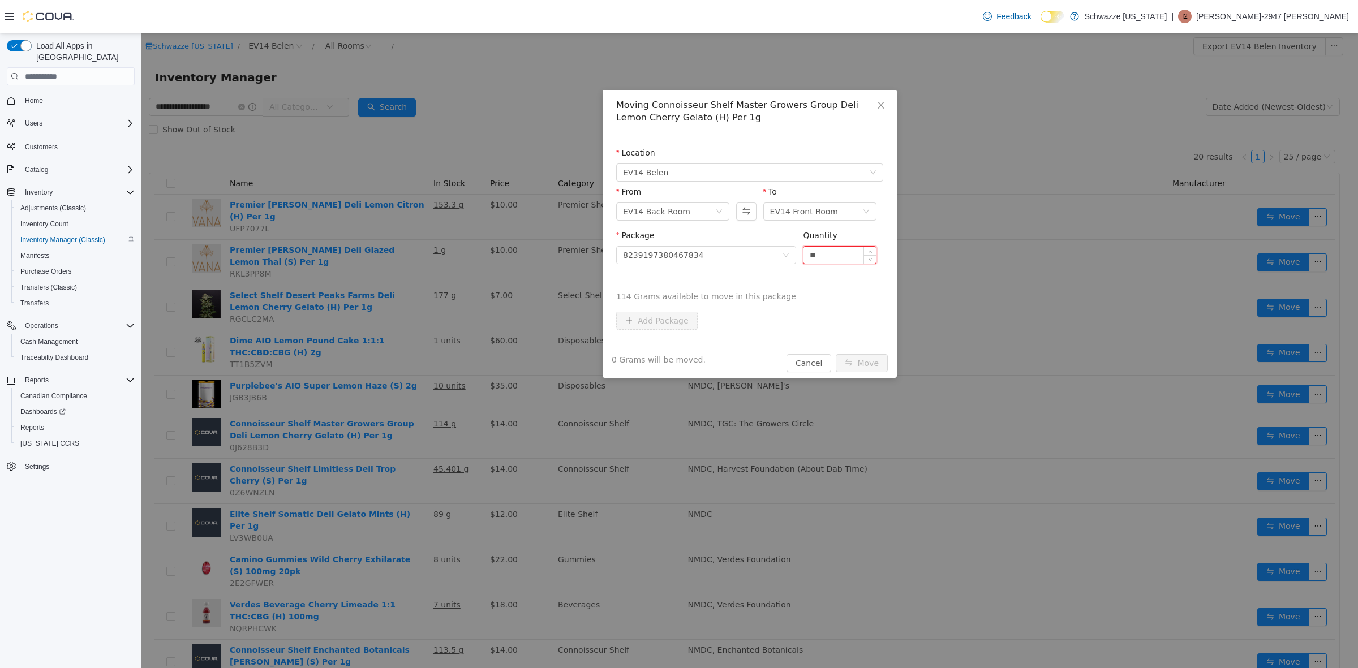
type input "*"
type input "***"
click at [836, 354] on button "Move" at bounding box center [862, 363] width 52 height 18
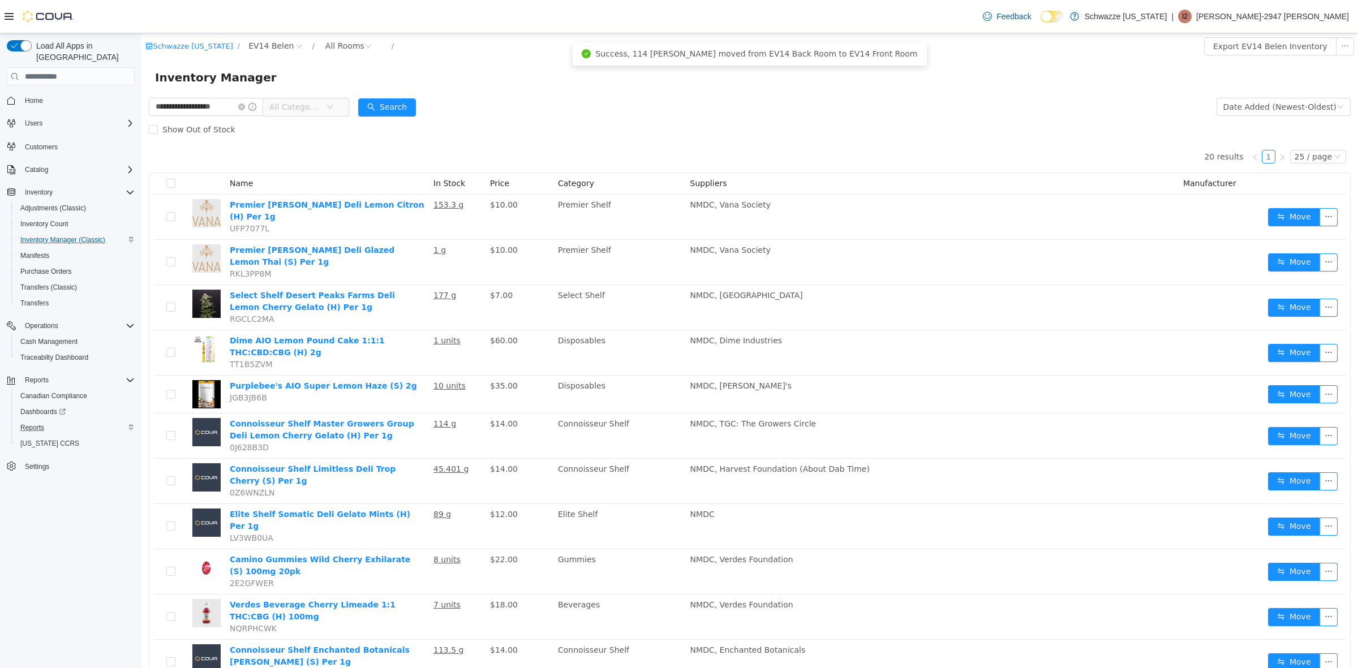
click at [49, 421] on div "Reports" at bounding box center [75, 428] width 119 height 14
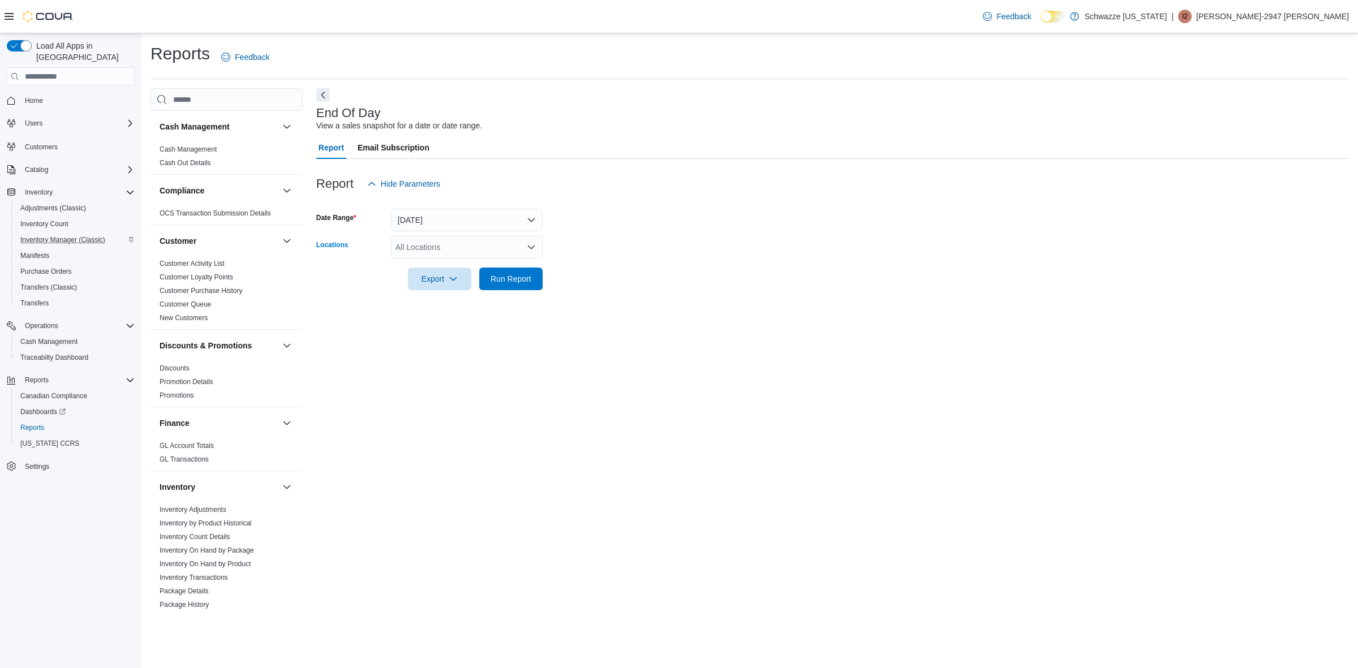
click at [485, 255] on div "All Locations" at bounding box center [467, 247] width 152 height 23
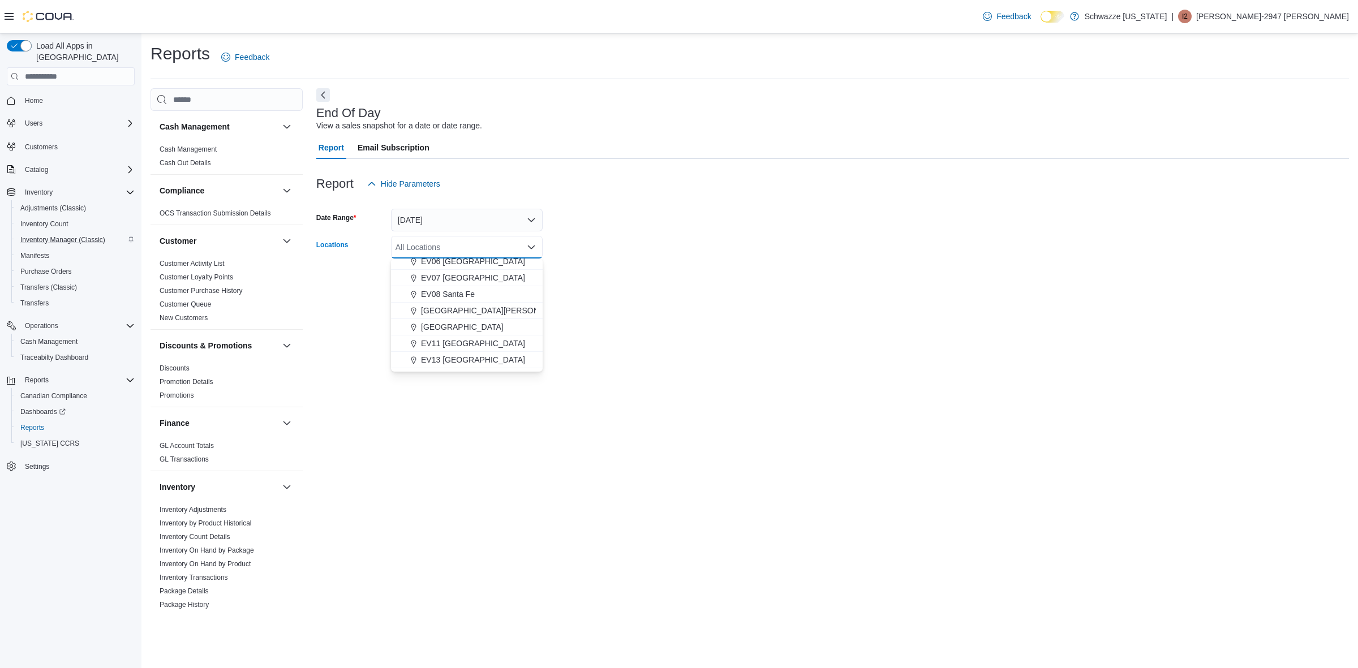
scroll to position [141, 0]
click at [464, 349] on div "EV14 Belen" at bounding box center [467, 354] width 138 height 11
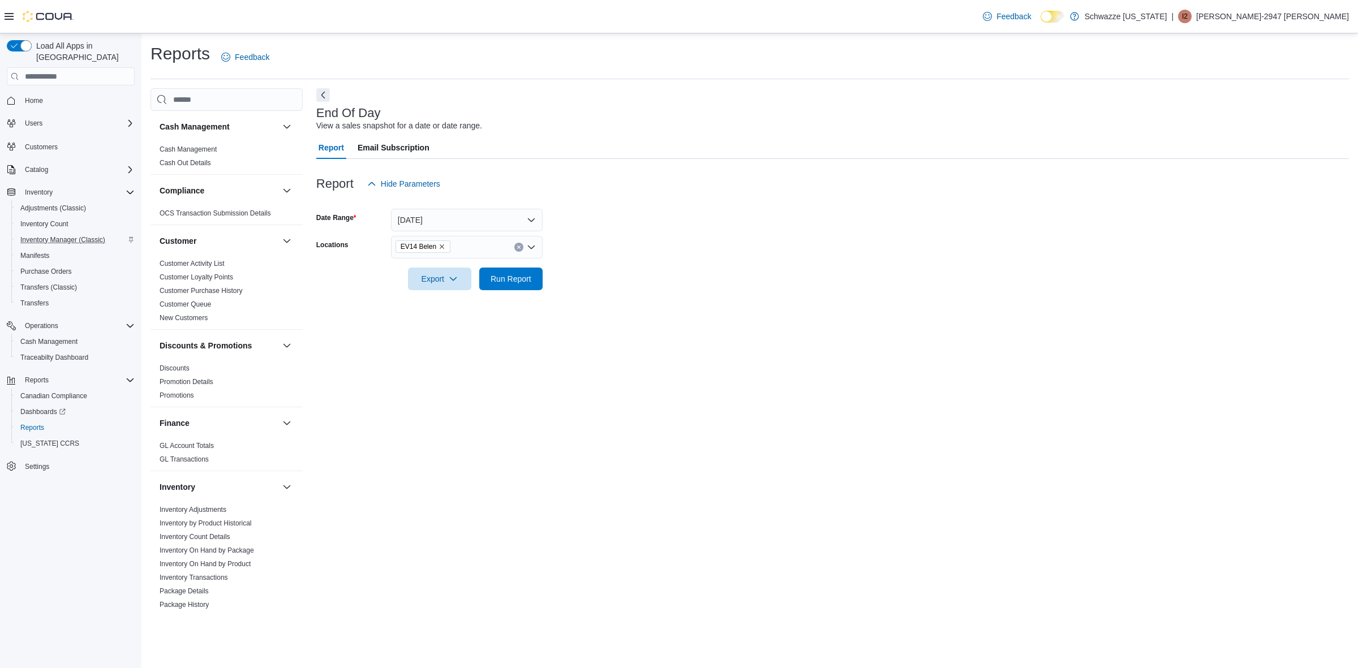
click at [686, 314] on div "End Of Day View a sales snapshot for a date or date range. Report Email Subscri…" at bounding box center [832, 350] width 1033 height 524
click at [518, 281] on span "Run Report" at bounding box center [511, 278] width 41 height 11
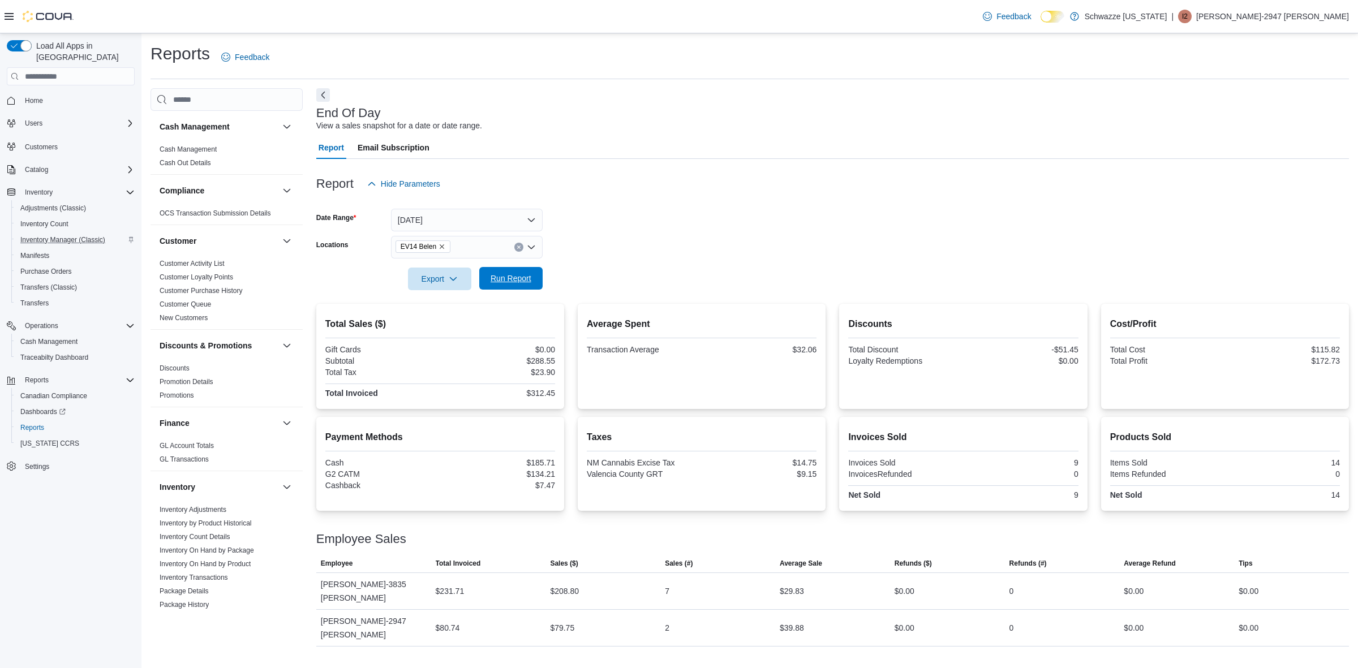
click at [521, 276] on span "Run Report" at bounding box center [511, 278] width 41 height 11
drag, startPoint x: 527, startPoint y: 283, endPoint x: 569, endPoint y: 270, distance: 43.3
click at [529, 280] on span "Run Report" at bounding box center [511, 278] width 41 height 11
click at [535, 281] on span "Run Report" at bounding box center [511, 278] width 50 height 23
click at [532, 281] on span "Run Report" at bounding box center [511, 278] width 50 height 23
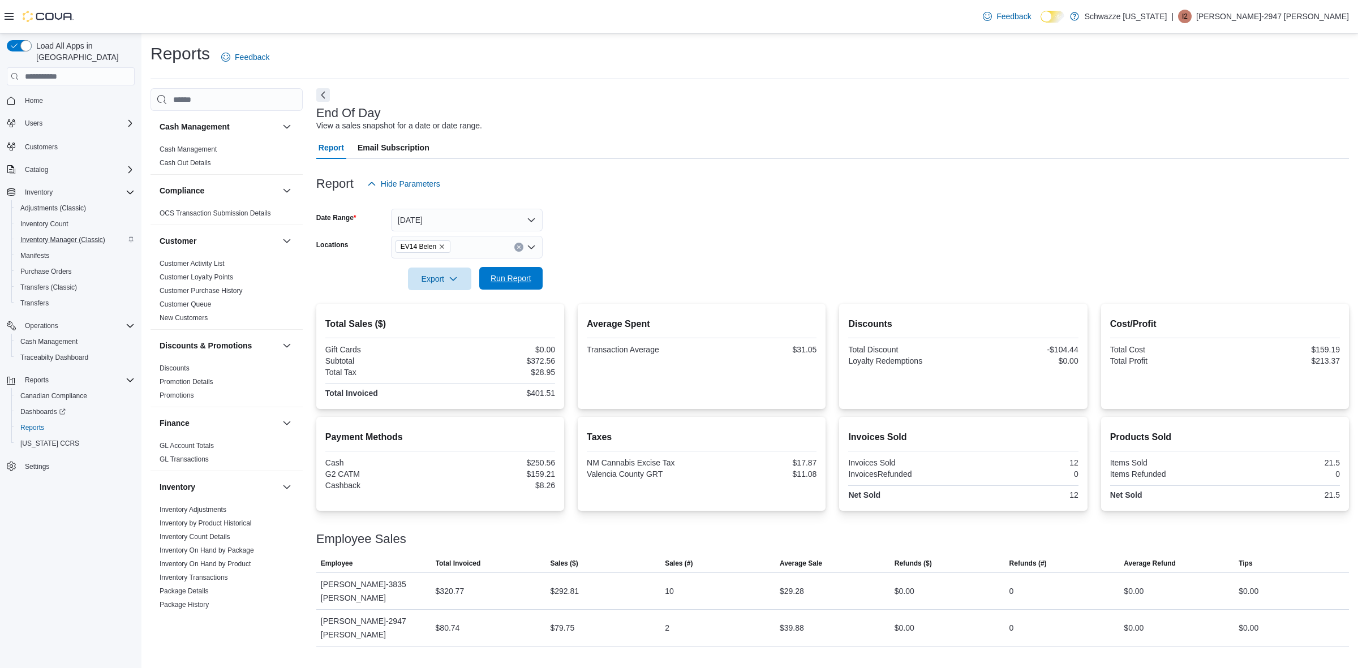
click at [536, 276] on button "Run Report" at bounding box center [510, 278] width 63 height 23
click at [521, 279] on span "Run Report" at bounding box center [511, 278] width 41 height 11
click at [516, 273] on span "Run Report" at bounding box center [511, 278] width 50 height 23
click at [515, 270] on span "Run Report" at bounding box center [511, 278] width 50 height 23
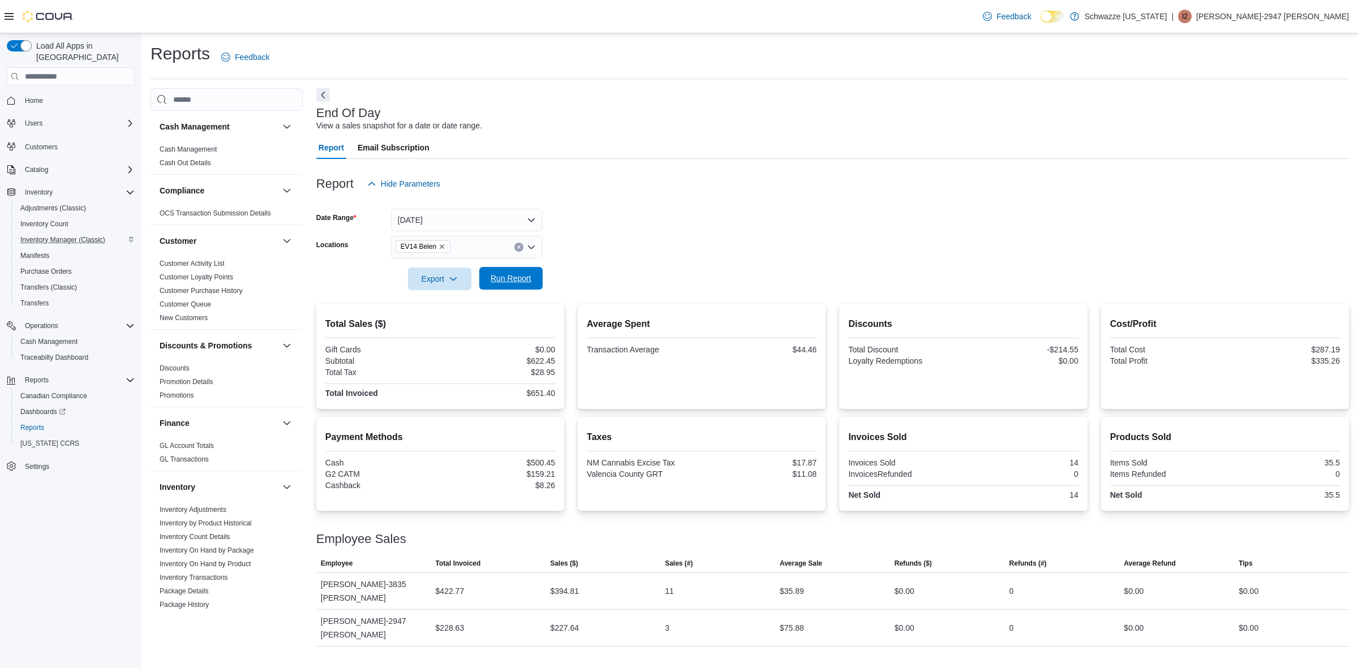
click at [511, 278] on span "Run Report" at bounding box center [511, 278] width 41 height 11
click at [527, 280] on span "Run Report" at bounding box center [511, 278] width 41 height 11
click at [511, 276] on span "Run Report" at bounding box center [511, 278] width 41 height 11
click at [527, 279] on span "Run Report" at bounding box center [511, 278] width 41 height 11
